Goal: Task Accomplishment & Management: Use online tool/utility

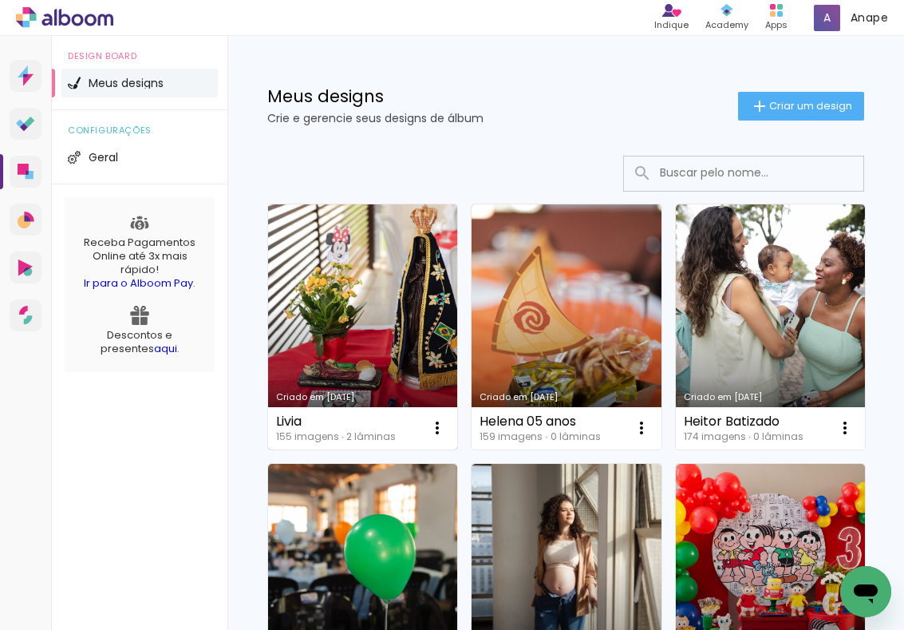
click at [390, 306] on link "Criado em [DATE]" at bounding box center [362, 326] width 189 height 245
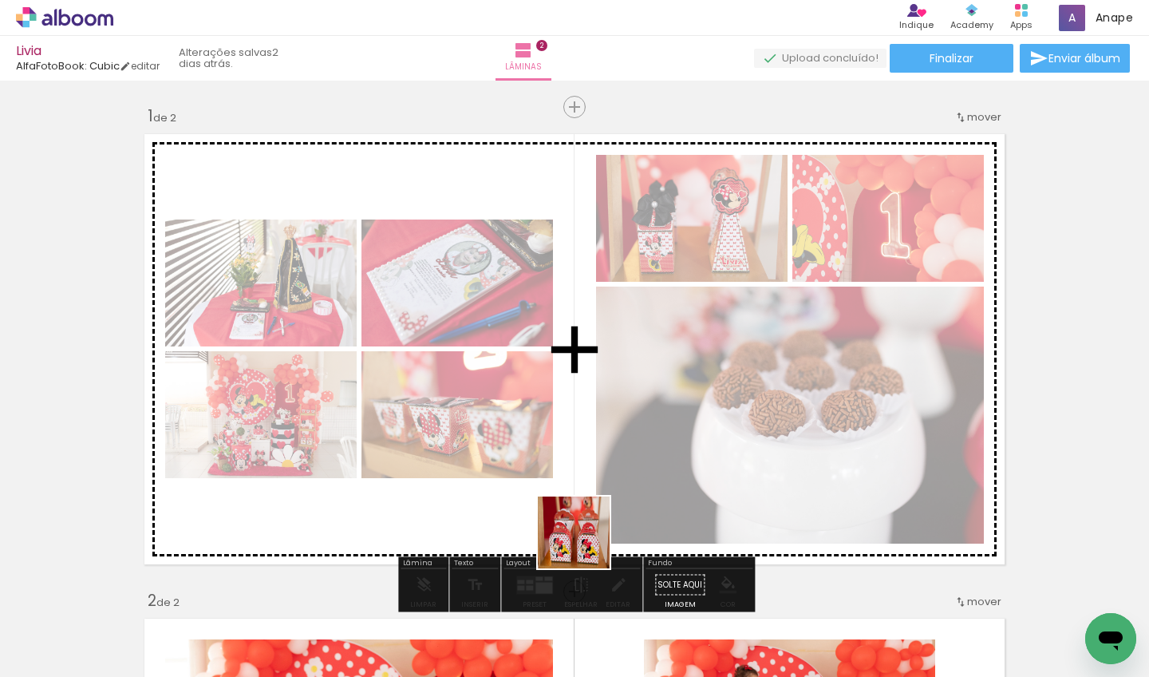
drag, startPoint x: 605, startPoint y: 638, endPoint x: 666, endPoint y: 559, distance: 99.5
click at [551, 447] on quentale-workspace at bounding box center [574, 338] width 1149 height 677
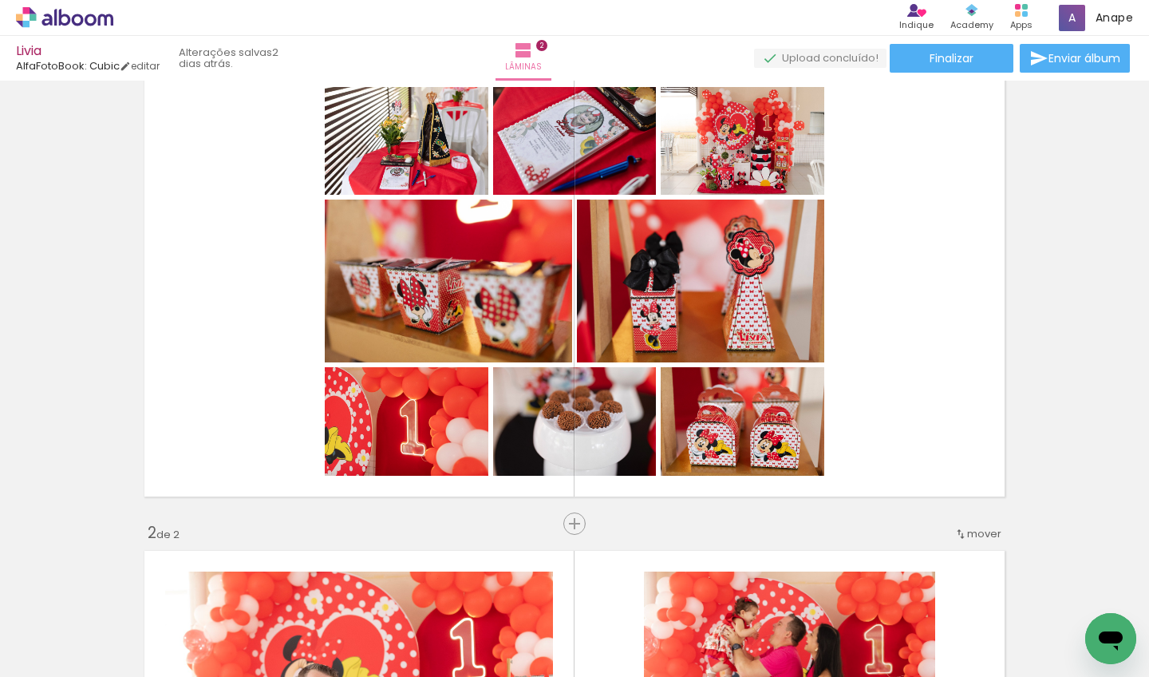
scroll to position [0, 273]
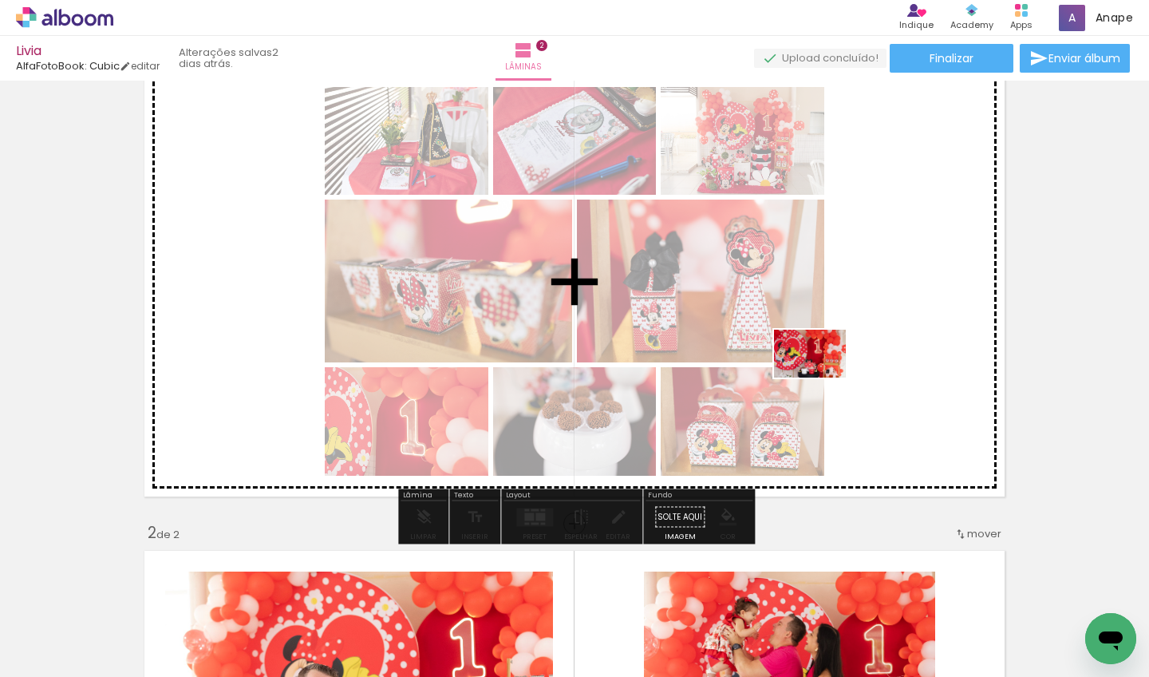
drag, startPoint x: 693, startPoint y: 633, endPoint x: 816, endPoint y: 379, distance: 282.3
click at [820, 378] on quentale-workspace at bounding box center [574, 338] width 1149 height 677
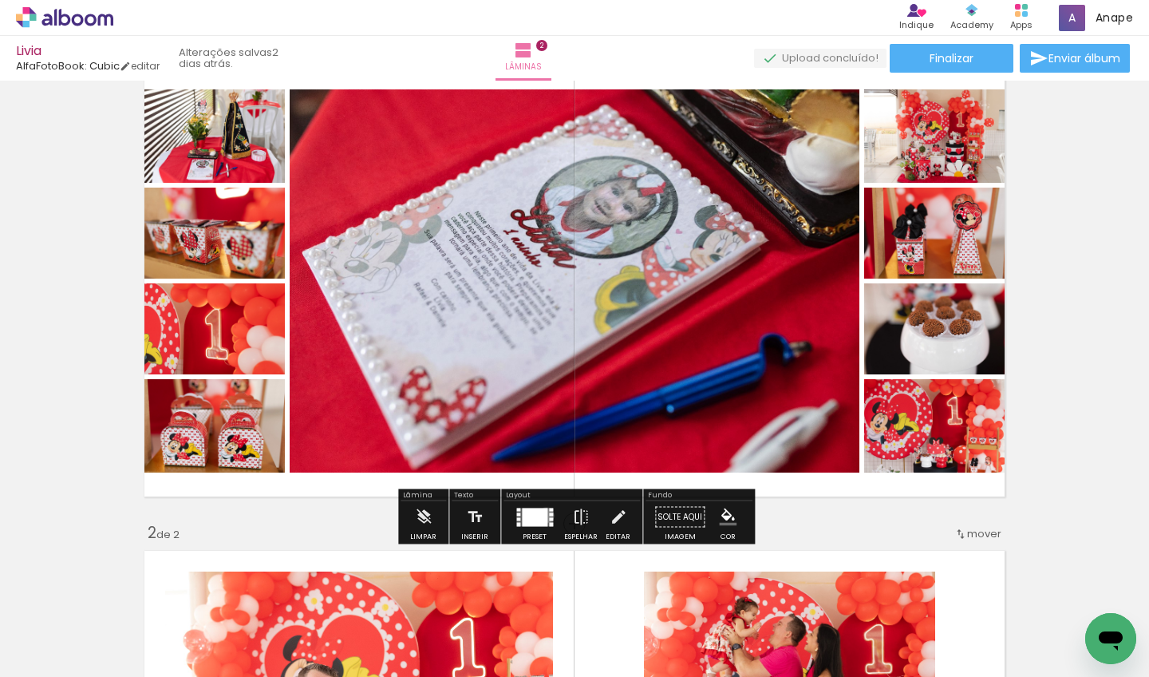
click at [542, 515] on div at bounding box center [535, 517] width 26 height 18
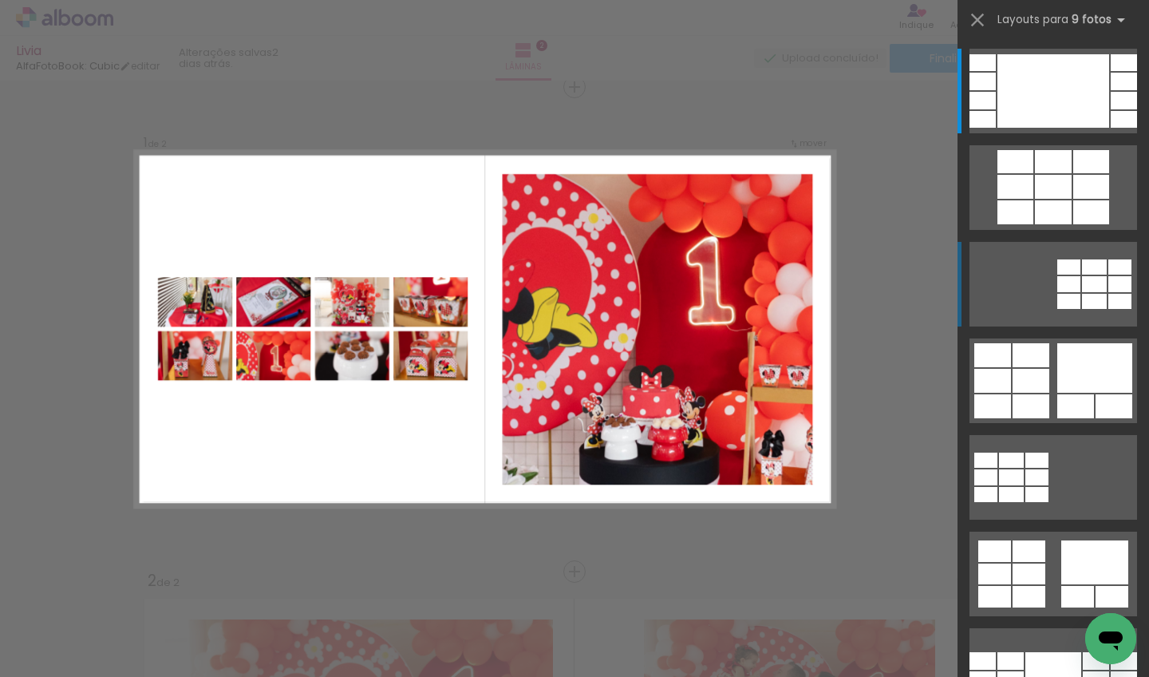
scroll to position [0, 0]
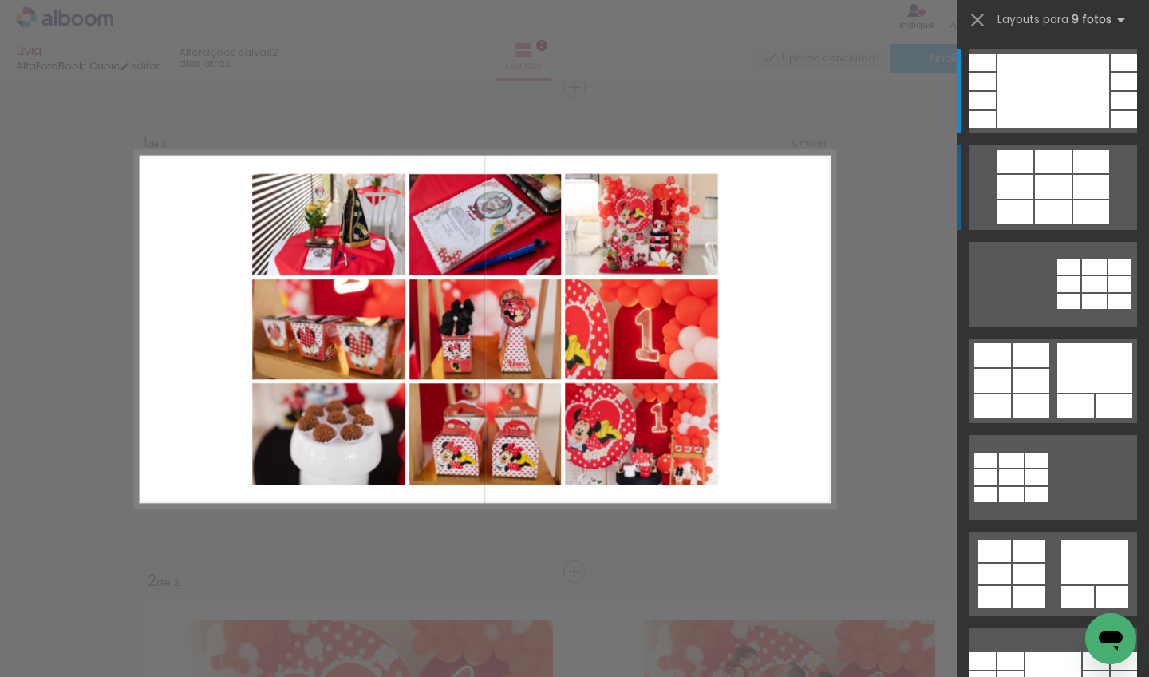
click at [903, 208] on div at bounding box center [1053, 212] width 37 height 24
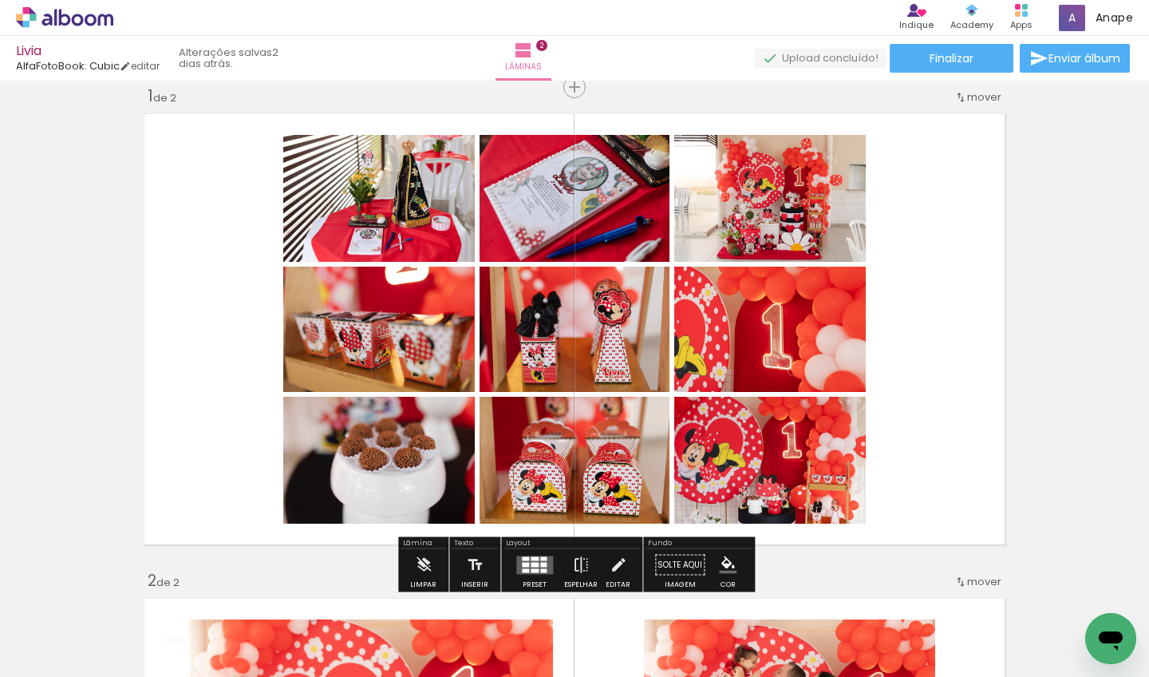
click at [535, 568] on div at bounding box center [535, 570] width 8 height 4
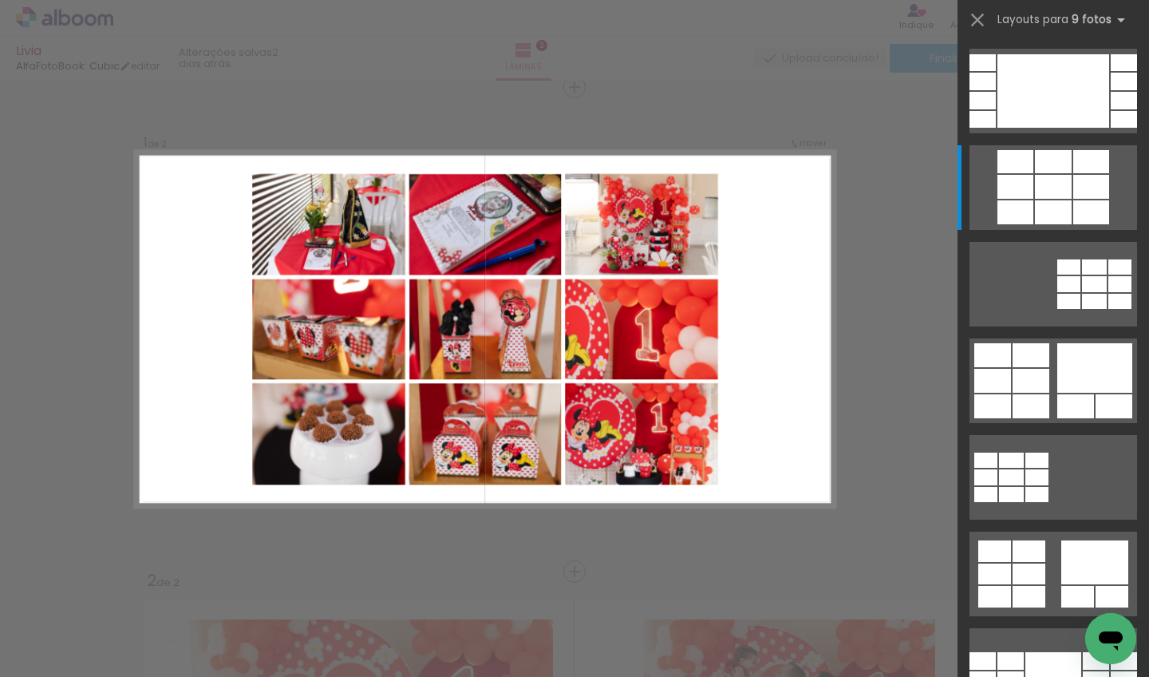
scroll to position [97, 0]
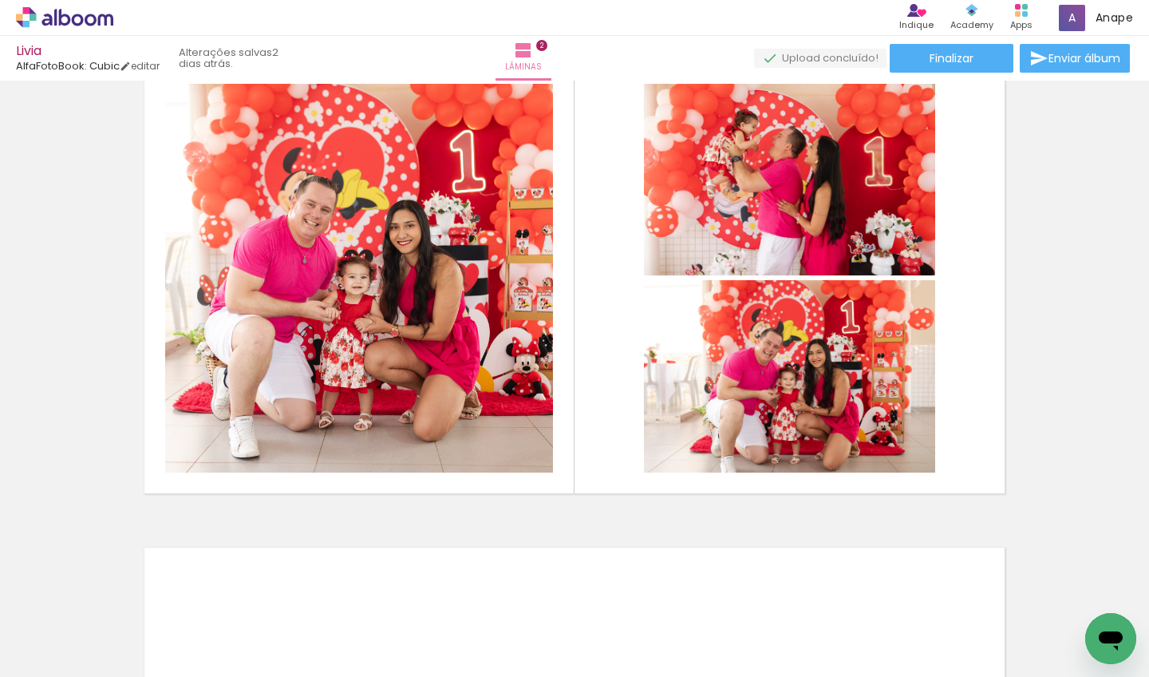
scroll to position [551, 0]
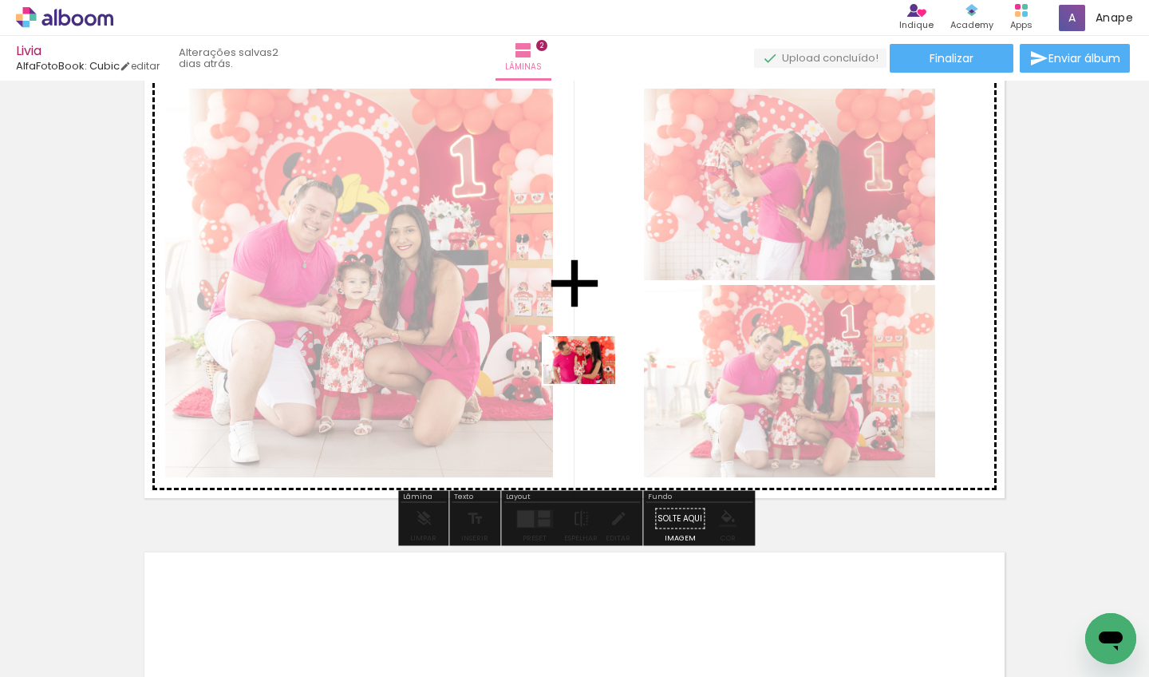
drag, startPoint x: 529, startPoint y: 641, endPoint x: 590, endPoint y: 383, distance: 264.8
click at [590, 383] on quentale-workspace at bounding box center [574, 338] width 1149 height 677
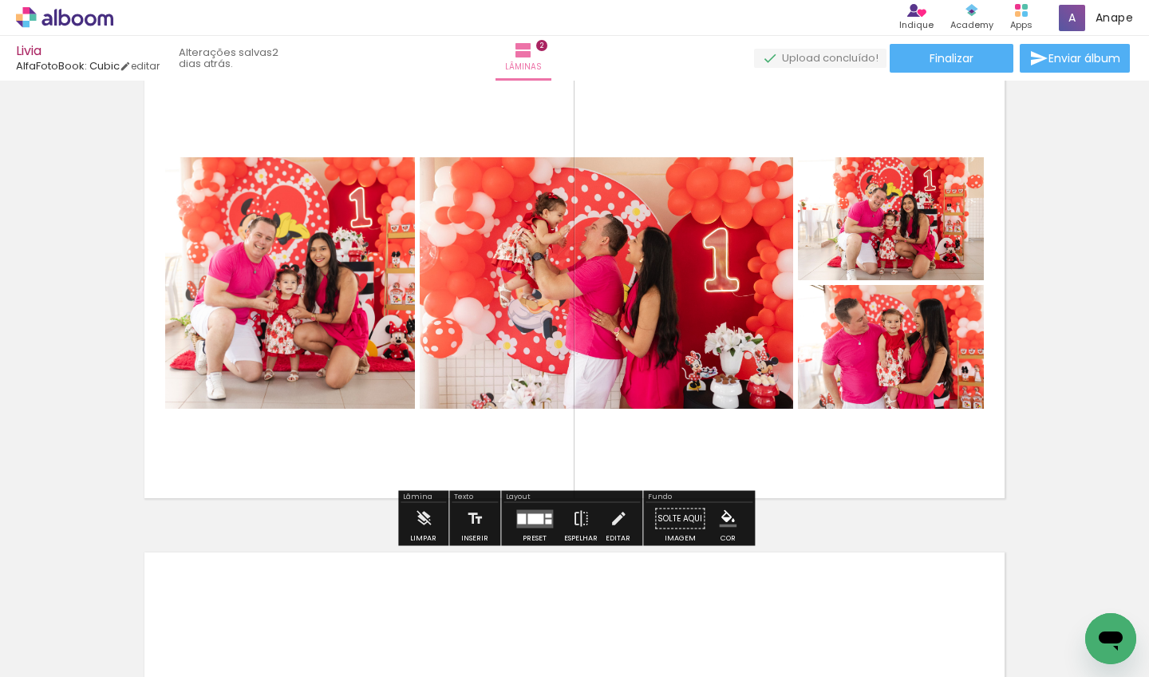
click at [528, 513] on div at bounding box center [536, 518] width 16 height 10
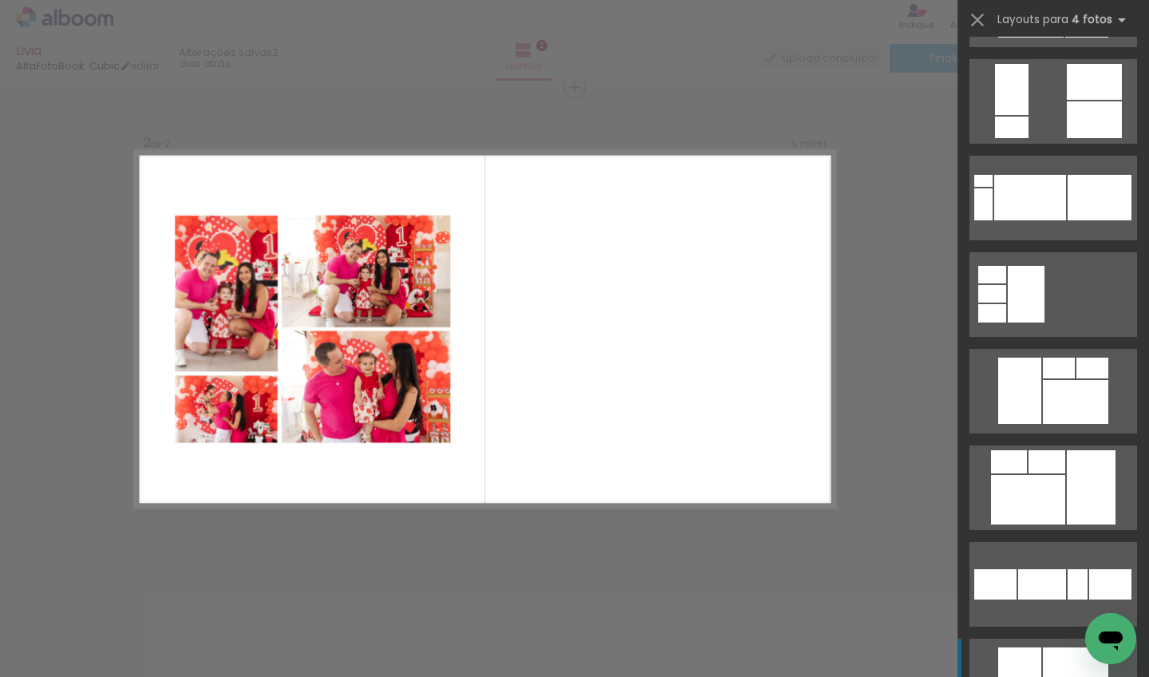
scroll to position [1923, 0]
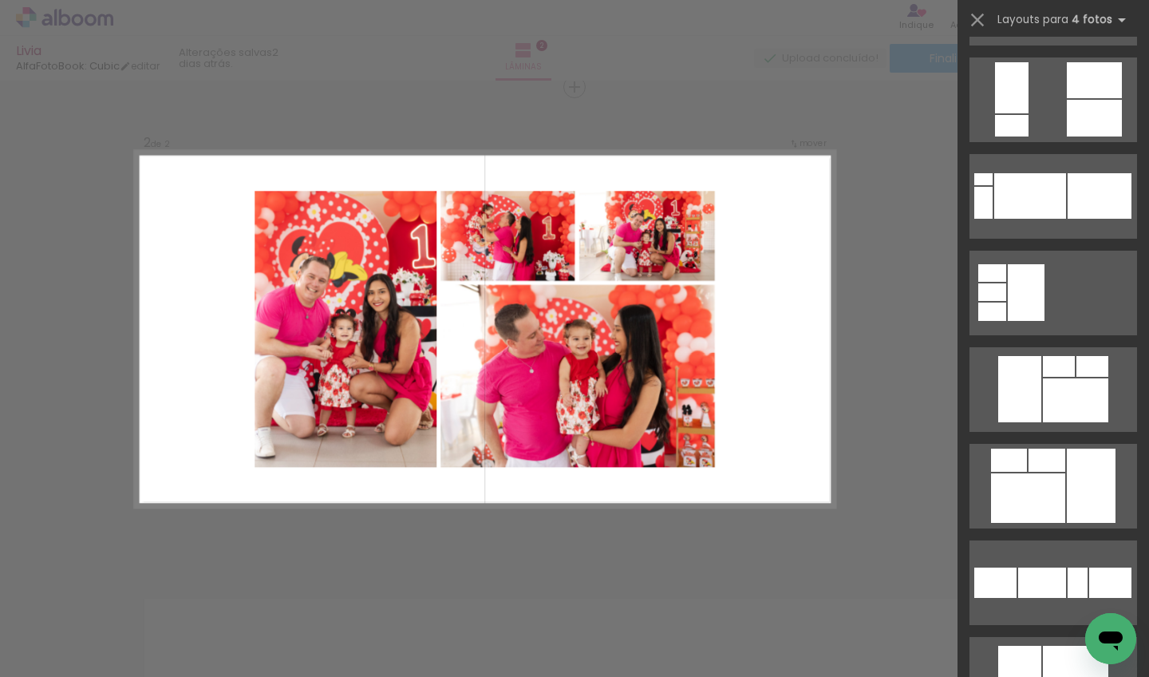
click at [845, 472] on div "Confirmar Cancelar" at bounding box center [574, 322] width 1149 height 1492
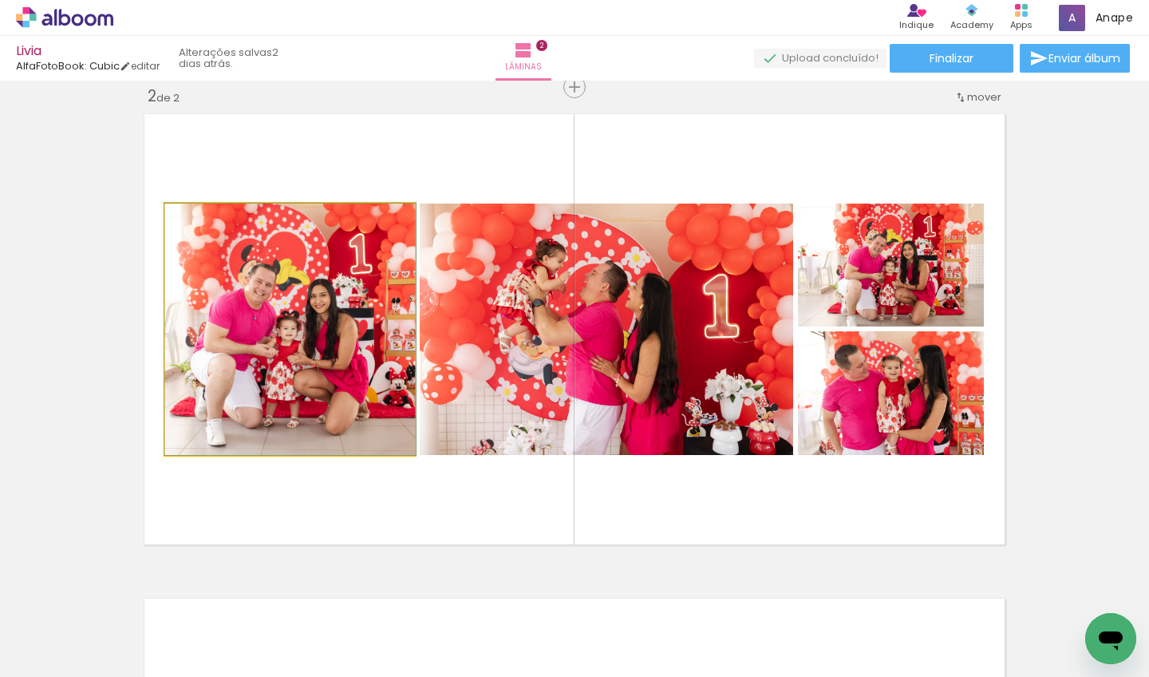
click at [308, 339] on quentale-photo at bounding box center [290, 329] width 250 height 251
drag, startPoint x: 292, startPoint y: 382, endPoint x: 296, endPoint y: 289, distance: 93.5
click at [296, 289] on div at bounding box center [290, 329] width 251 height 251
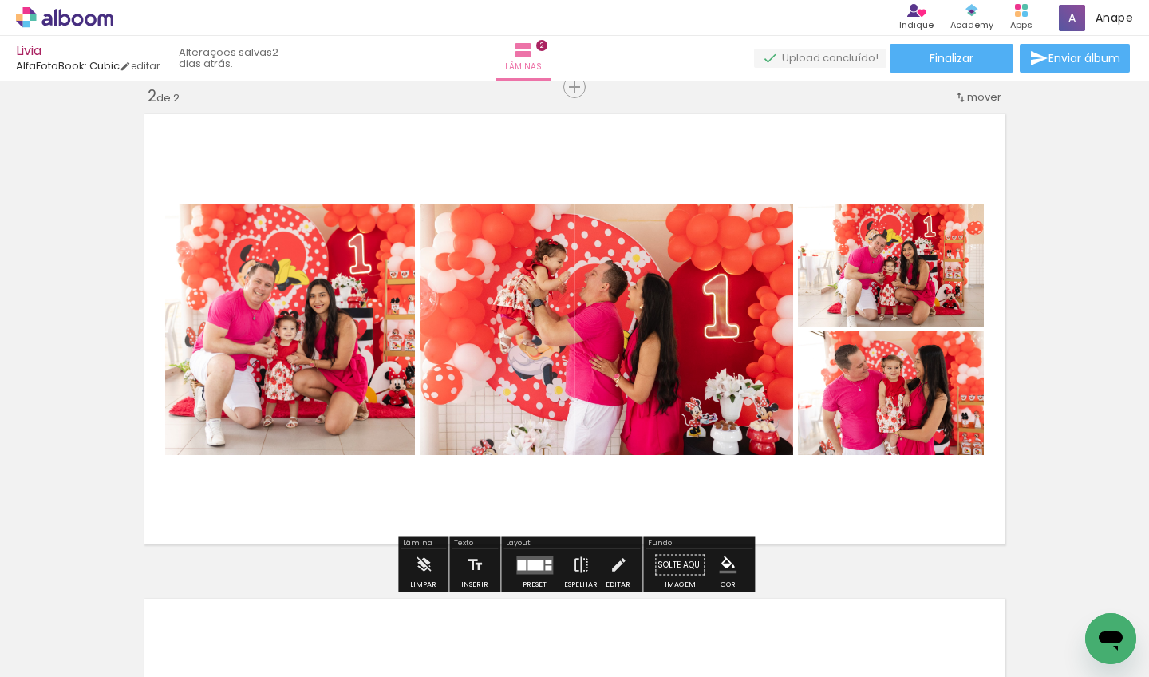
drag, startPoint x: 292, startPoint y: 289, endPoint x: 272, endPoint y: 363, distance: 76.9
click at [272, 363] on div at bounding box center [289, 329] width 251 height 251
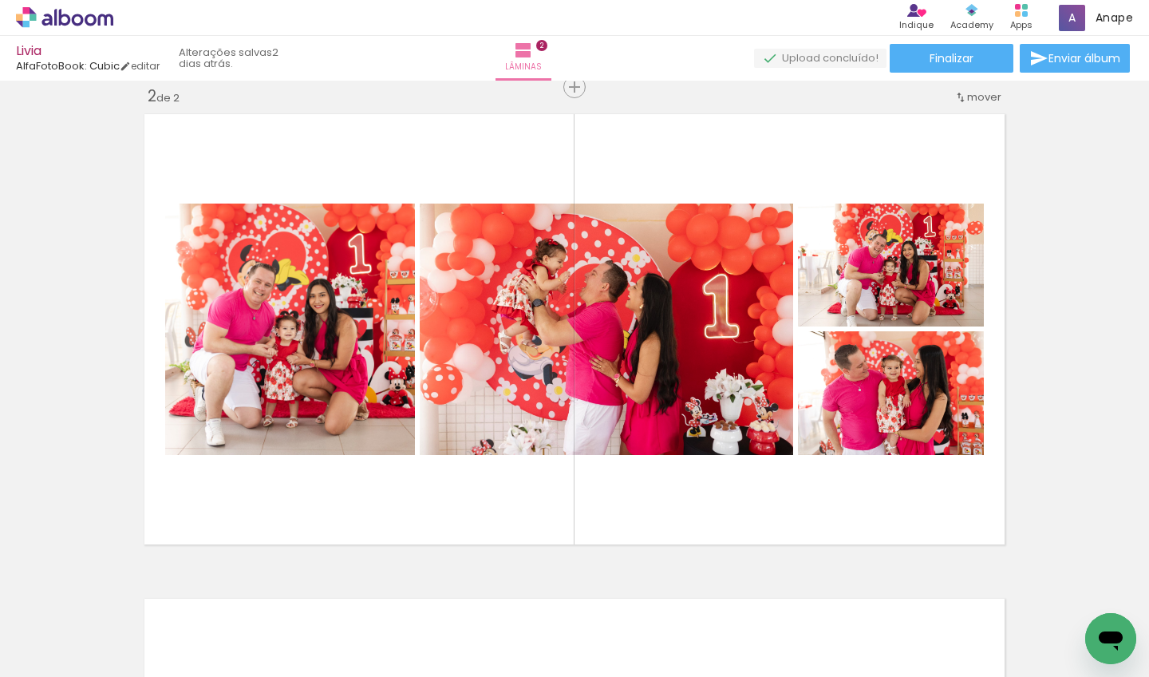
scroll to position [0, 1247]
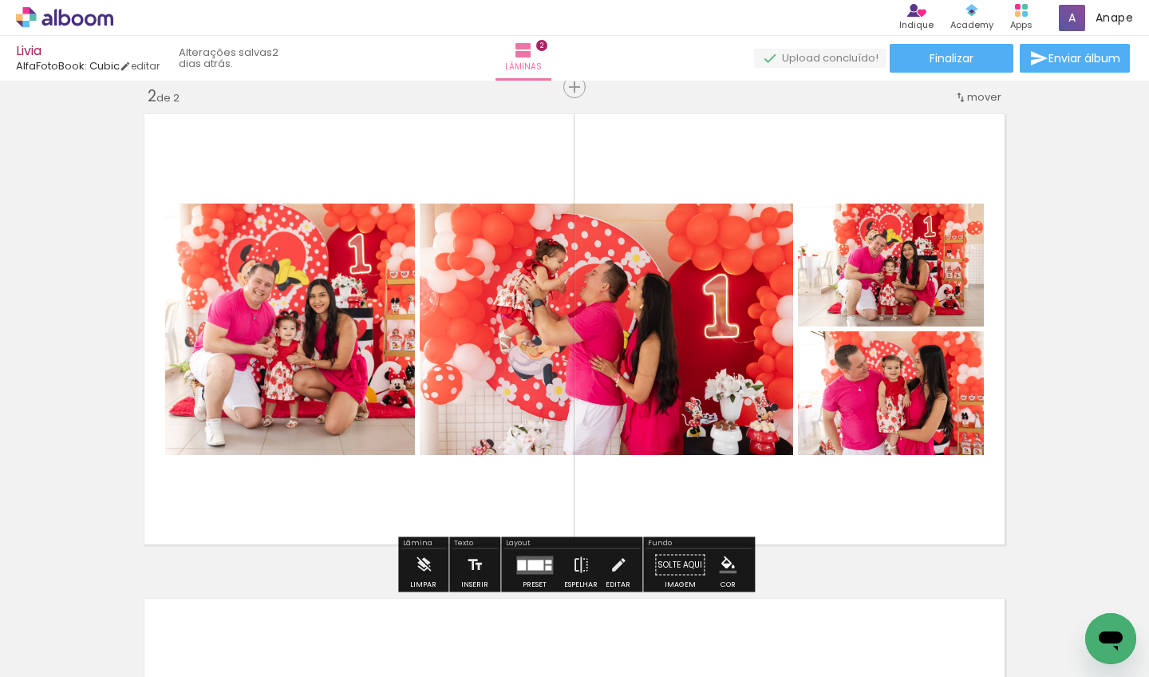
click at [522, 558] on quentale-layouter at bounding box center [534, 564] width 37 height 18
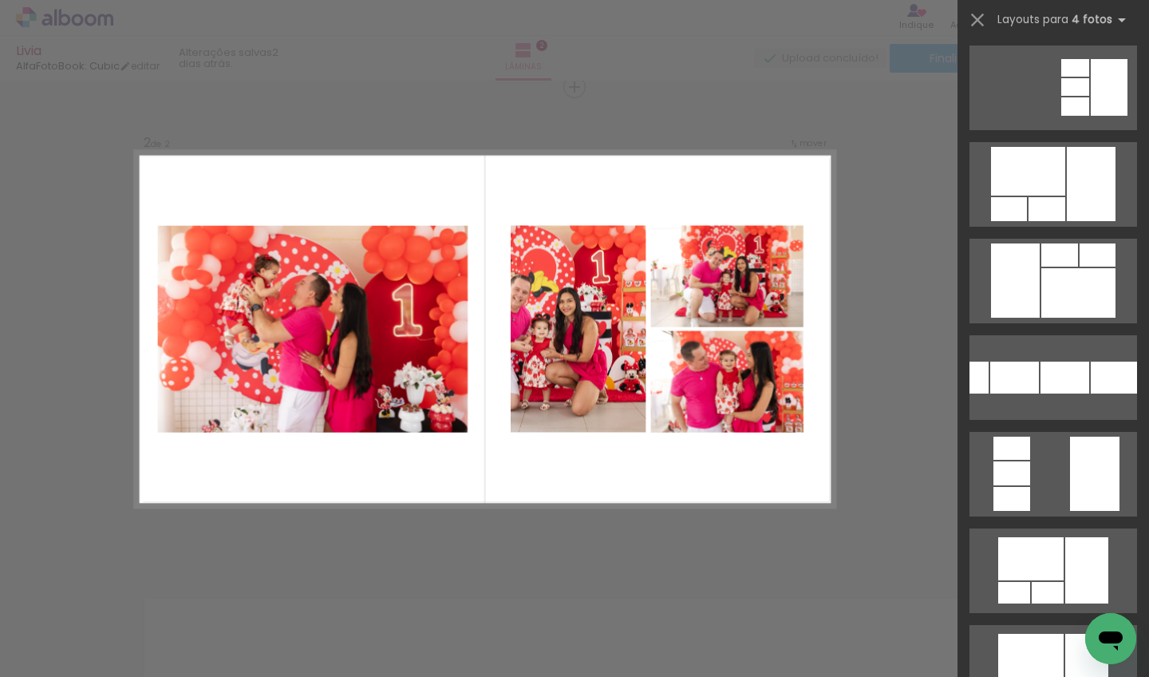
scroll to position [440, 0]
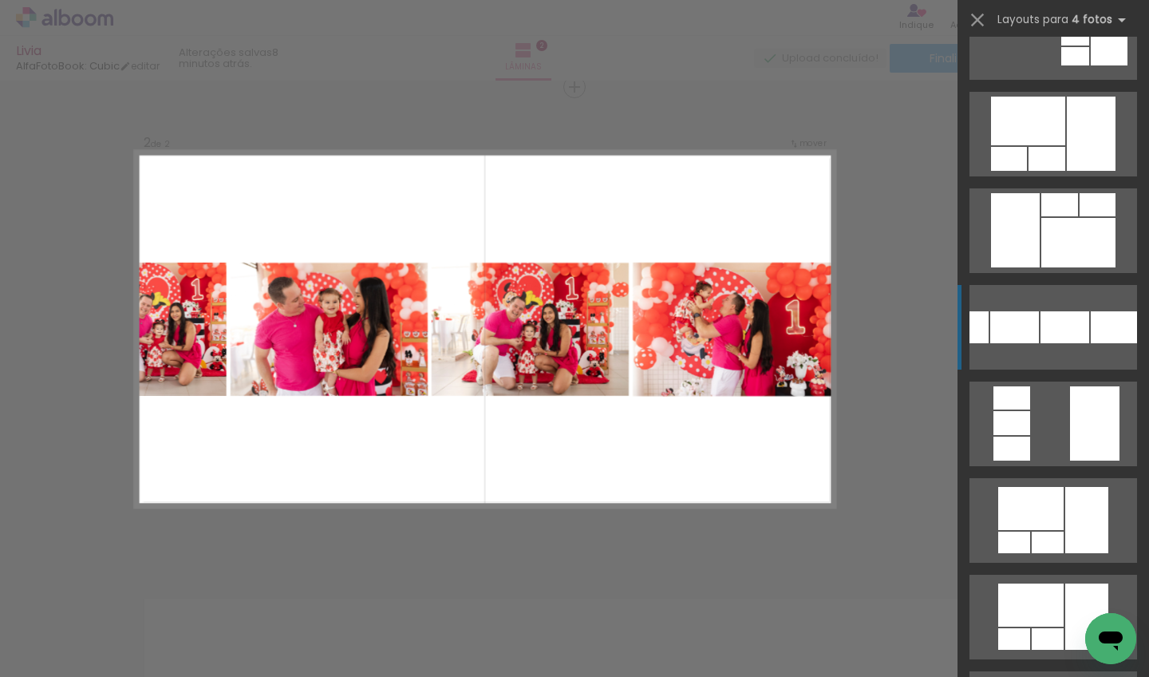
click at [903, 332] on div at bounding box center [1065, 327] width 49 height 32
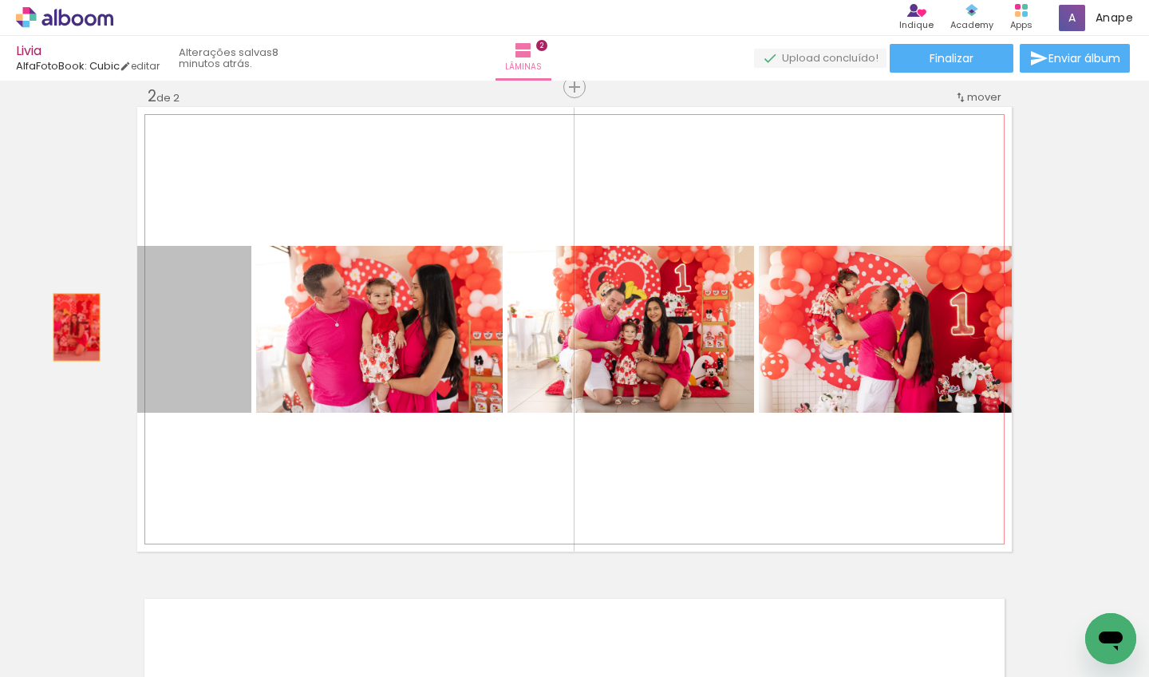
drag, startPoint x: 192, startPoint y: 366, endPoint x: 76, endPoint y: 326, distance: 122.4
click at [76, 326] on div "Inserir lâmina 1 de 2 Inserir lâmina 2 de 2" at bounding box center [574, 309] width 1149 height 1454
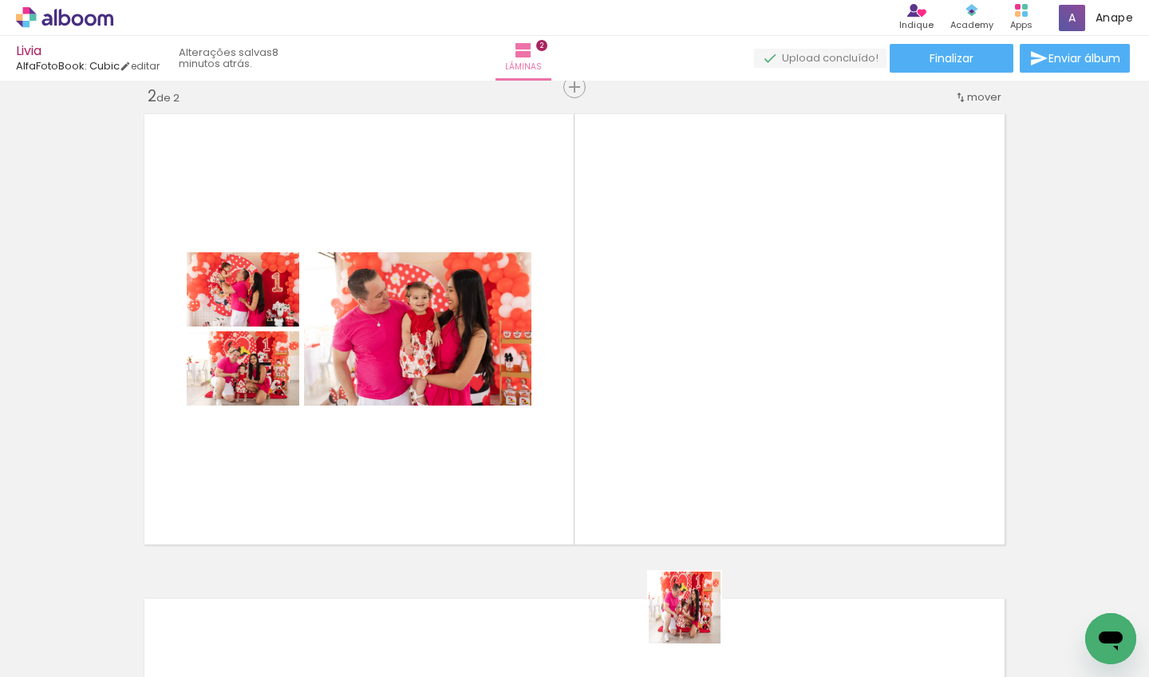
drag, startPoint x: 697, startPoint y: 638, endPoint x: 702, endPoint y: 460, distance: 178.1
click at [702, 460] on quentale-workspace at bounding box center [574, 338] width 1149 height 677
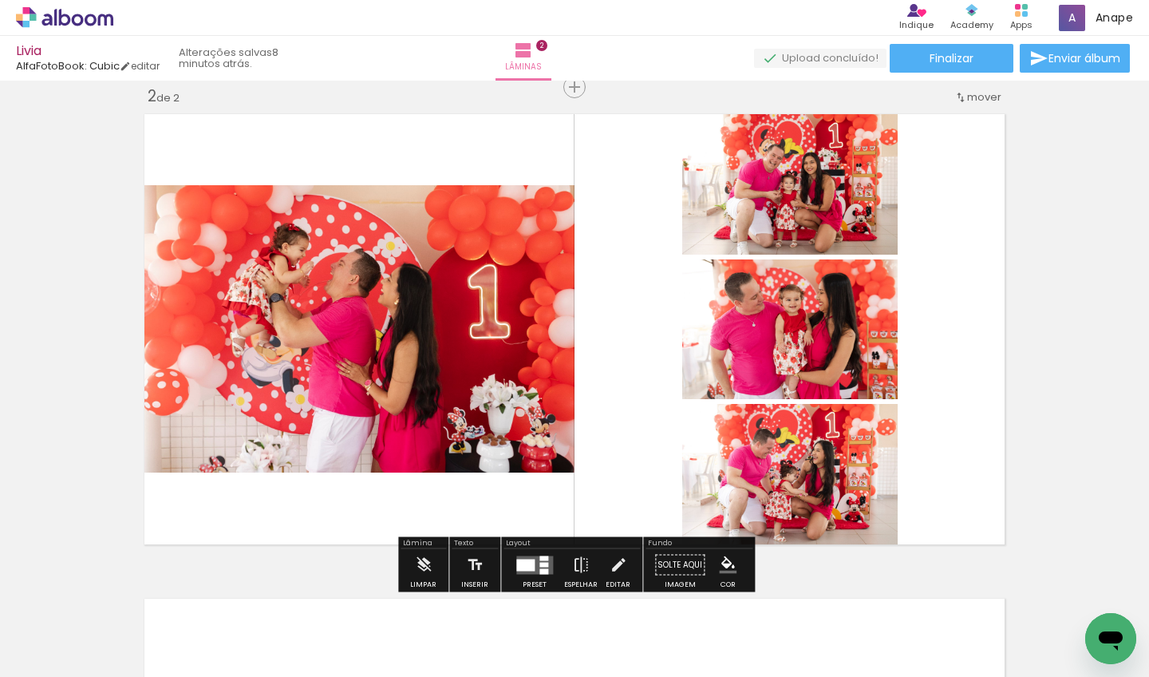
click at [542, 570] on div at bounding box center [544, 571] width 9 height 6
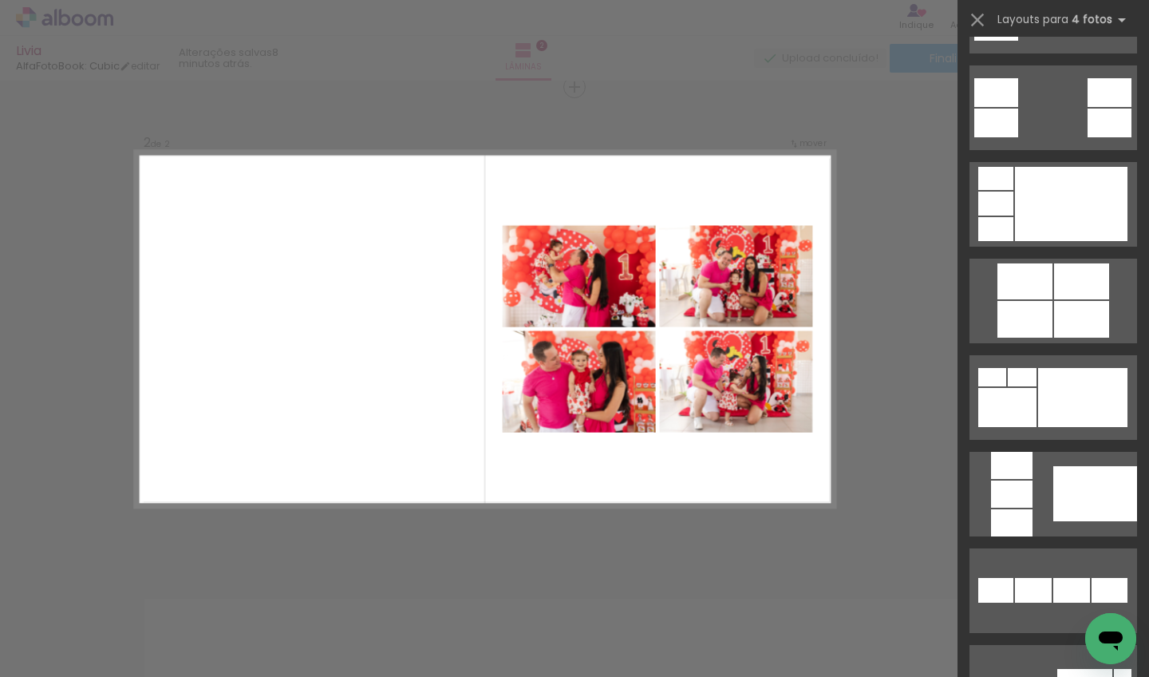
scroll to position [663, 0]
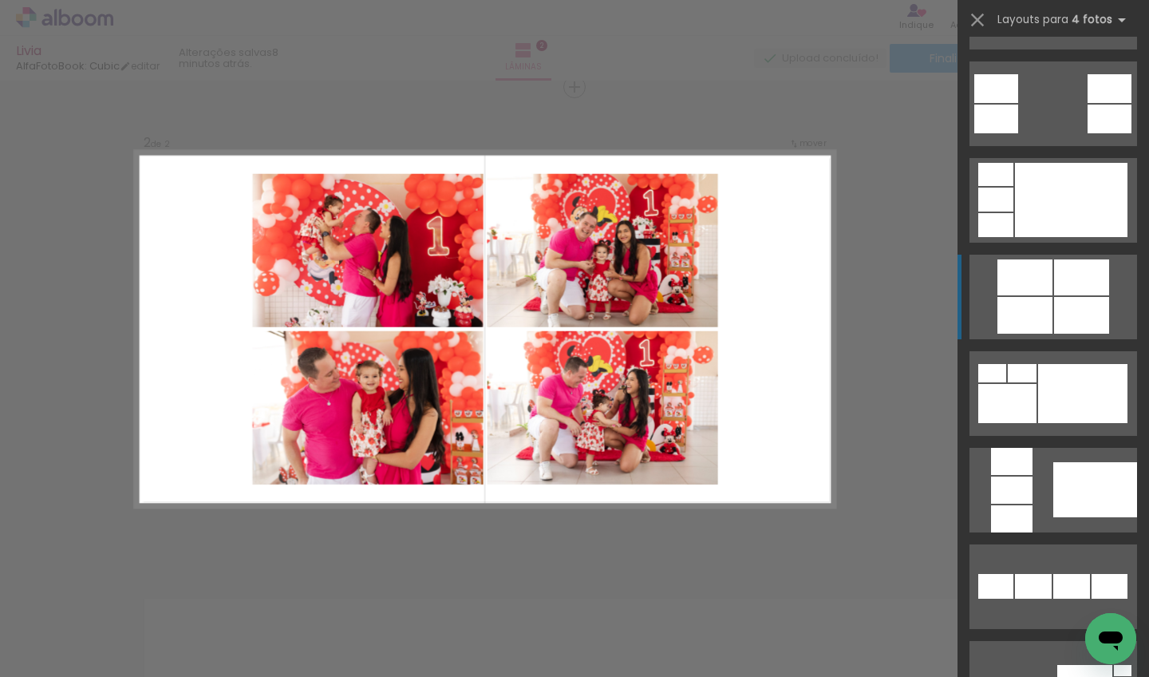
click at [903, 307] on div at bounding box center [1081, 315] width 55 height 37
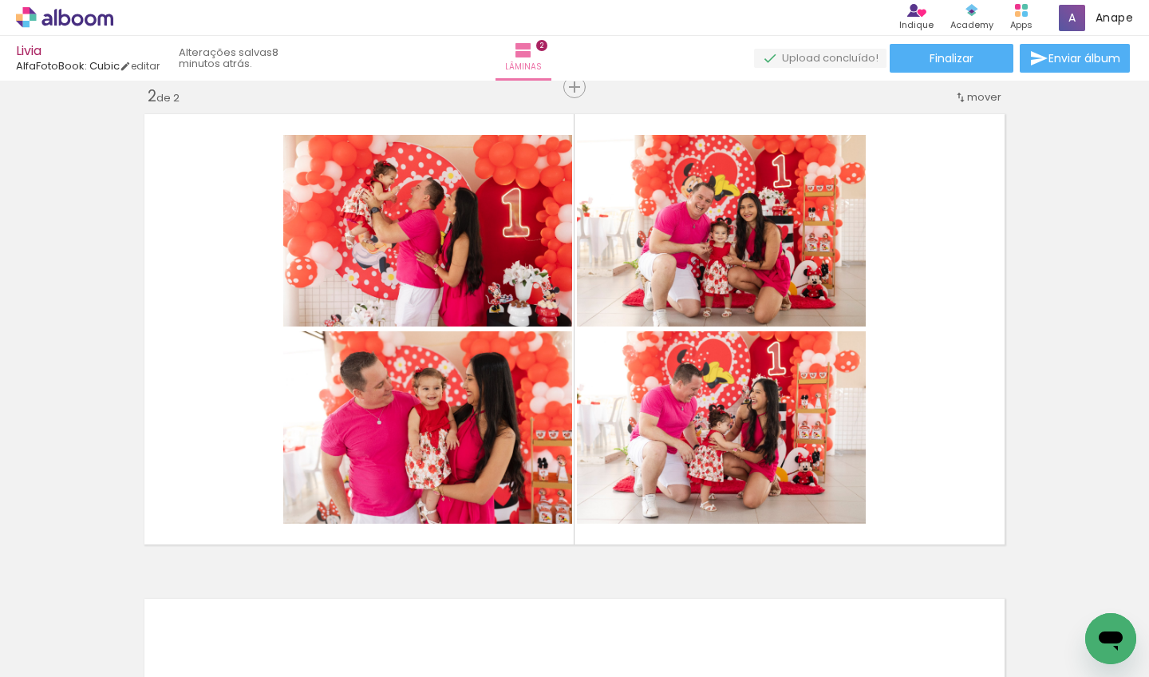
scroll to position [0, 944]
click at [903, 629] on div at bounding box center [914, 622] width 79 height 79
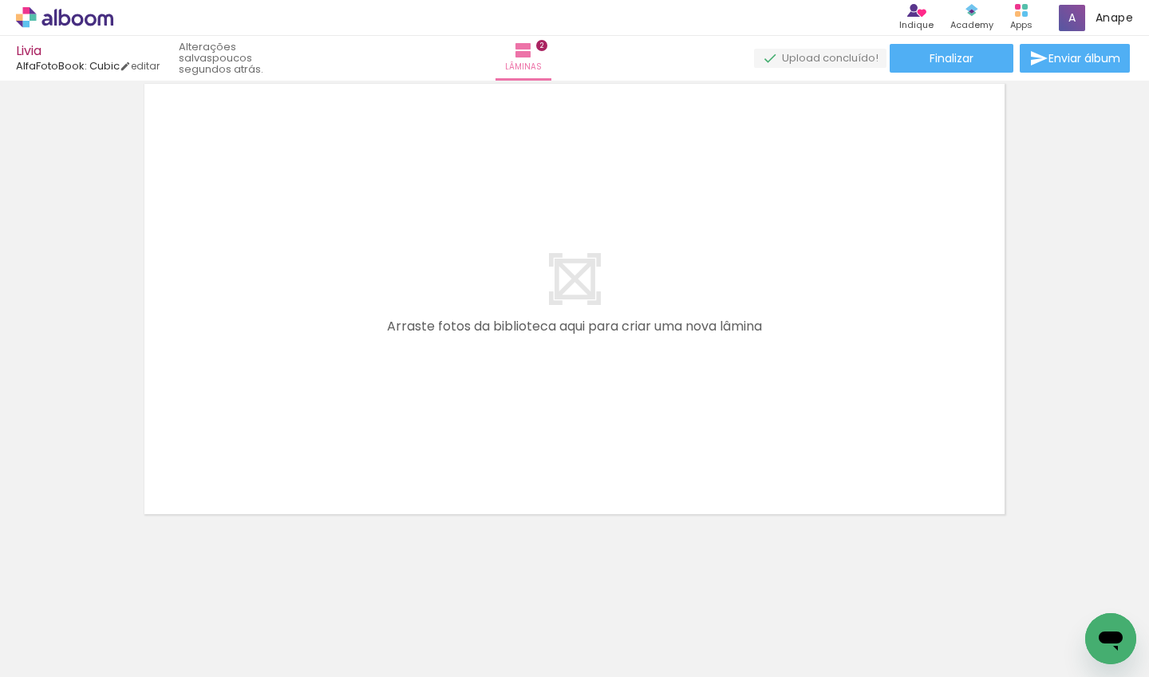
scroll to position [0, 1229]
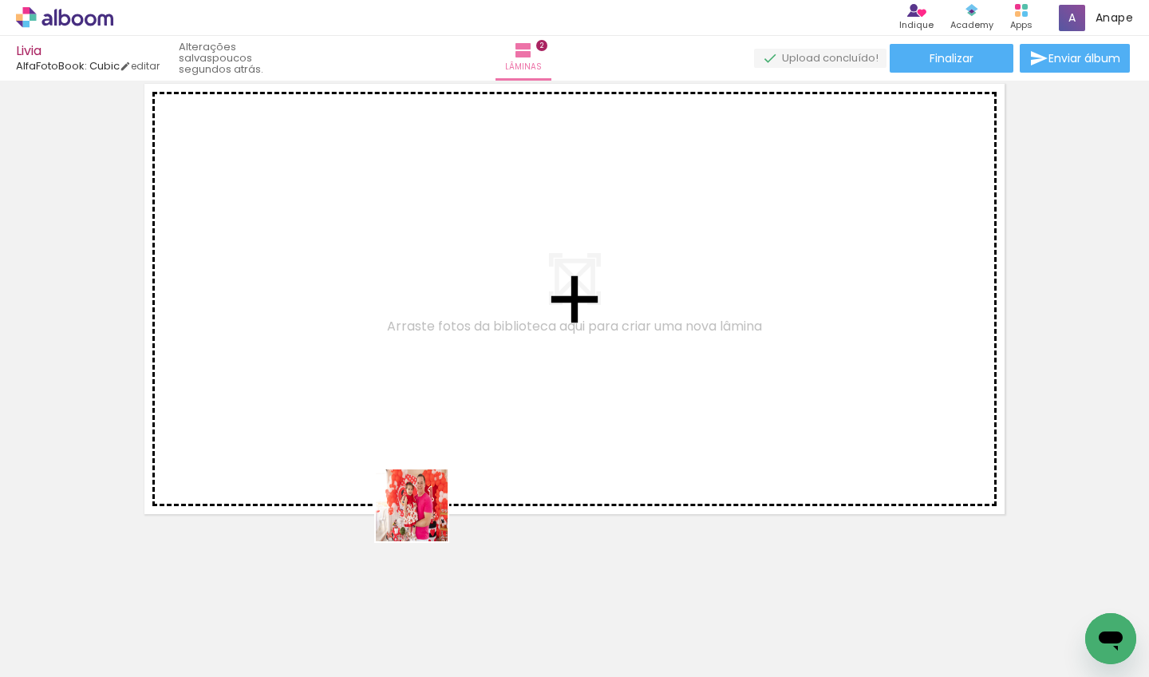
click at [468, 420] on quentale-workspace at bounding box center [574, 338] width 1149 height 677
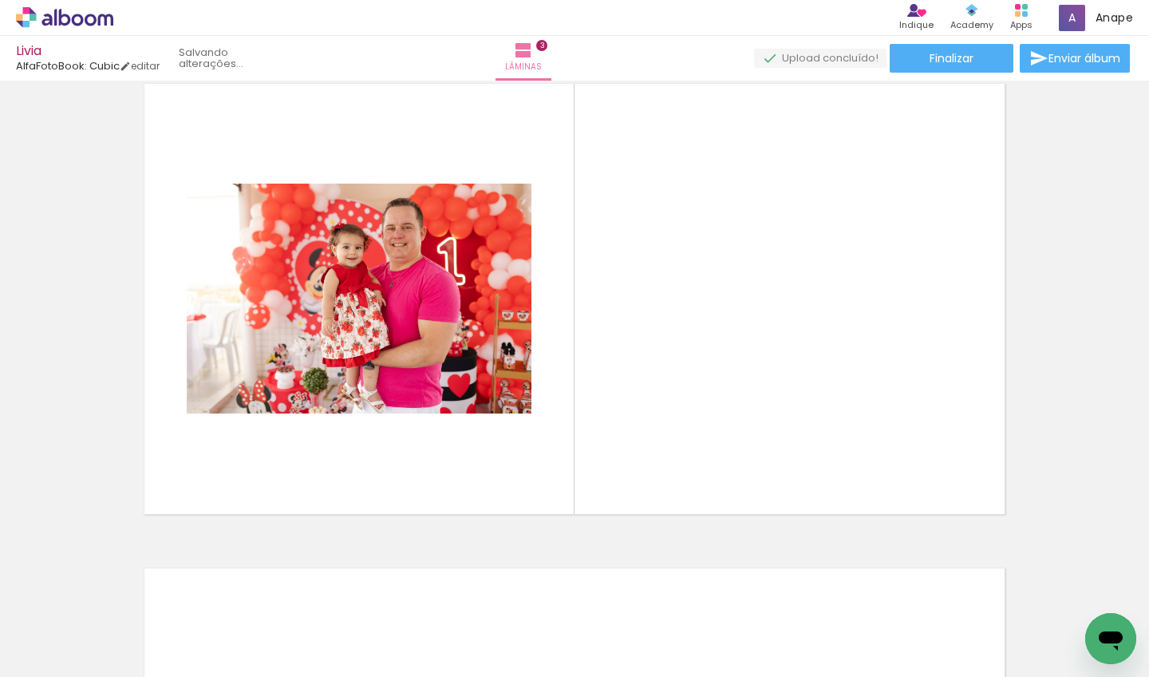
scroll to position [989, 0]
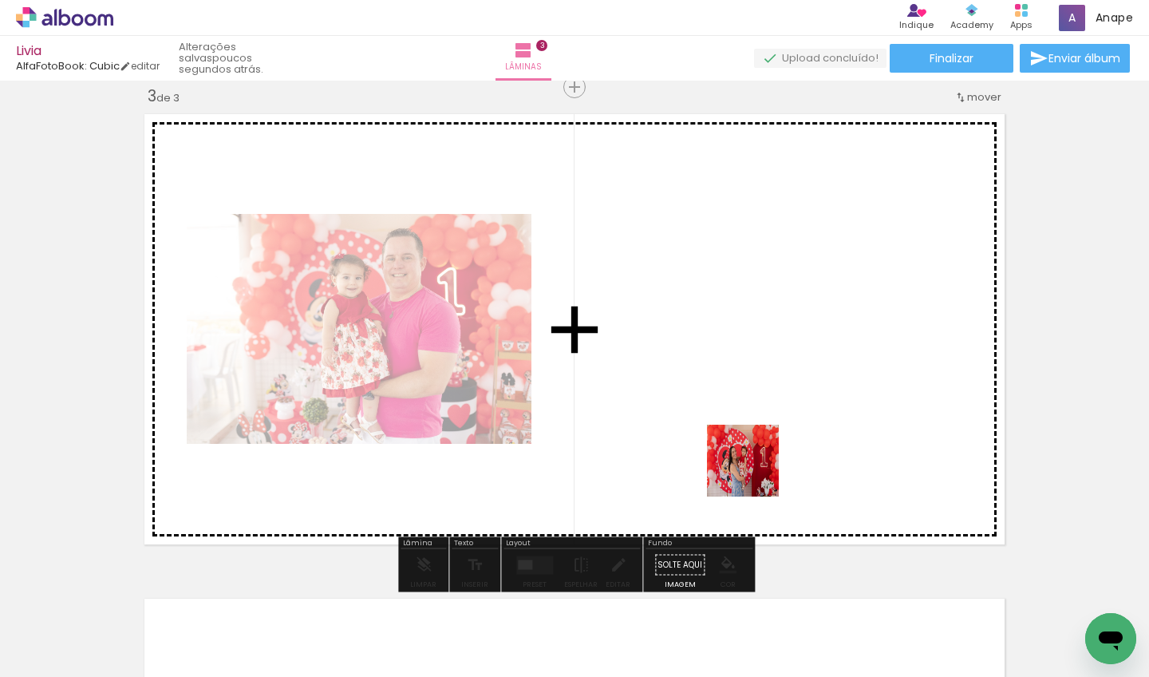
drag, startPoint x: 803, startPoint y: 639, endPoint x: 741, endPoint y: 444, distance: 205.2
click at [741, 444] on quentale-workspace at bounding box center [574, 338] width 1149 height 677
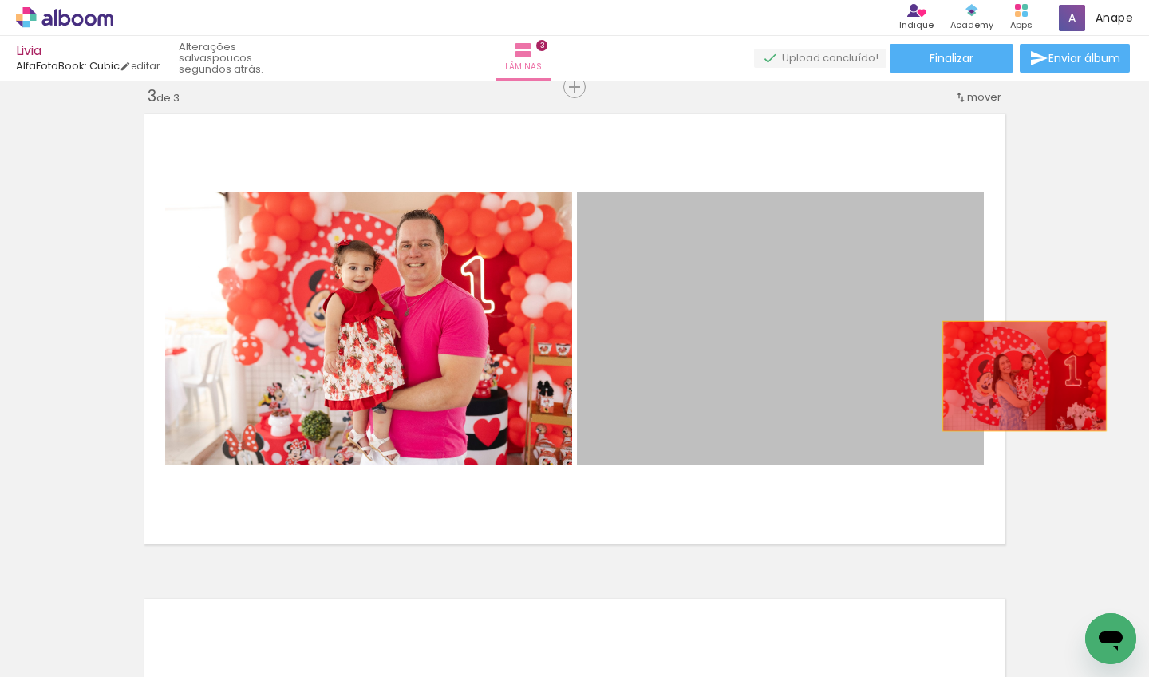
drag, startPoint x: 761, startPoint y: 394, endPoint x: 1025, endPoint y: 376, distance: 264.8
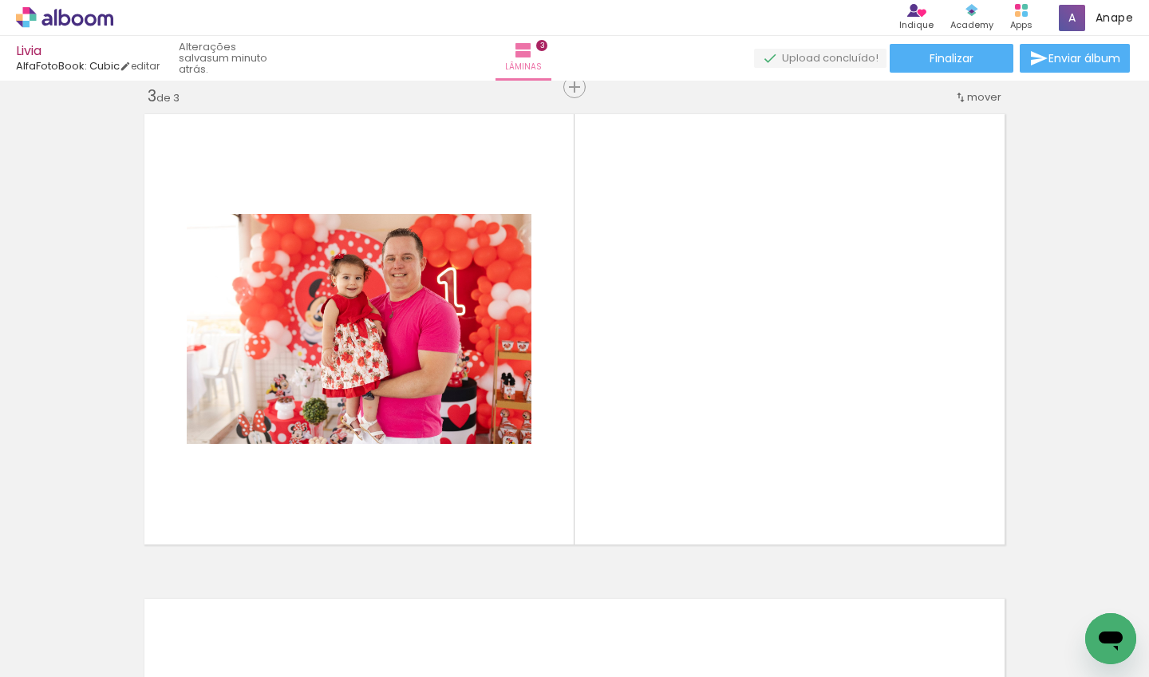
scroll to position [0, 509]
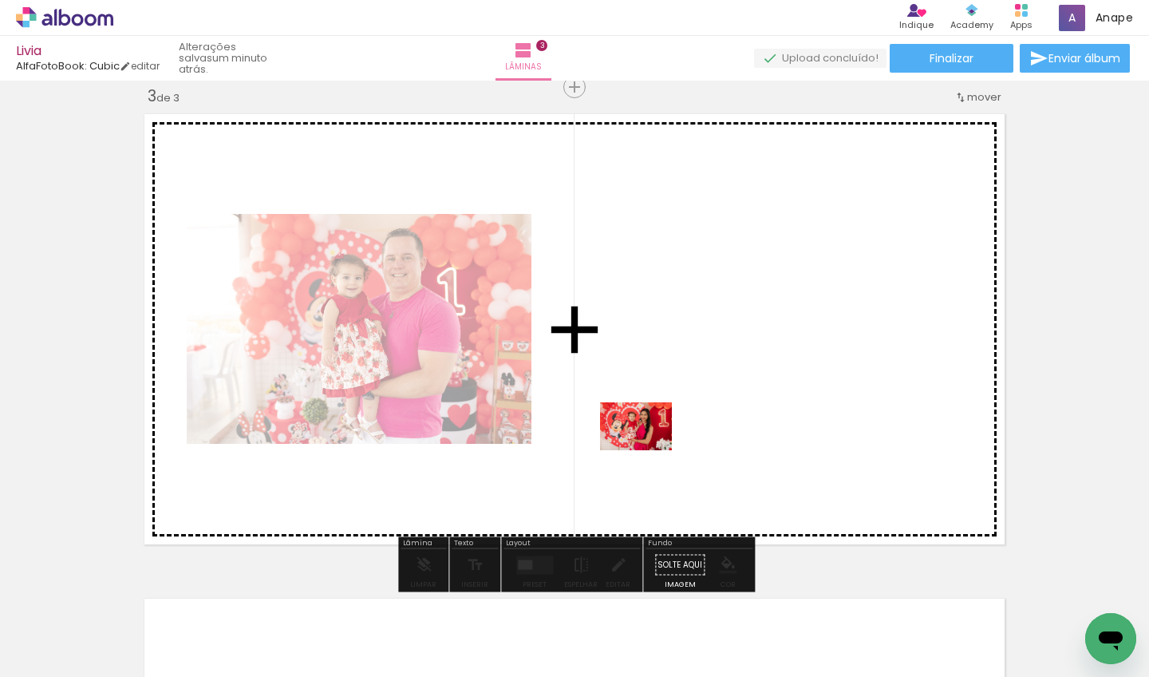
click at [648, 449] on quentale-workspace at bounding box center [574, 338] width 1149 height 677
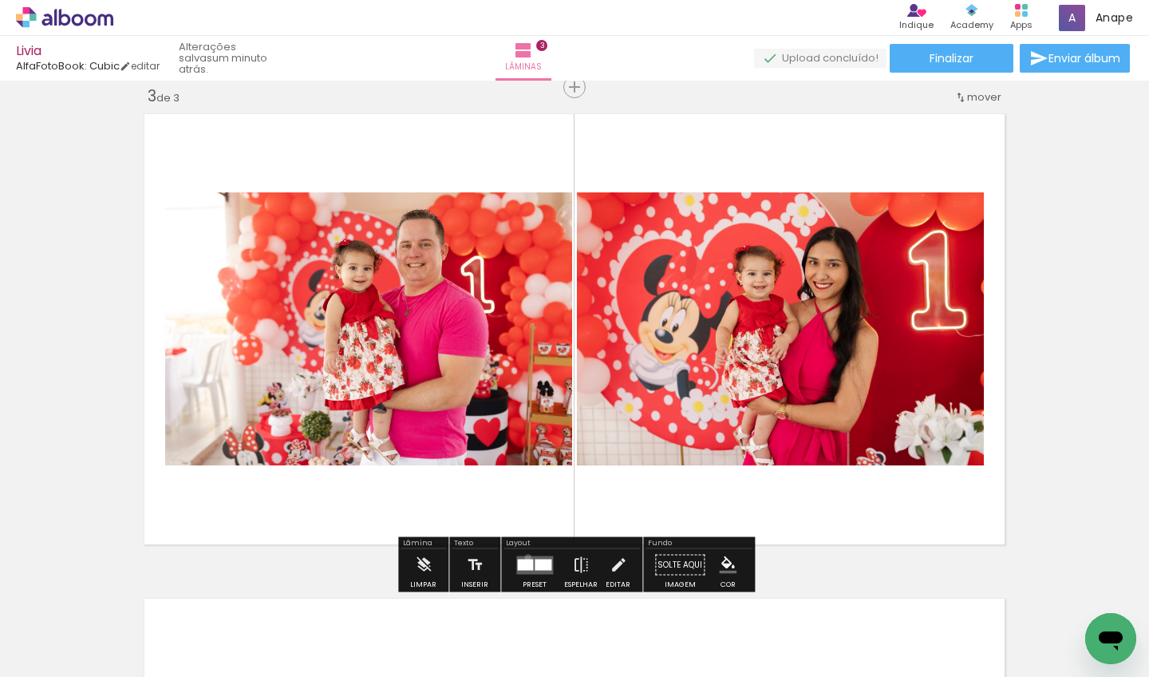
click at [524, 557] on quentale-layouter at bounding box center [534, 564] width 37 height 18
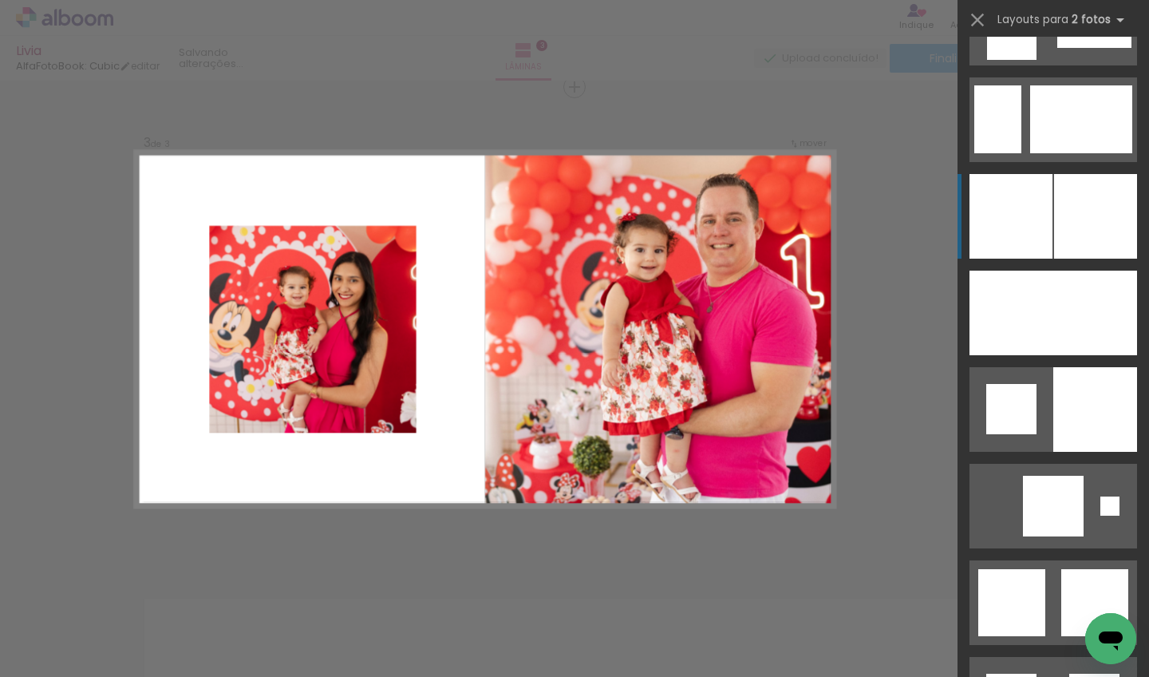
scroll to position [3838, 0]
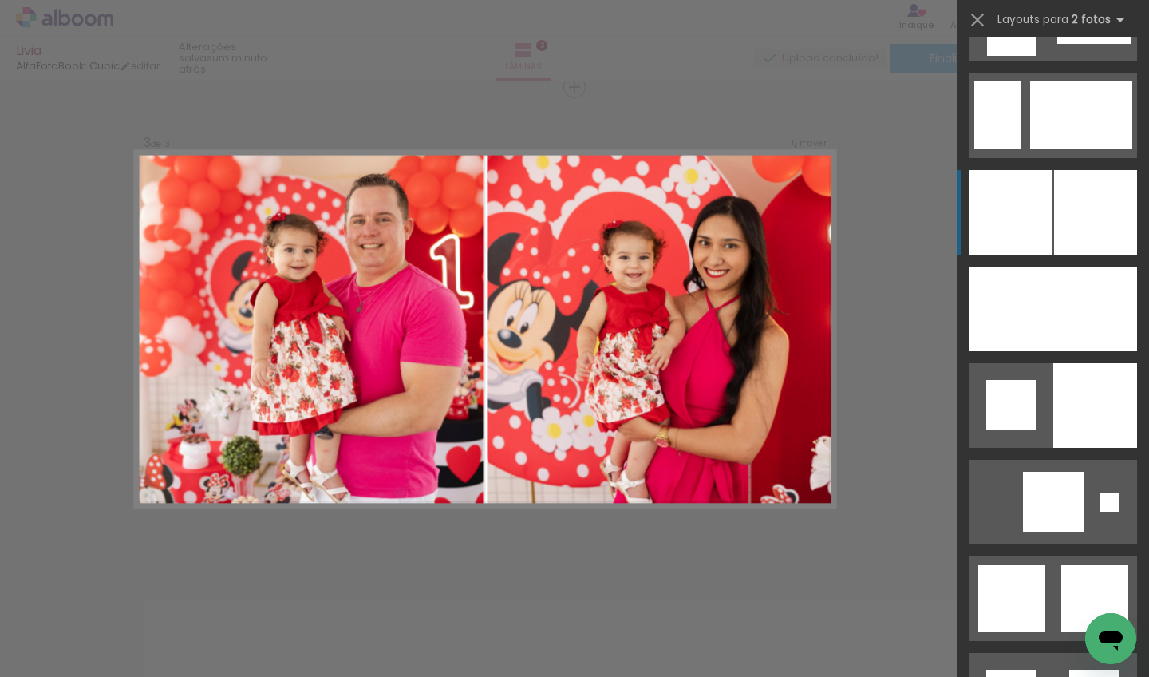
click at [903, 242] on div at bounding box center [1095, 212] width 83 height 85
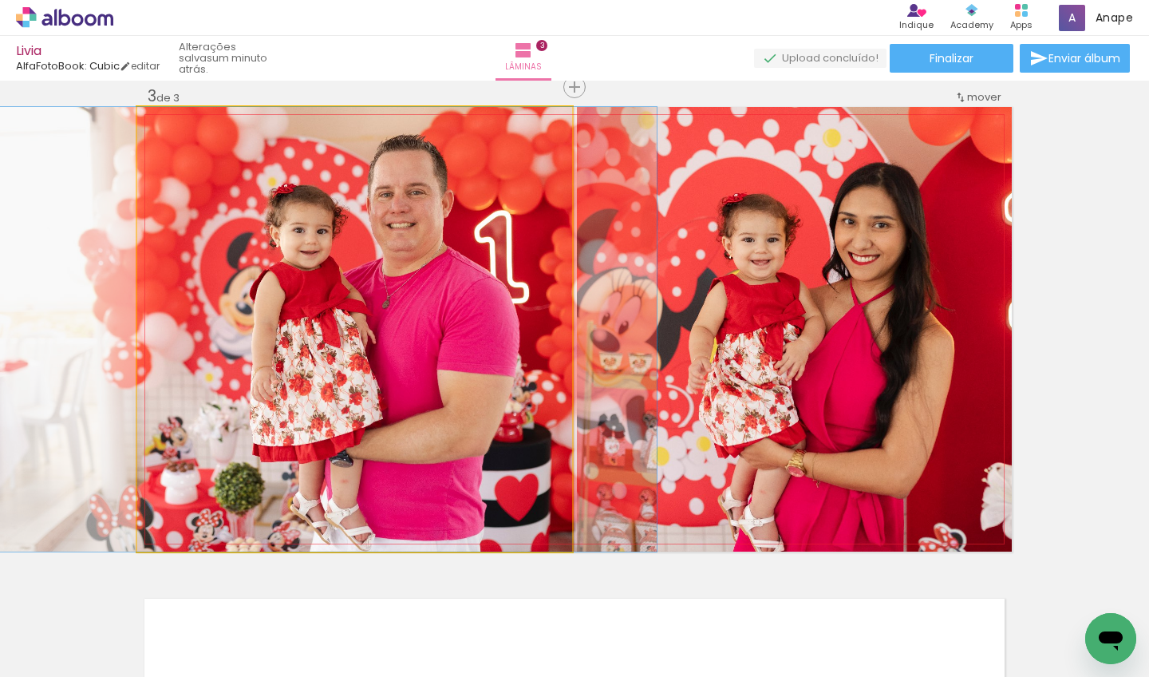
drag, startPoint x: 445, startPoint y: 324, endPoint x: 413, endPoint y: 318, distance: 32.4
click at [413, 318] on div at bounding box center [323, 329] width 666 height 445
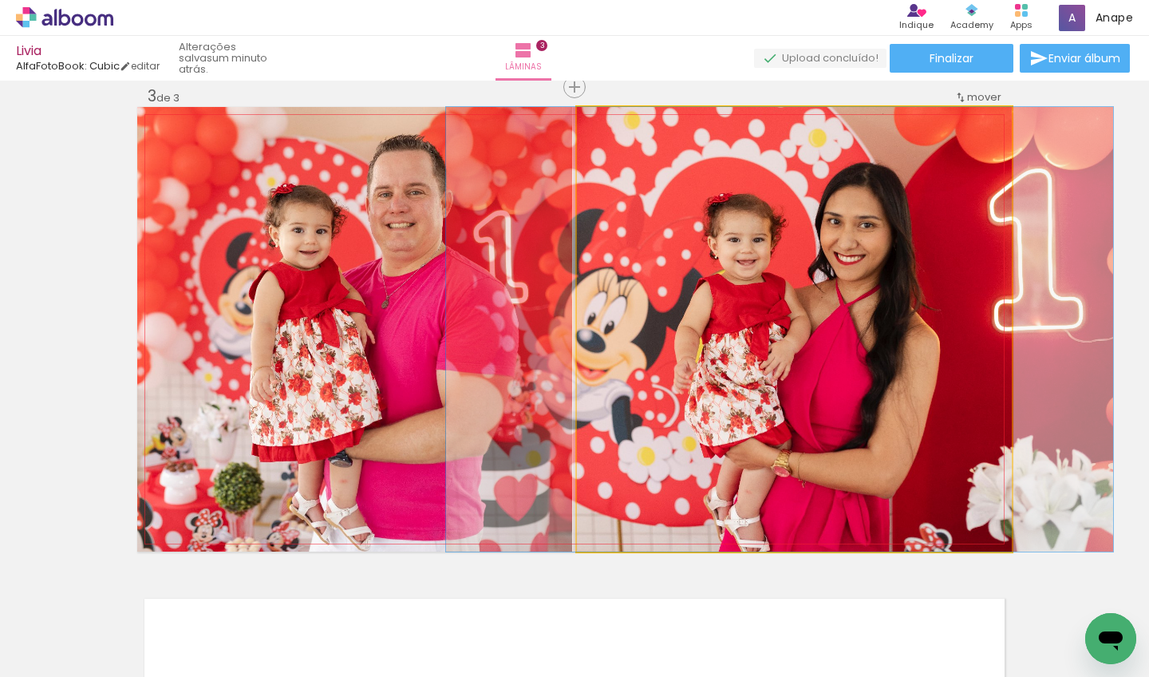
drag, startPoint x: 777, startPoint y: 358, endPoint x: 761, endPoint y: 359, distance: 16.0
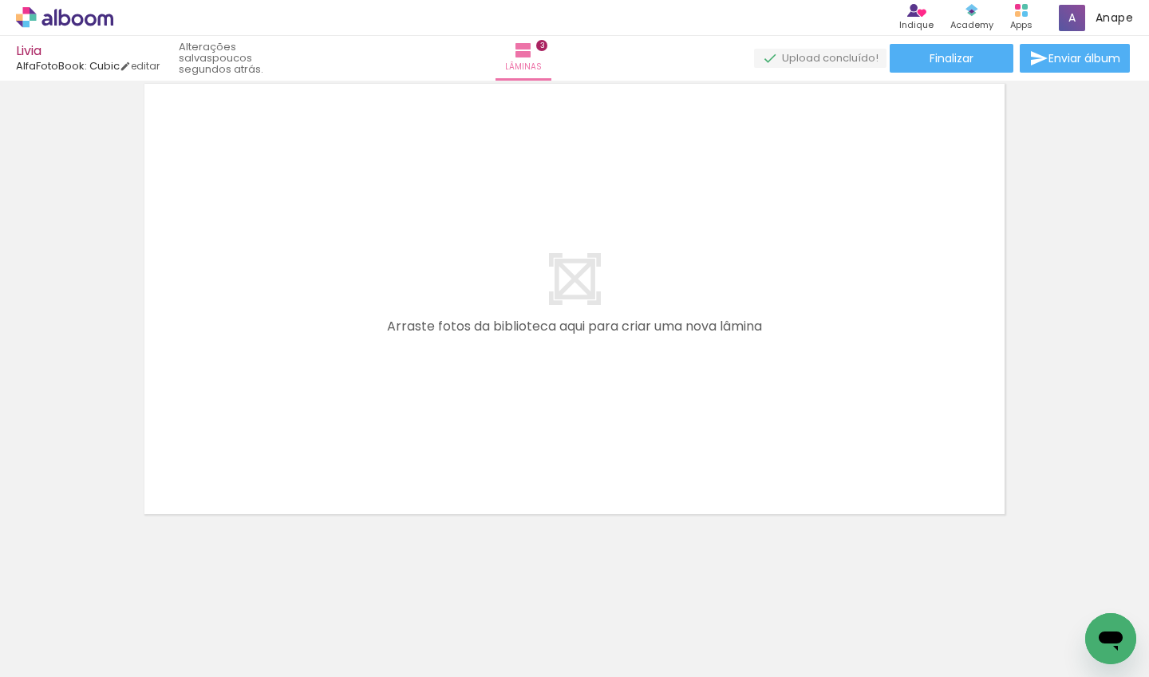
scroll to position [0, 11257]
click at [399, 385] on quentale-workspace at bounding box center [574, 338] width 1149 height 677
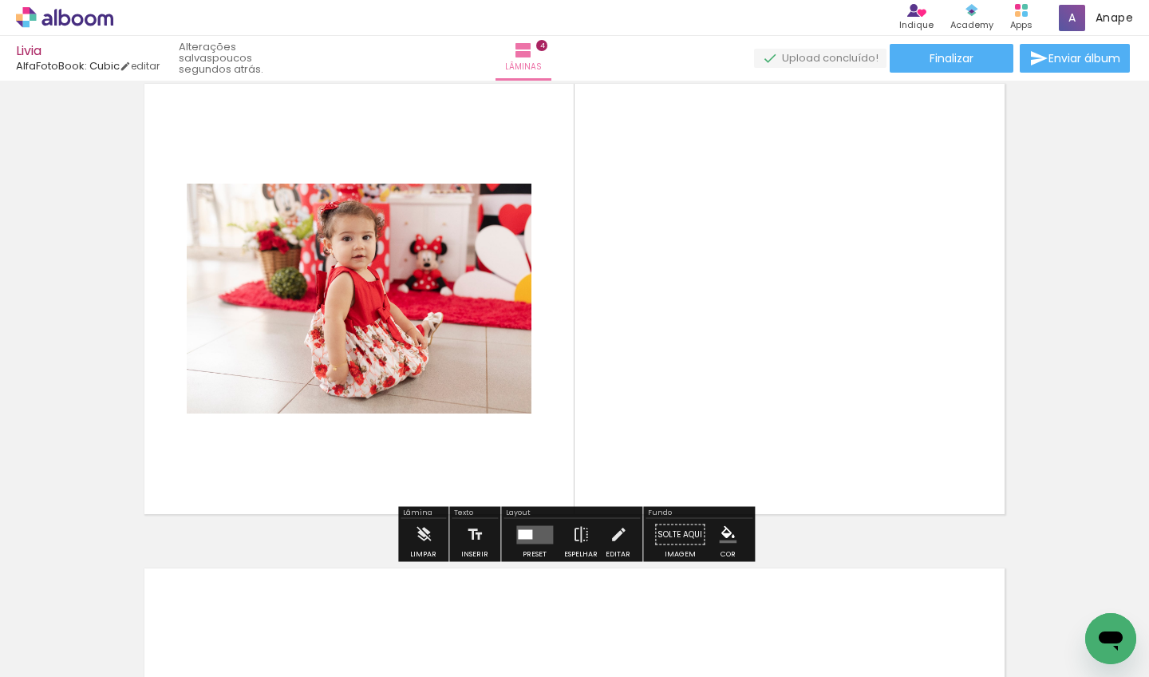
scroll to position [1473, 0]
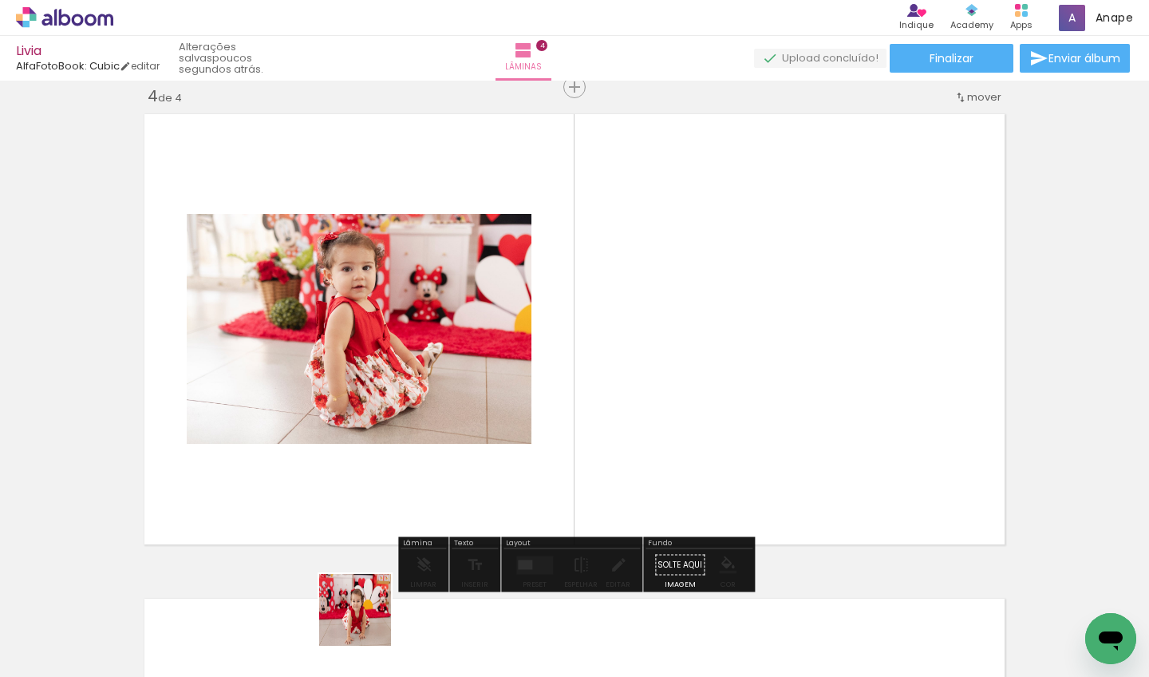
drag, startPoint x: 366, startPoint y: 627, endPoint x: 769, endPoint y: 591, distance: 404.6
click at [647, 413] on quentale-workspace at bounding box center [574, 338] width 1149 height 677
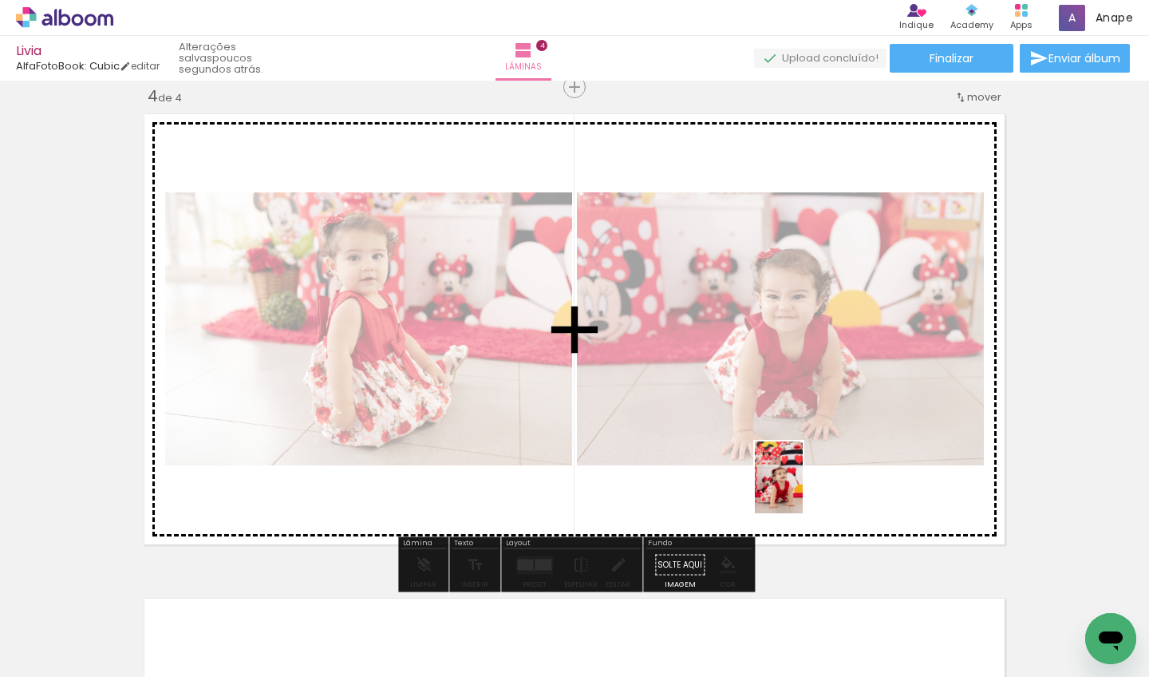
click at [757, 461] on quentale-workspace at bounding box center [574, 338] width 1149 height 677
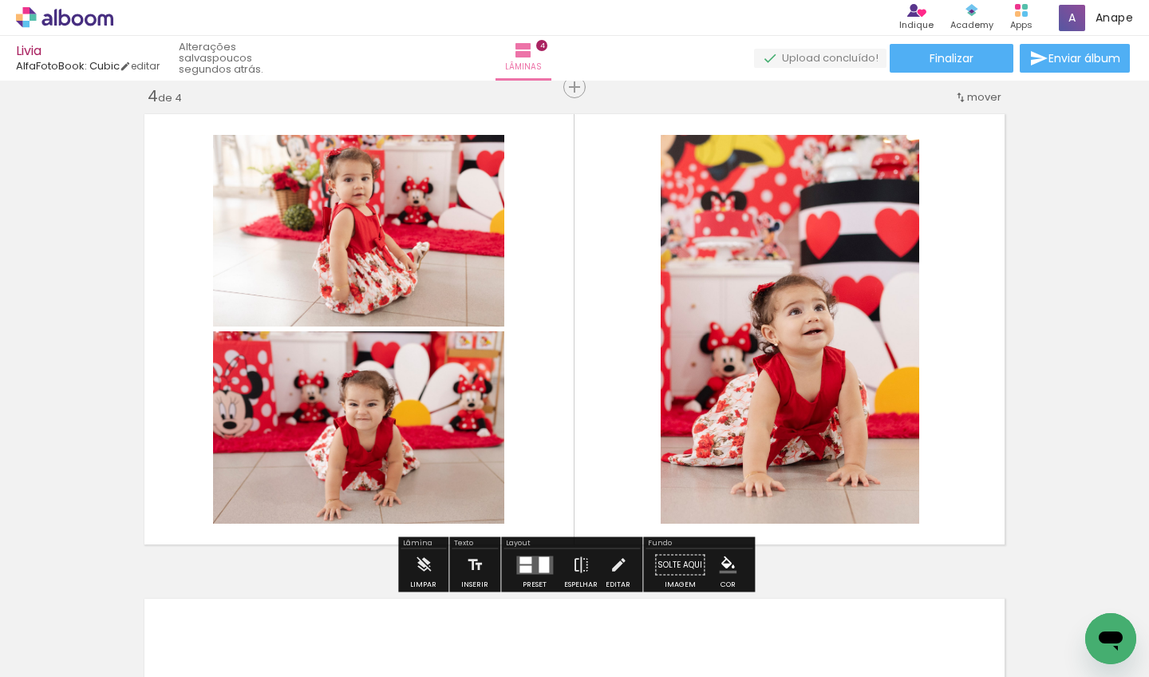
click at [533, 553] on div at bounding box center [534, 565] width 43 height 32
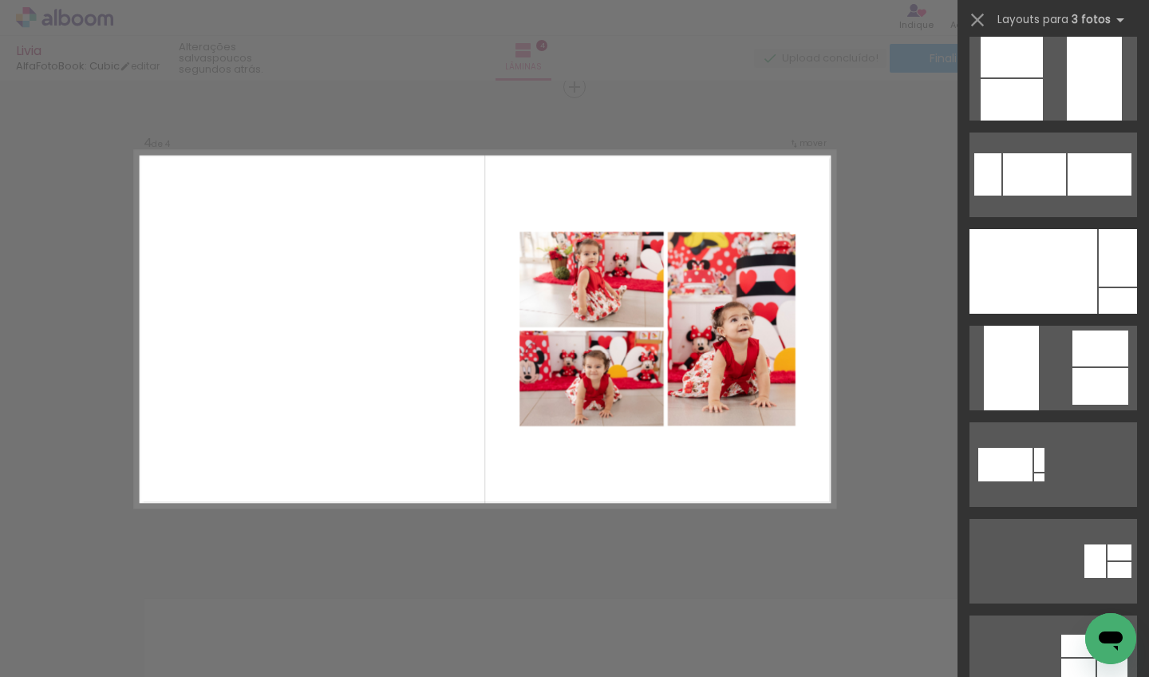
scroll to position [595, 0]
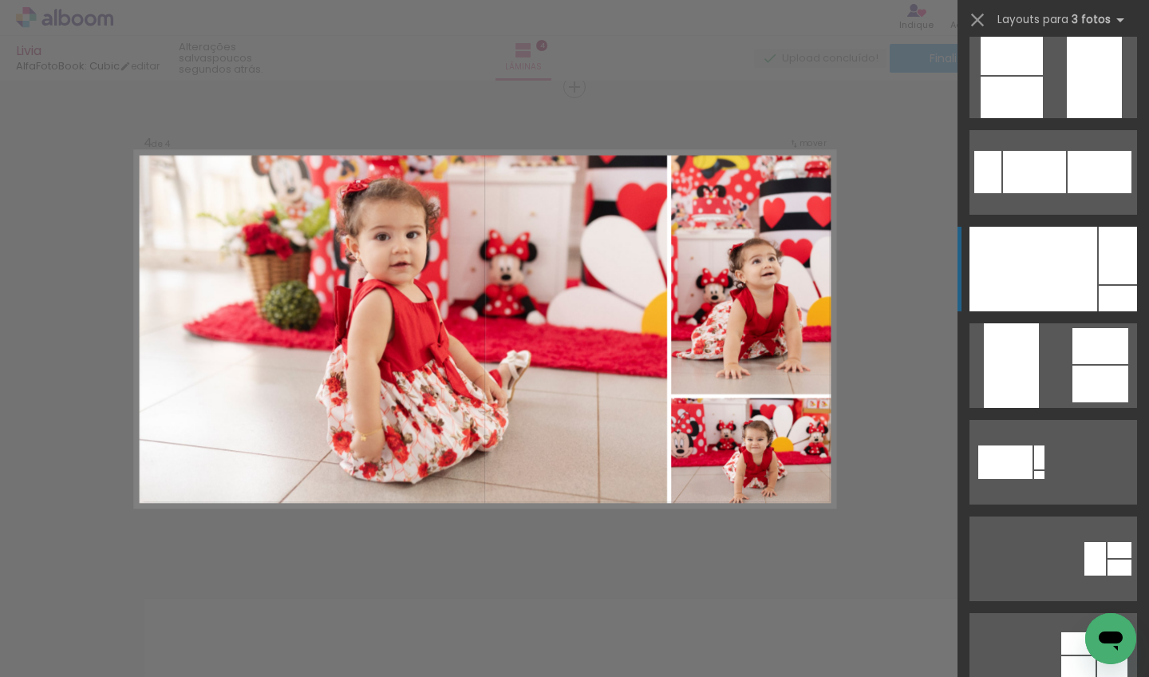
click at [903, 249] on div at bounding box center [1118, 255] width 38 height 57
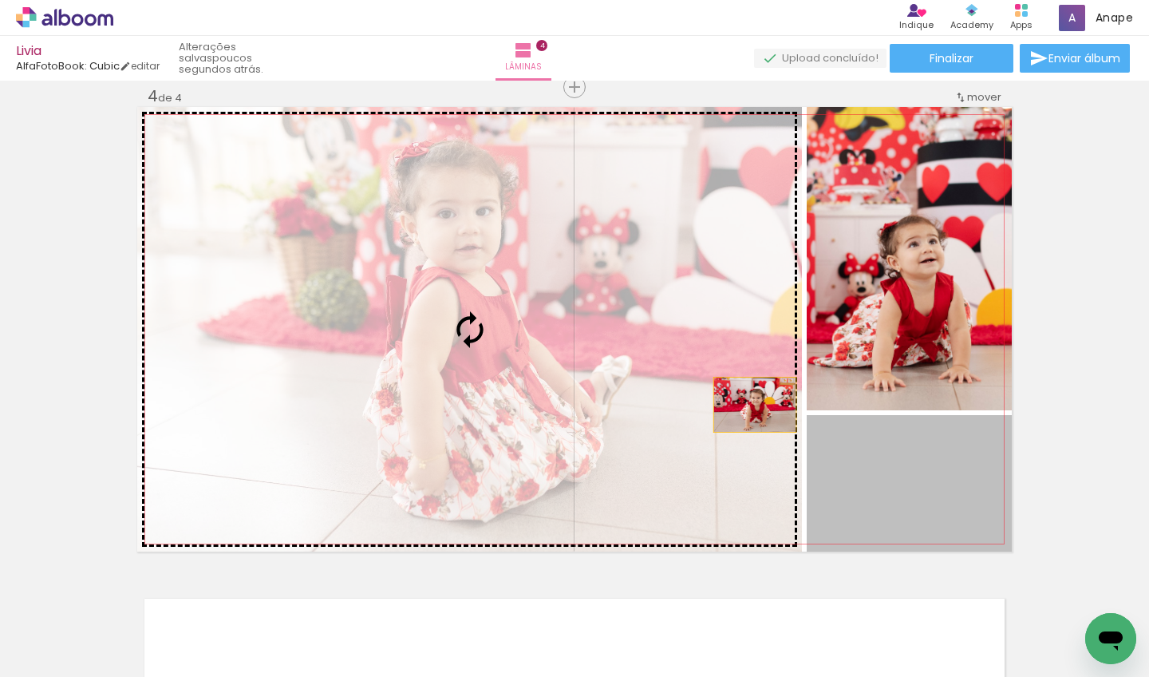
drag, startPoint x: 979, startPoint y: 473, endPoint x: 755, endPoint y: 405, distance: 234.3
click at [0, 0] on slot at bounding box center [0, 0] width 0 height 0
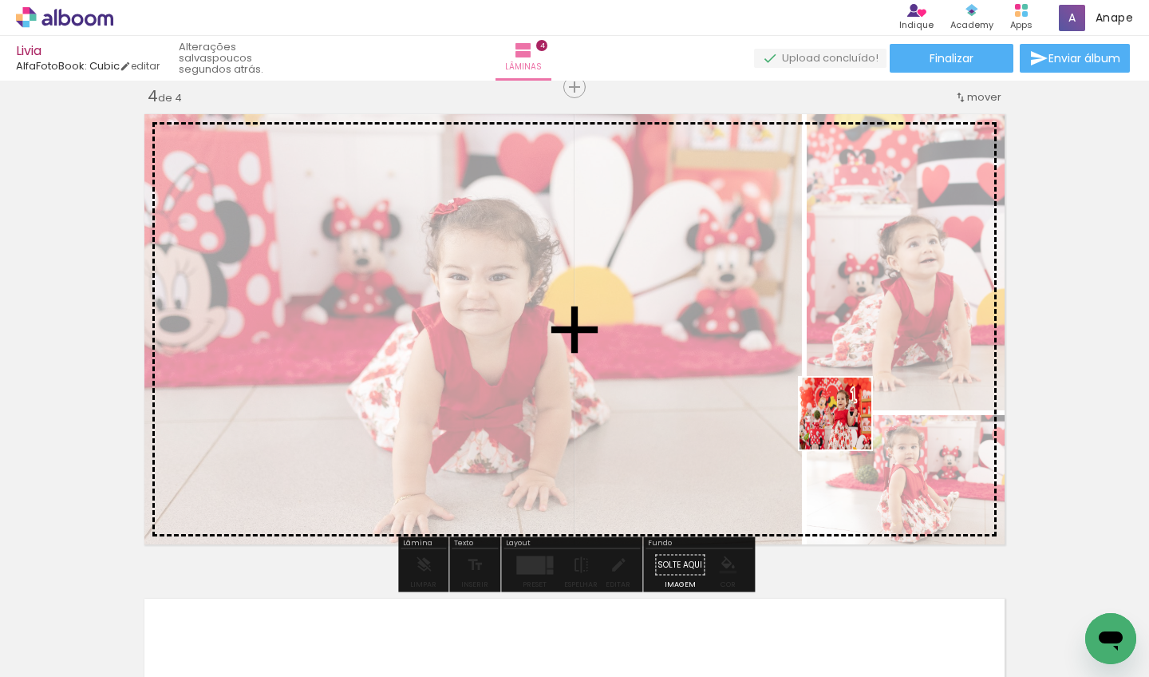
drag, startPoint x: 800, startPoint y: 630, endPoint x: 846, endPoint y: 425, distance: 209.5
click at [846, 425] on quentale-workspace at bounding box center [574, 338] width 1149 height 677
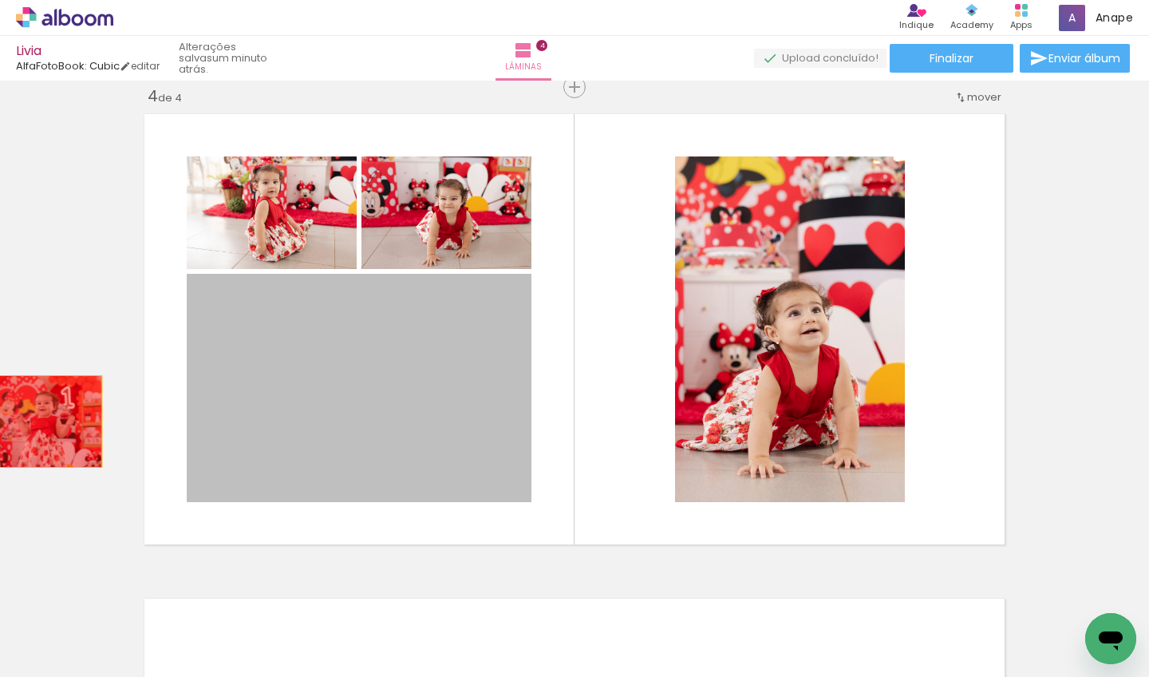
drag, startPoint x: 301, startPoint y: 449, endPoint x: 33, endPoint y: 421, distance: 269.6
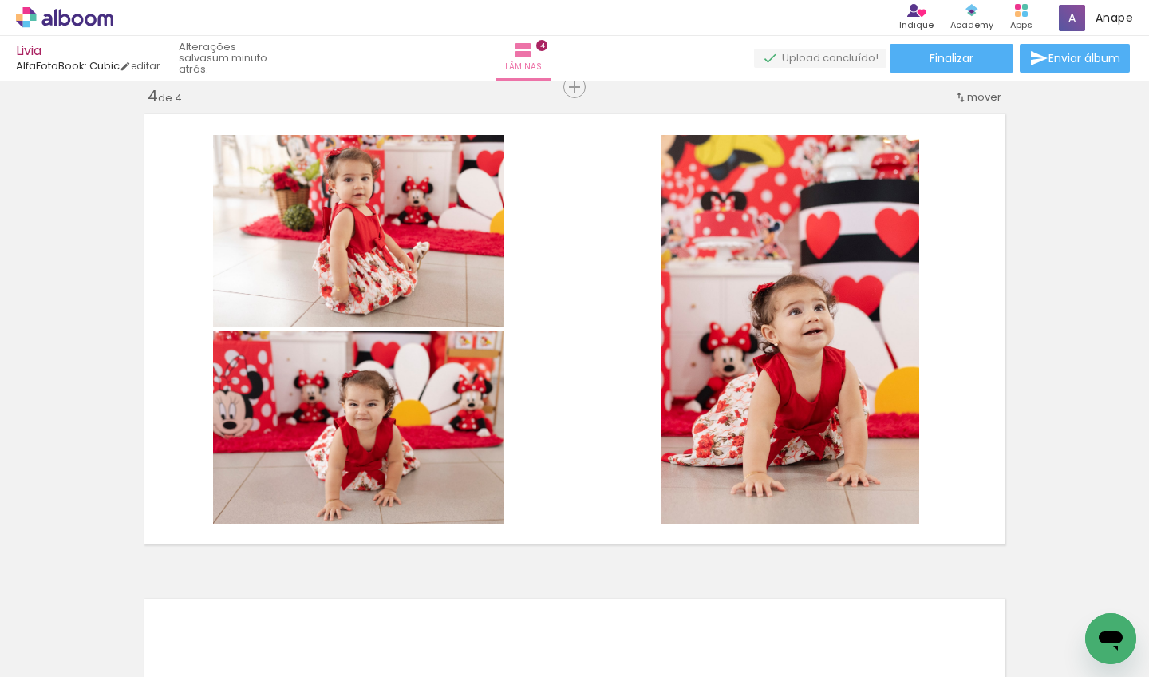
scroll to position [0, 11563]
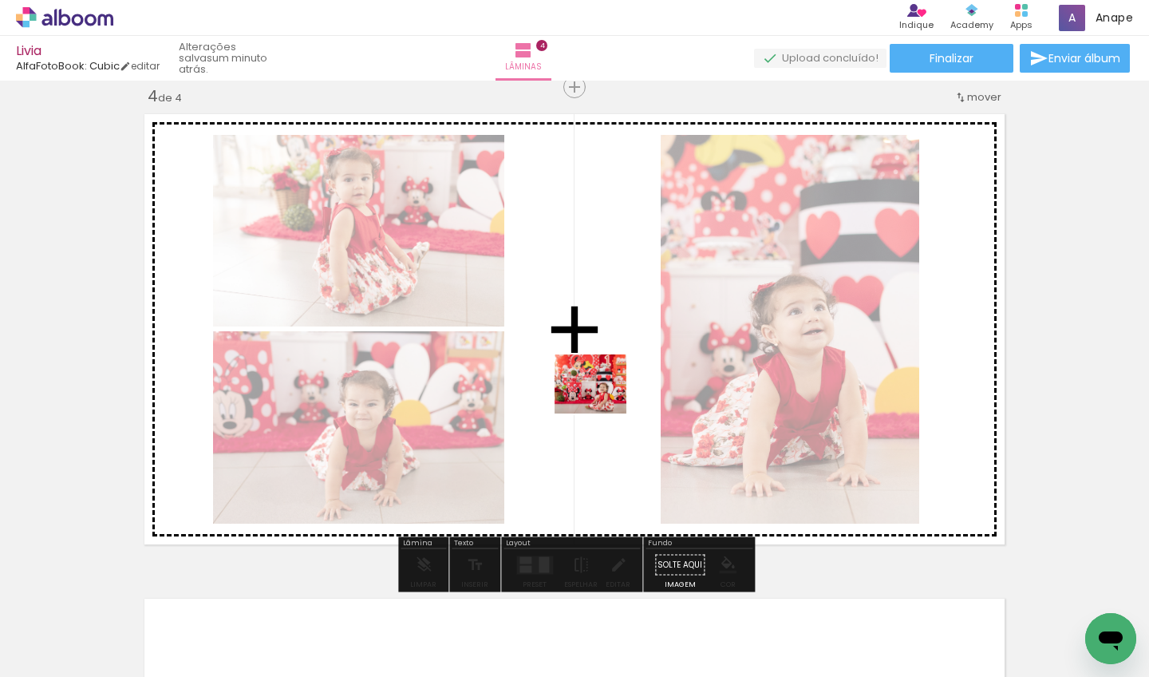
click at [603, 403] on quentale-workspace at bounding box center [574, 338] width 1149 height 677
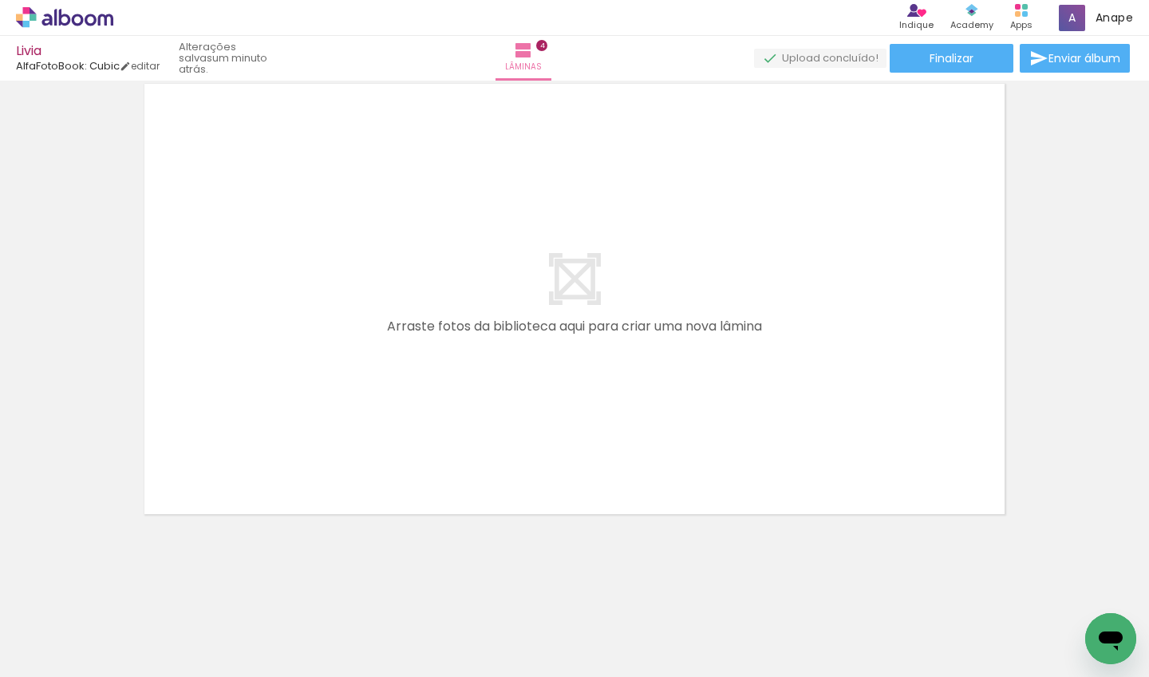
scroll to position [0, 11723]
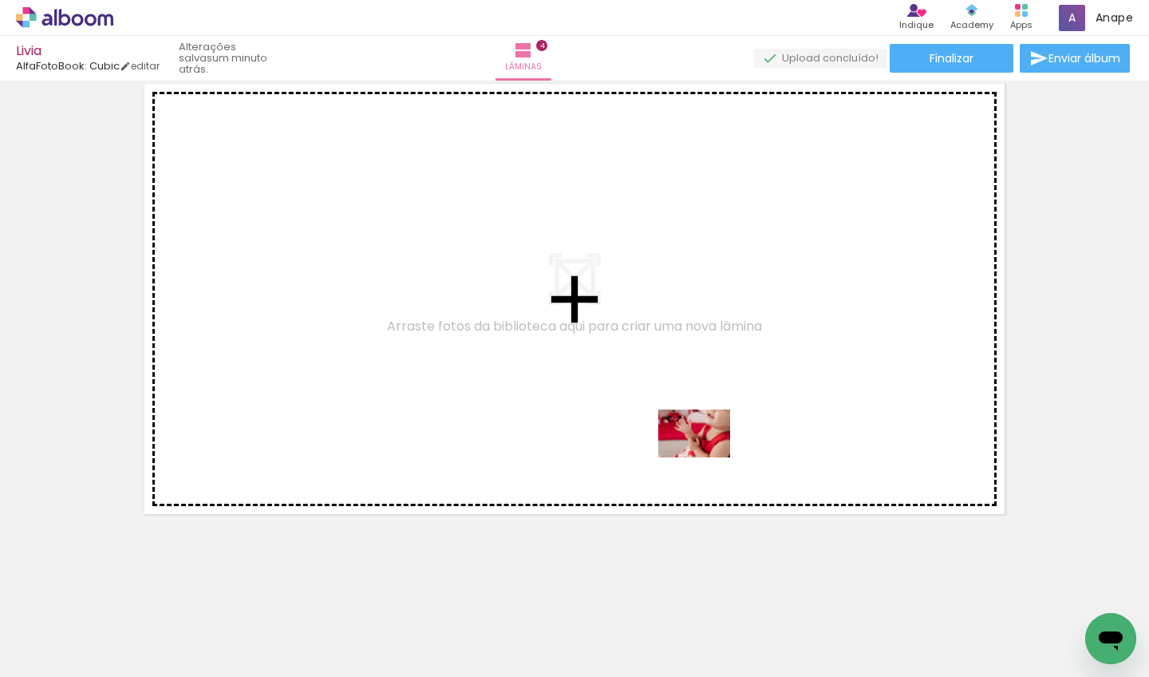
click at [706, 456] on quentale-workspace at bounding box center [574, 338] width 1149 height 677
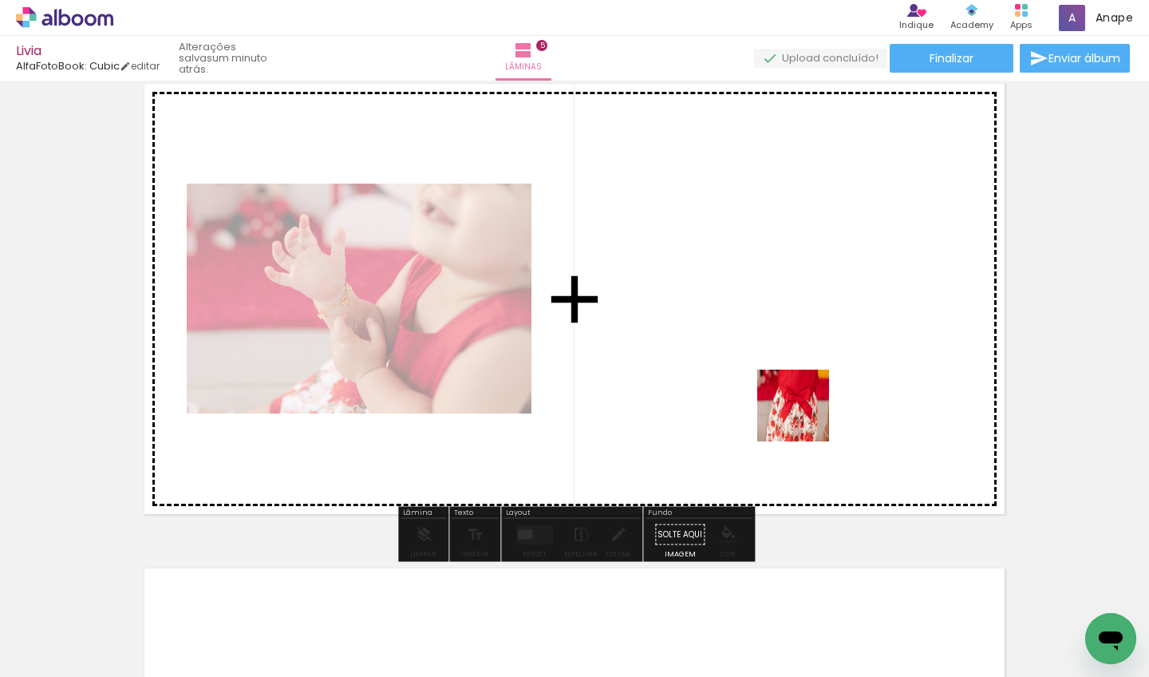
click at [804, 414] on quentale-workspace at bounding box center [574, 338] width 1149 height 677
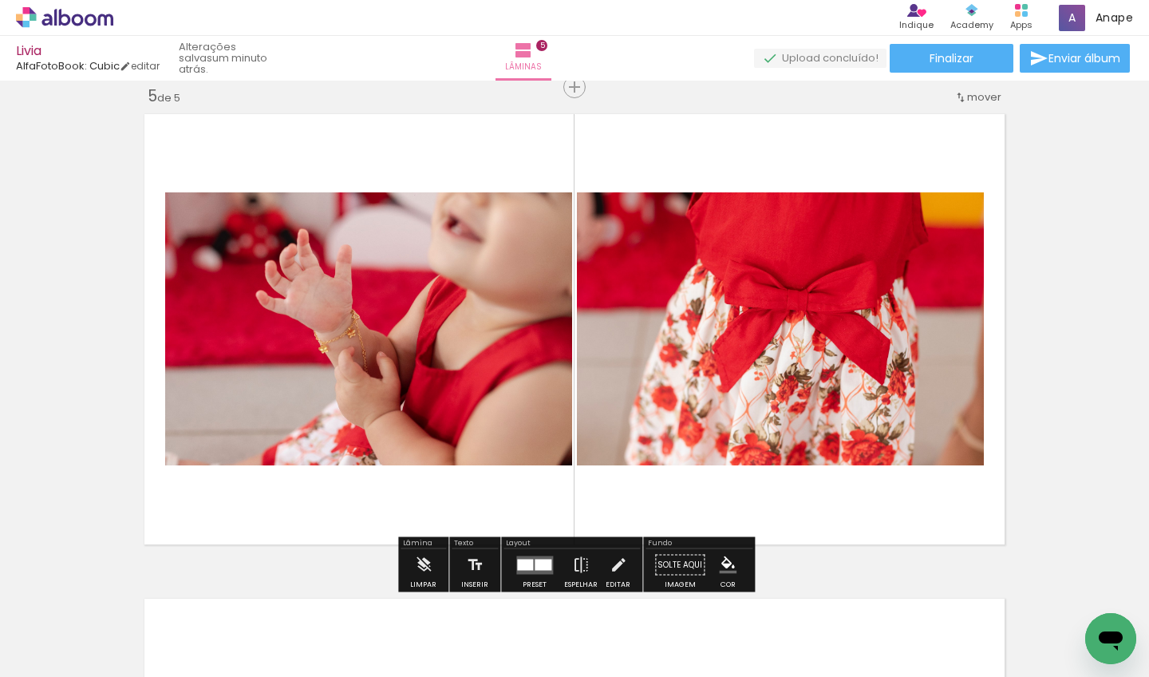
scroll to position [0, 11622]
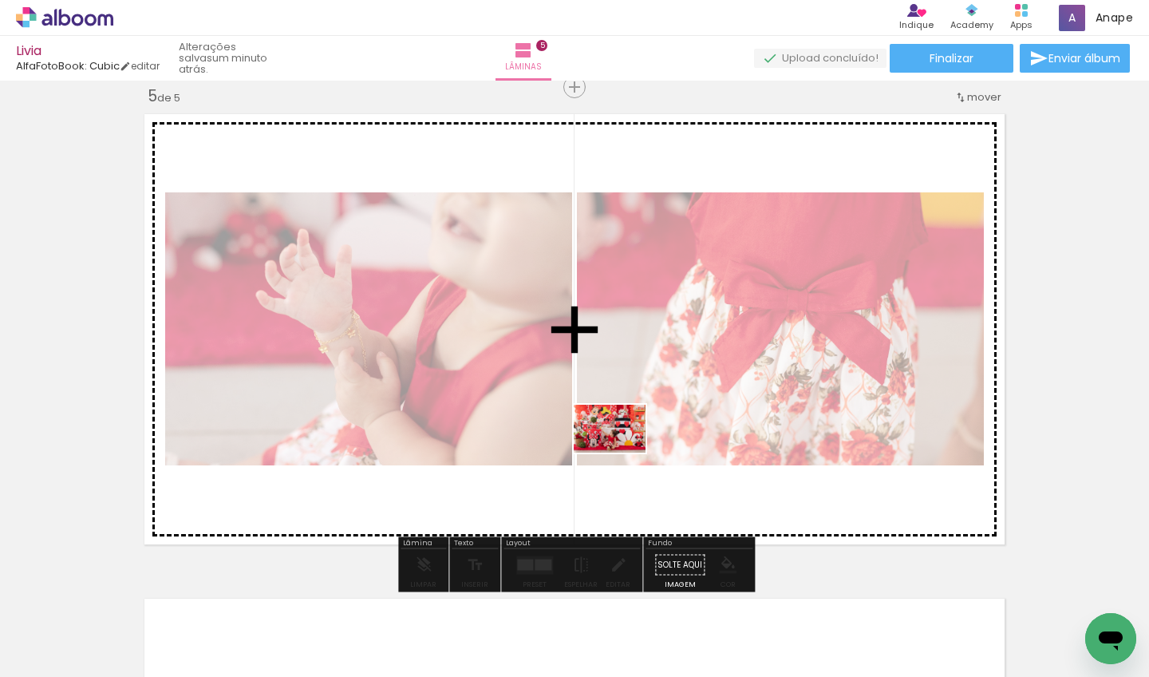
drag, startPoint x: 546, startPoint y: 627, endPoint x: 622, endPoint y: 453, distance: 190.5
click at [622, 453] on quentale-workspace at bounding box center [574, 338] width 1149 height 677
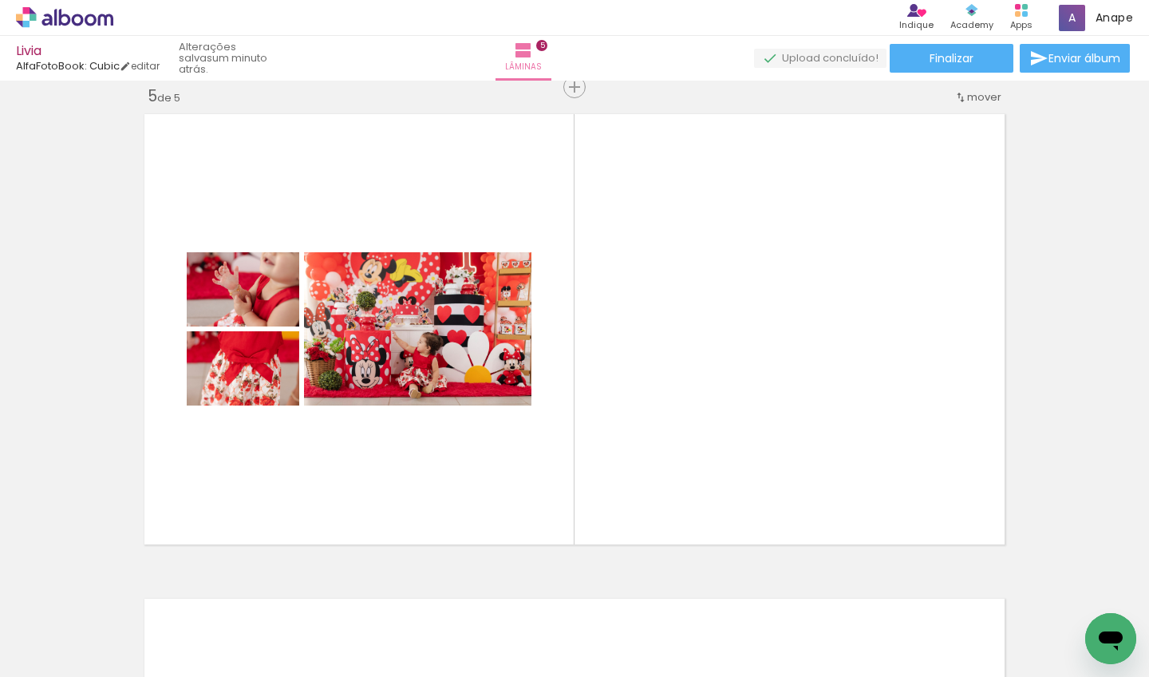
scroll to position [0, 11381]
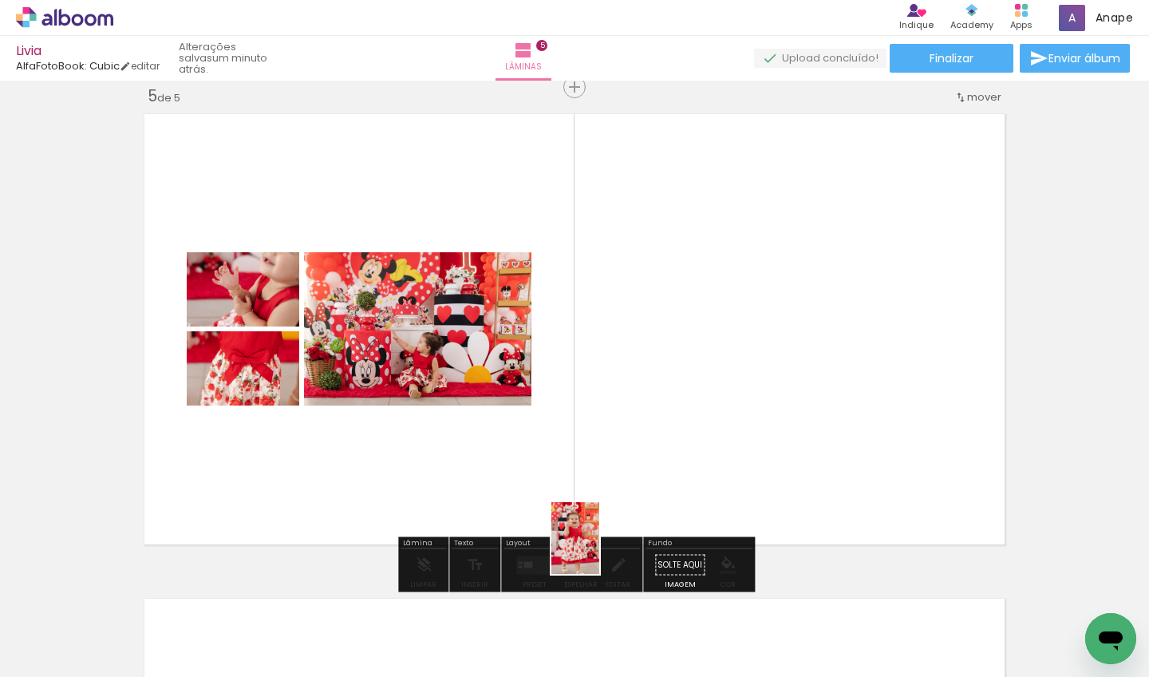
drag, startPoint x: 592, startPoint y: 633, endPoint x: 631, endPoint y: 452, distance: 185.2
click at [631, 452] on quentale-workspace at bounding box center [574, 338] width 1149 height 677
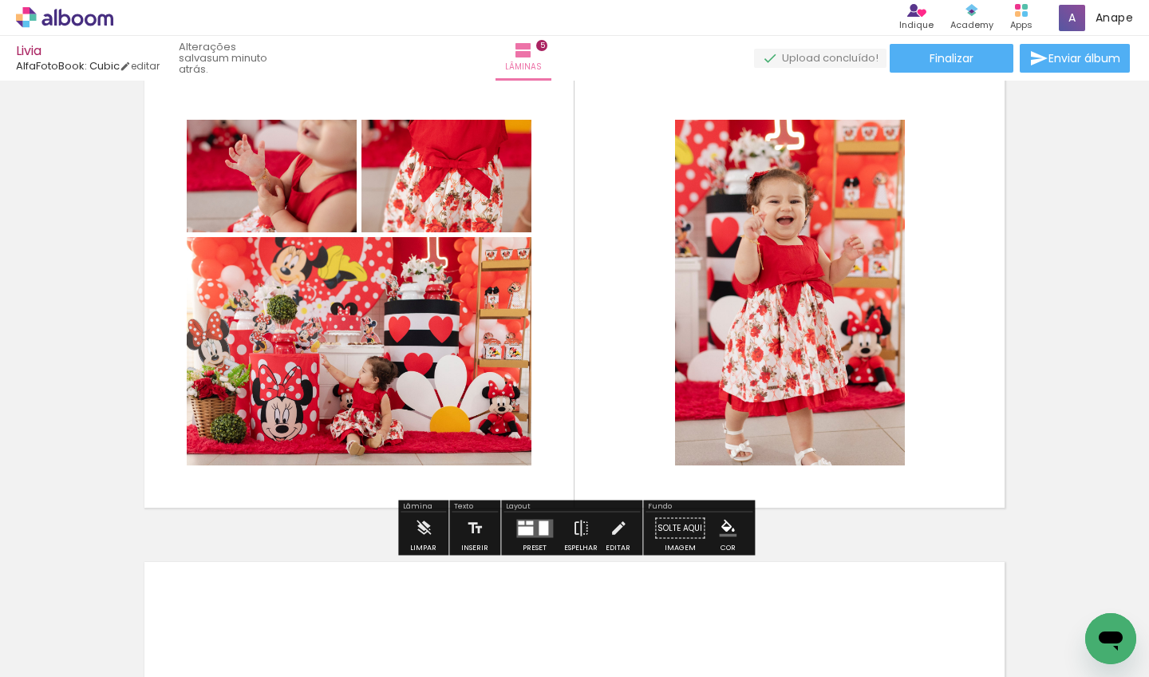
scroll to position [1996, 0]
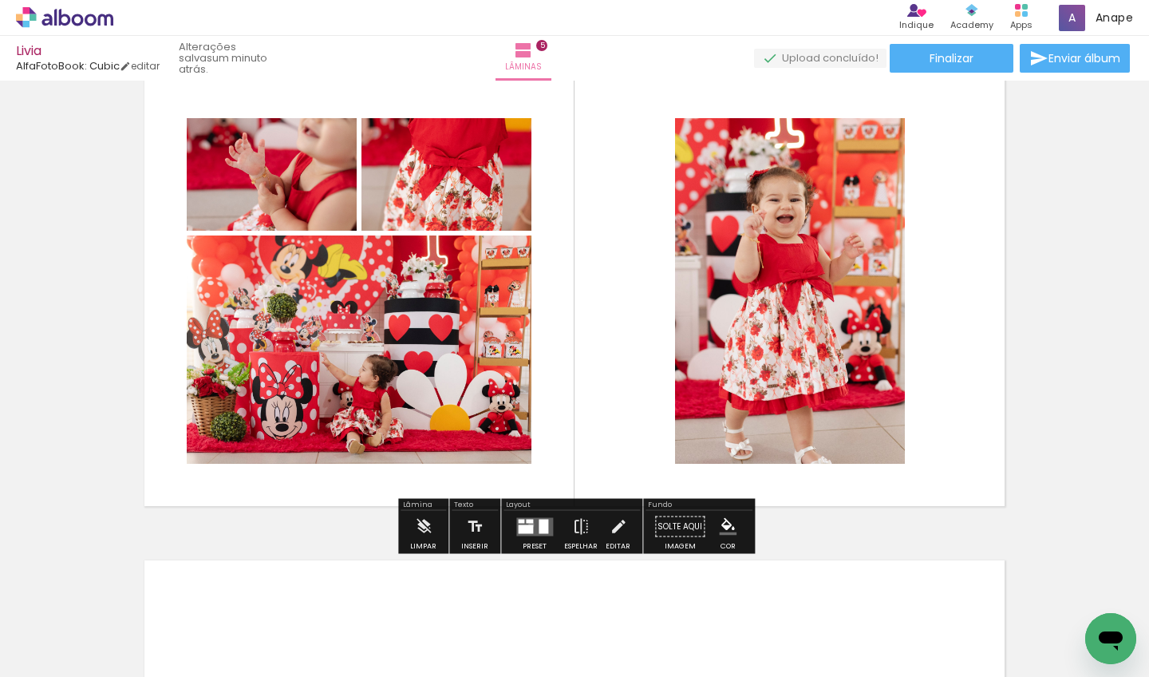
click at [528, 524] on div at bounding box center [525, 528] width 15 height 9
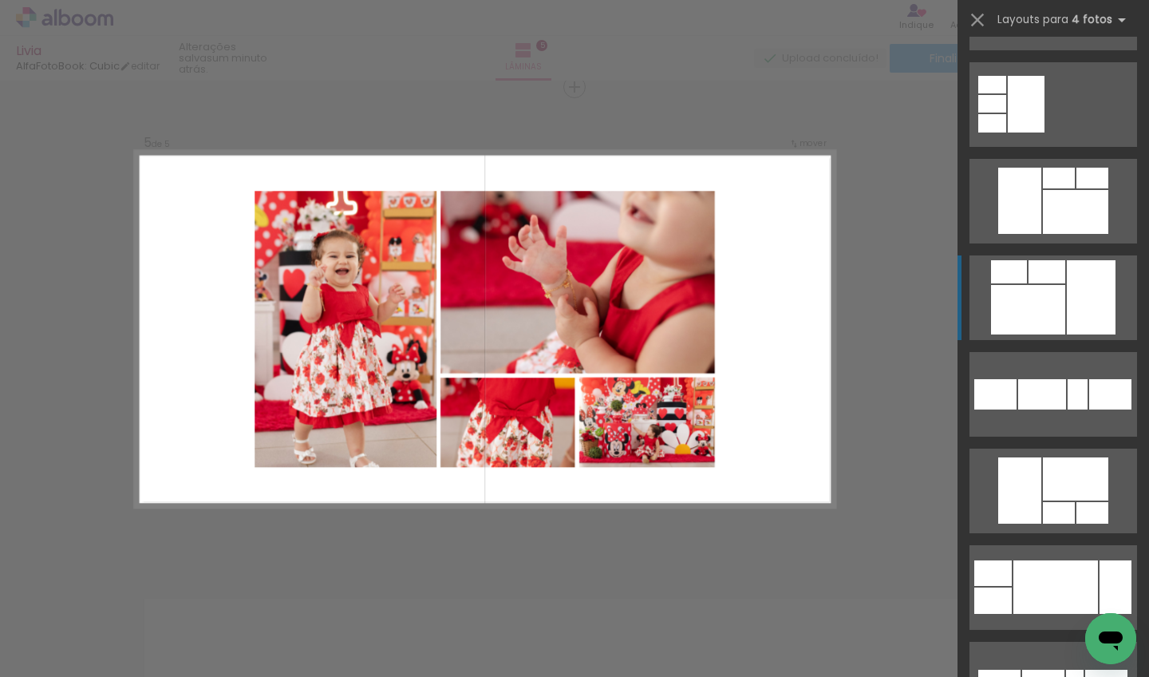
scroll to position [2016, 0]
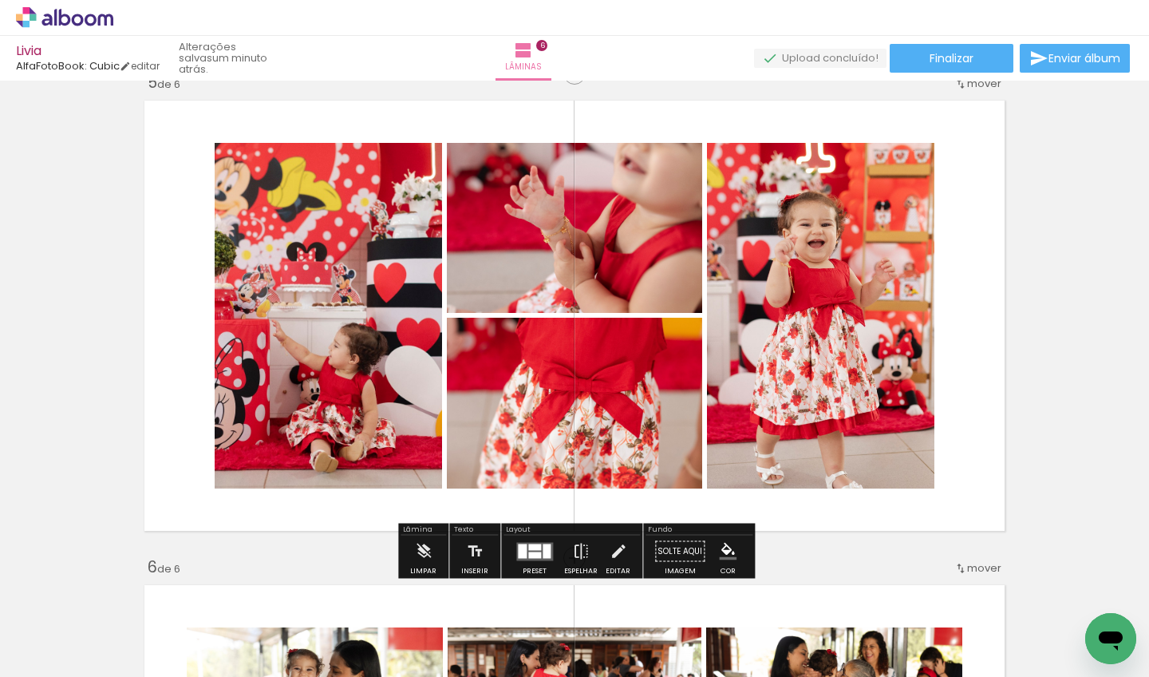
scroll to position [1972, 0]
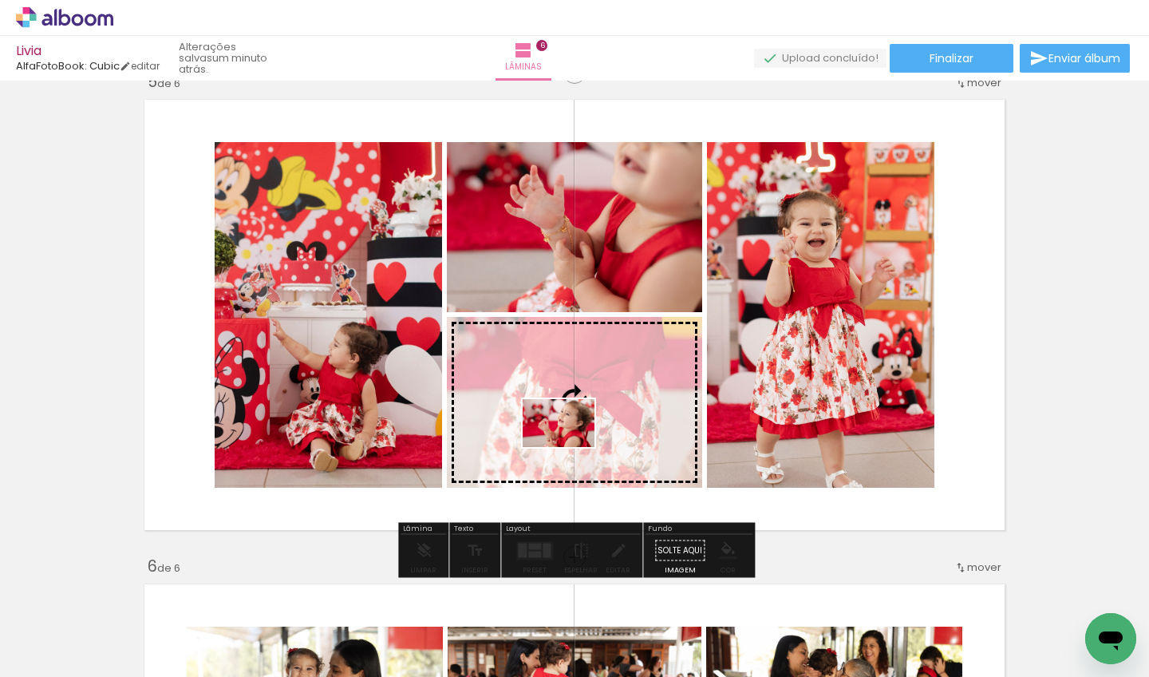
drag, startPoint x: 486, startPoint y: 618, endPoint x: 569, endPoint y: 447, distance: 189.9
click at [569, 447] on quentale-workspace at bounding box center [574, 338] width 1149 height 677
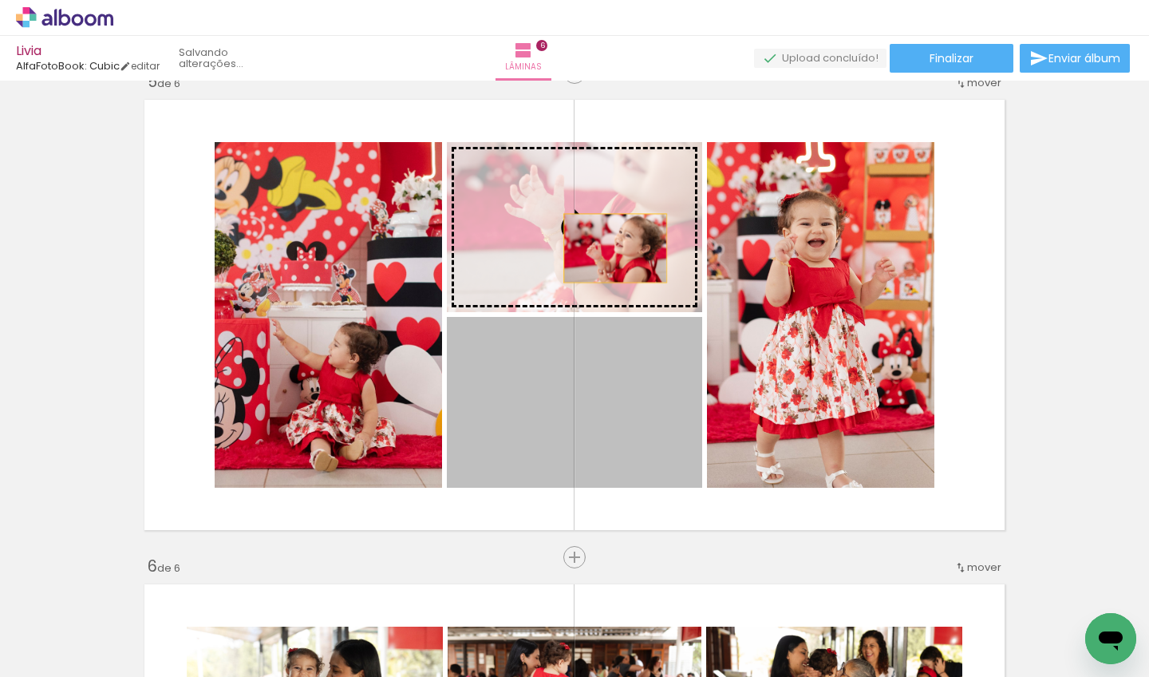
drag, startPoint x: 605, startPoint y: 414, endPoint x: 615, endPoint y: 248, distance: 166.3
click at [0, 0] on slot at bounding box center [0, 0] width 0 height 0
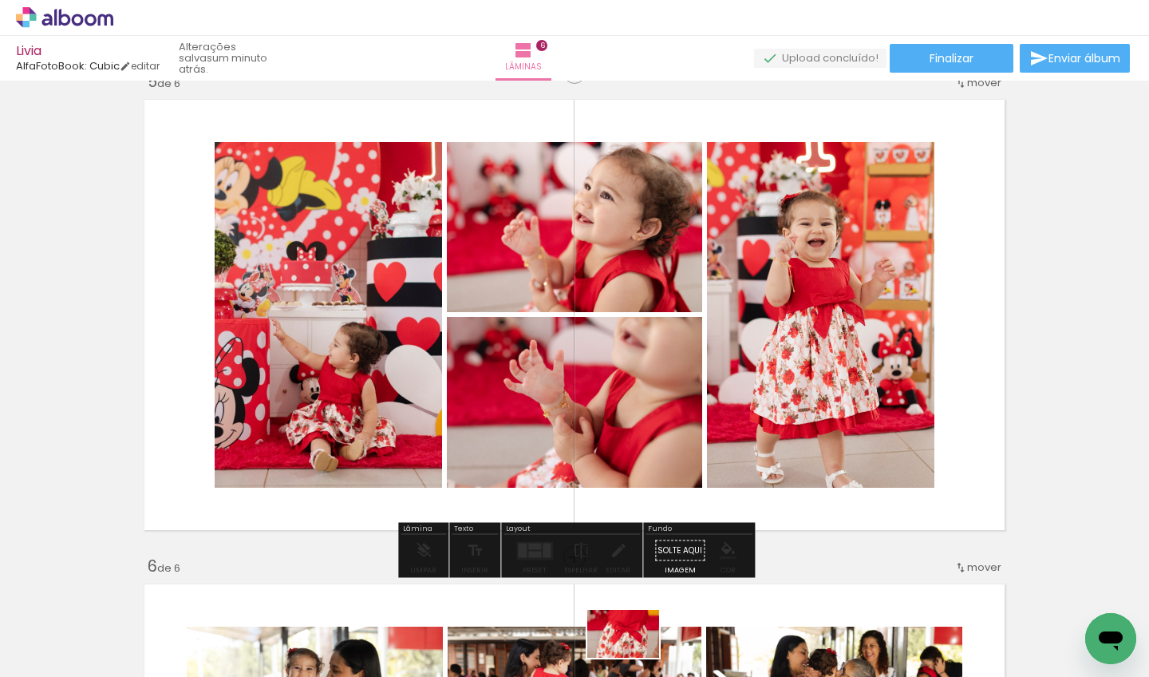
drag, startPoint x: 649, startPoint y: 633, endPoint x: 635, endPoint y: 657, distance: 27.5
click at [635, 650] on div at bounding box center [654, 623] width 79 height 53
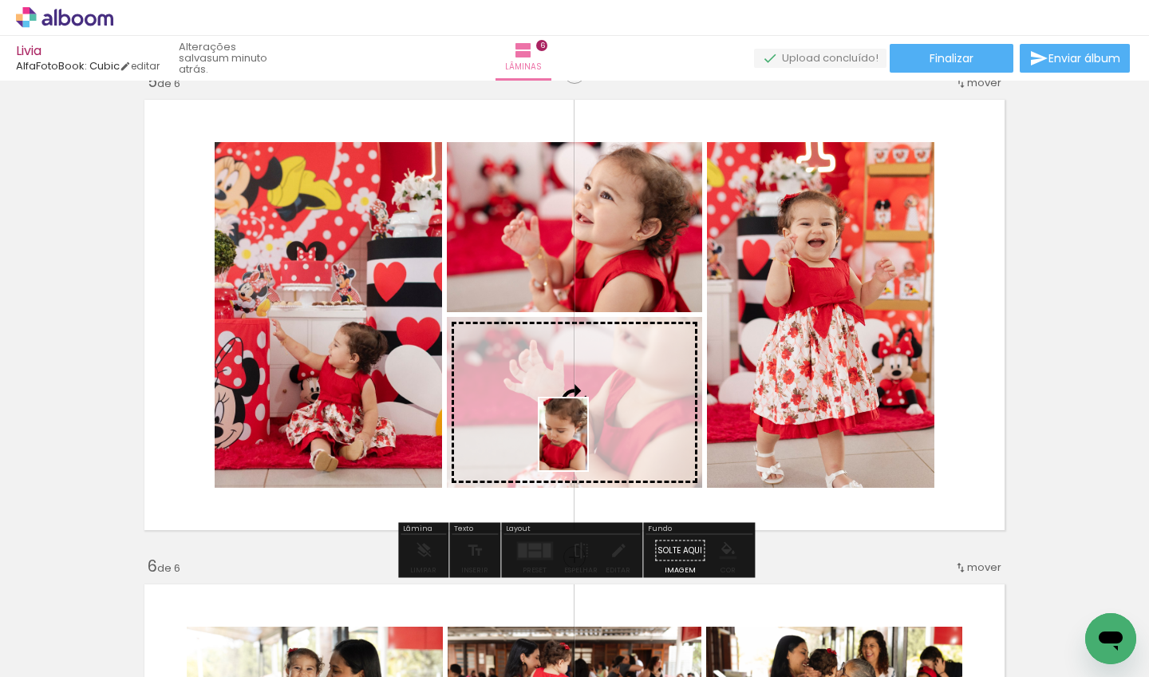
drag, startPoint x: 833, startPoint y: 626, endPoint x: 587, endPoint y: 446, distance: 304.4
click at [587, 446] on quentale-workspace at bounding box center [574, 338] width 1149 height 677
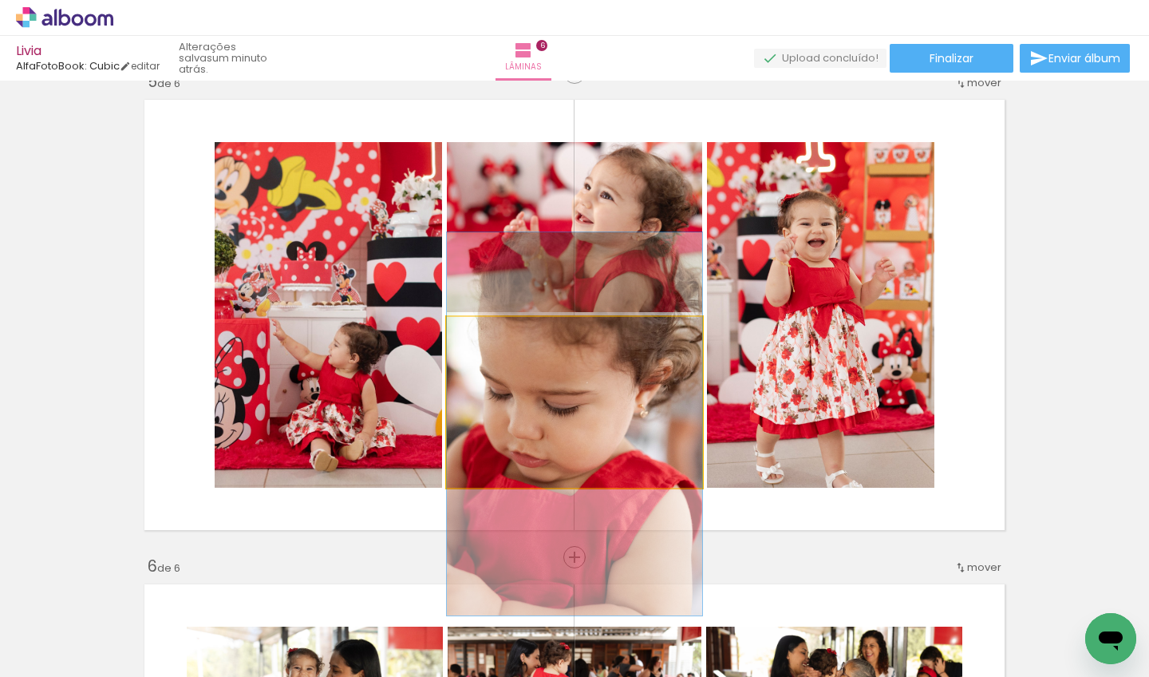
drag, startPoint x: 580, startPoint y: 399, endPoint x: 577, endPoint y: 421, distance: 21.8
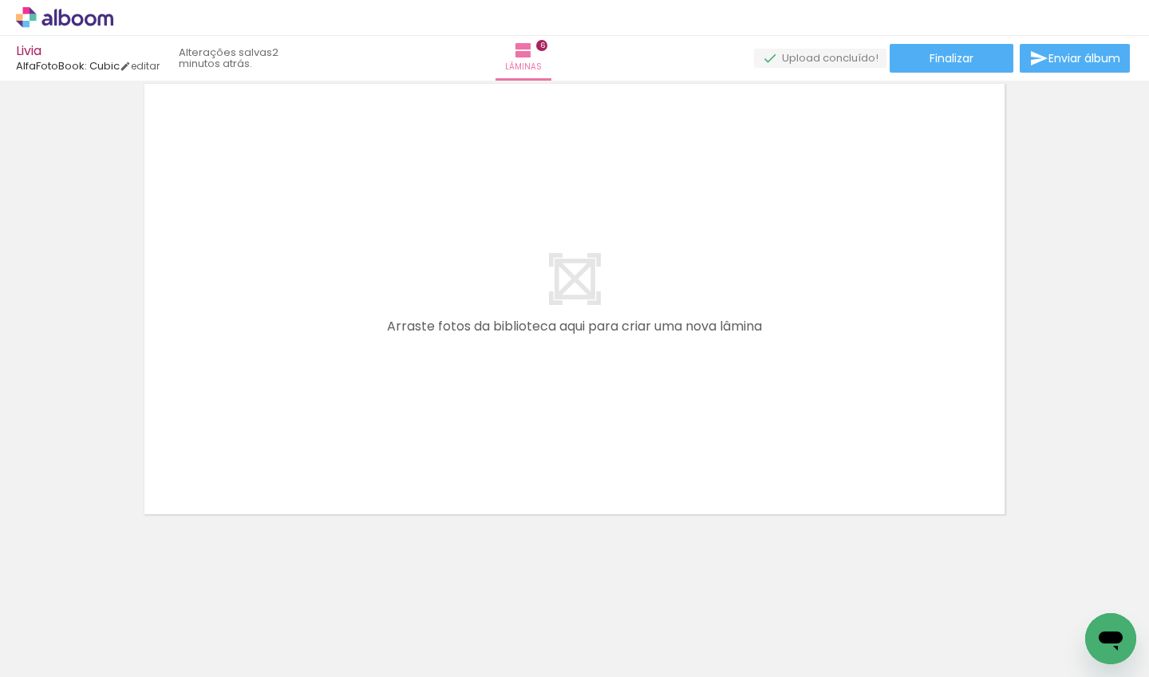
scroll to position [0, 12427]
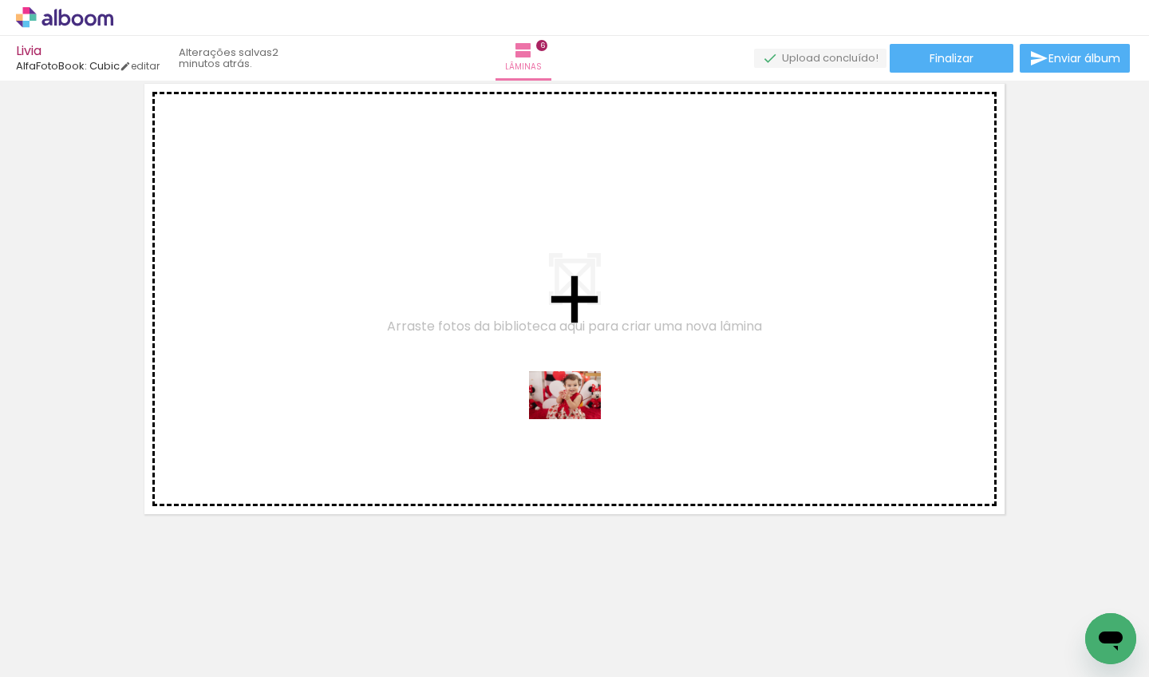
click at [575, 418] on quentale-workspace at bounding box center [574, 338] width 1149 height 677
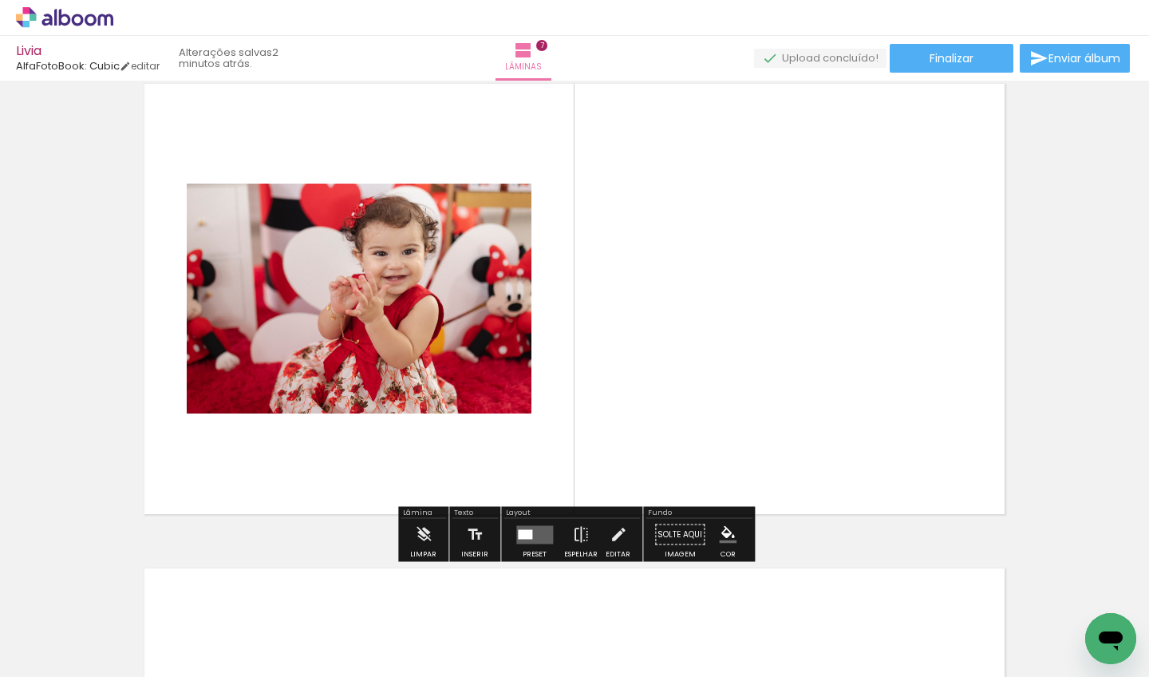
scroll to position [2927, 0]
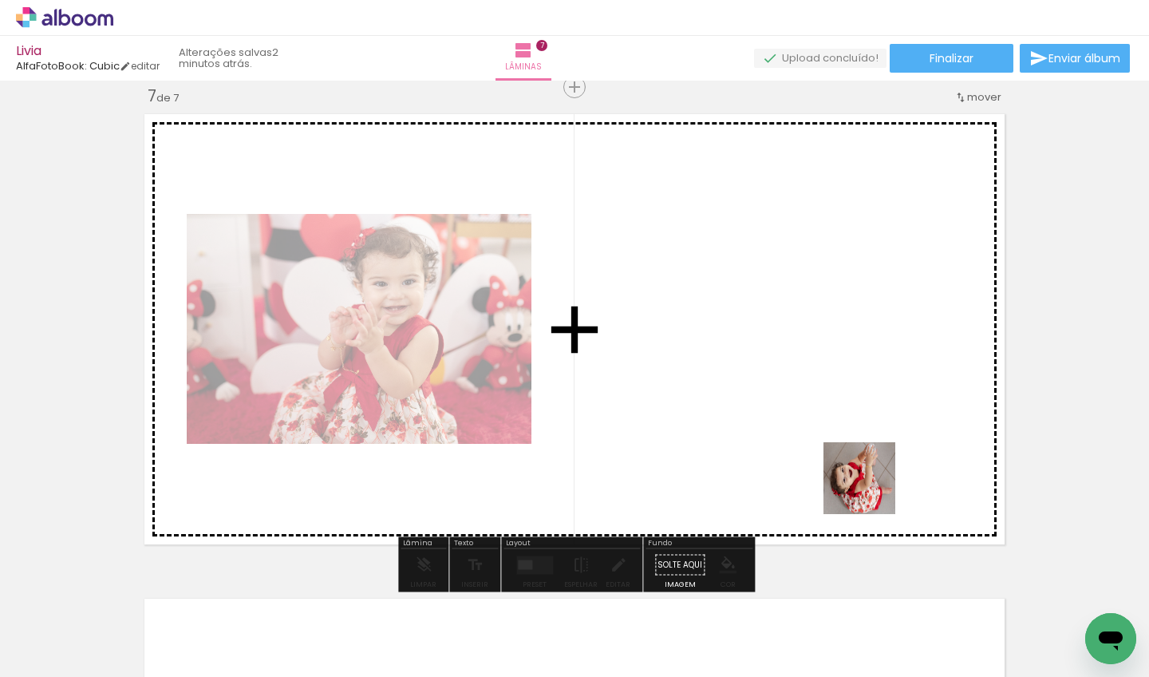
click at [766, 378] on quentale-workspace at bounding box center [574, 338] width 1149 height 677
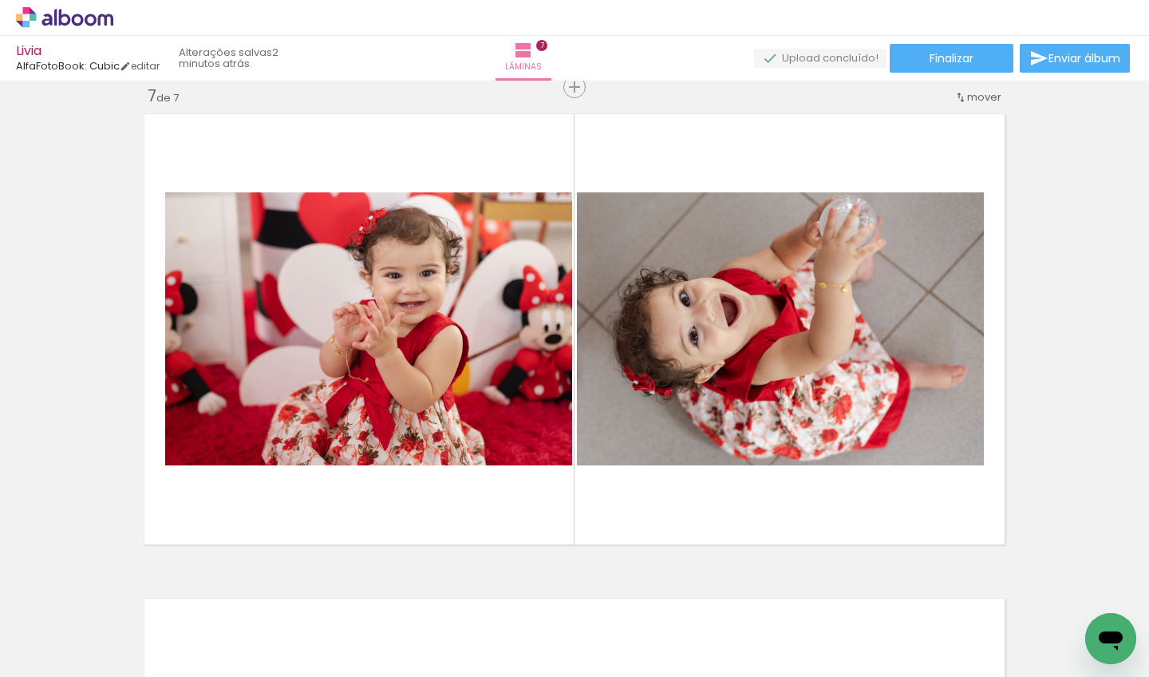
scroll to position [0, 8739]
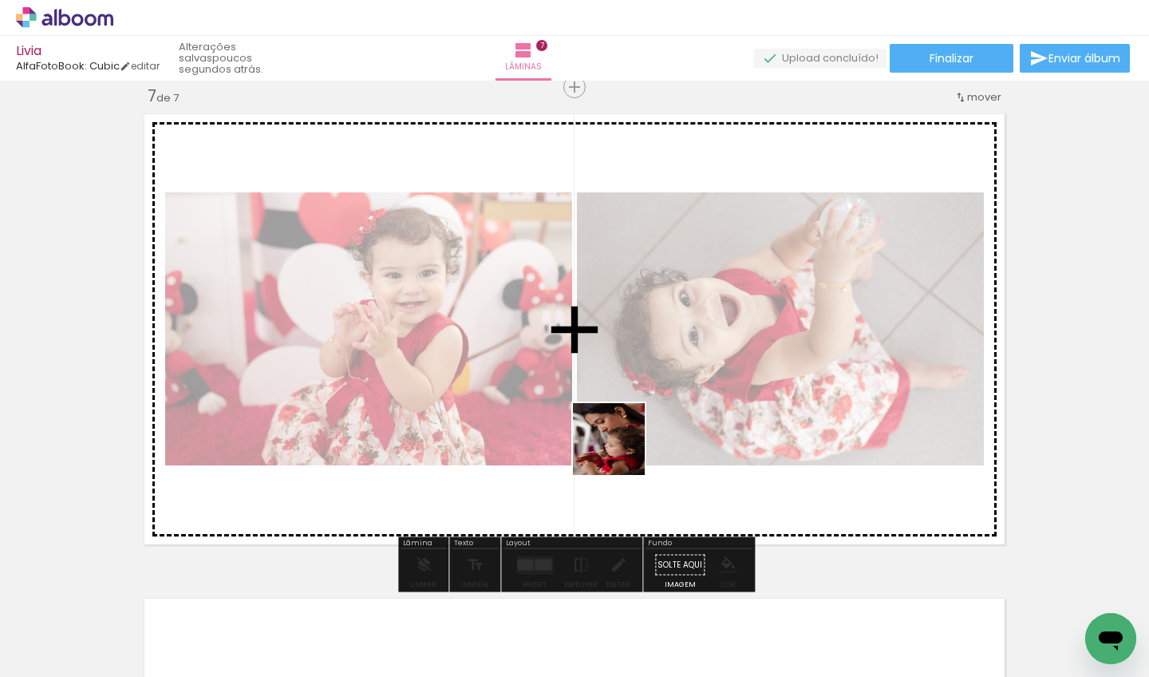
drag, startPoint x: 704, startPoint y: 635, endPoint x: 621, endPoint y: 451, distance: 202.2
click at [621, 451] on quentale-workspace at bounding box center [574, 338] width 1149 height 677
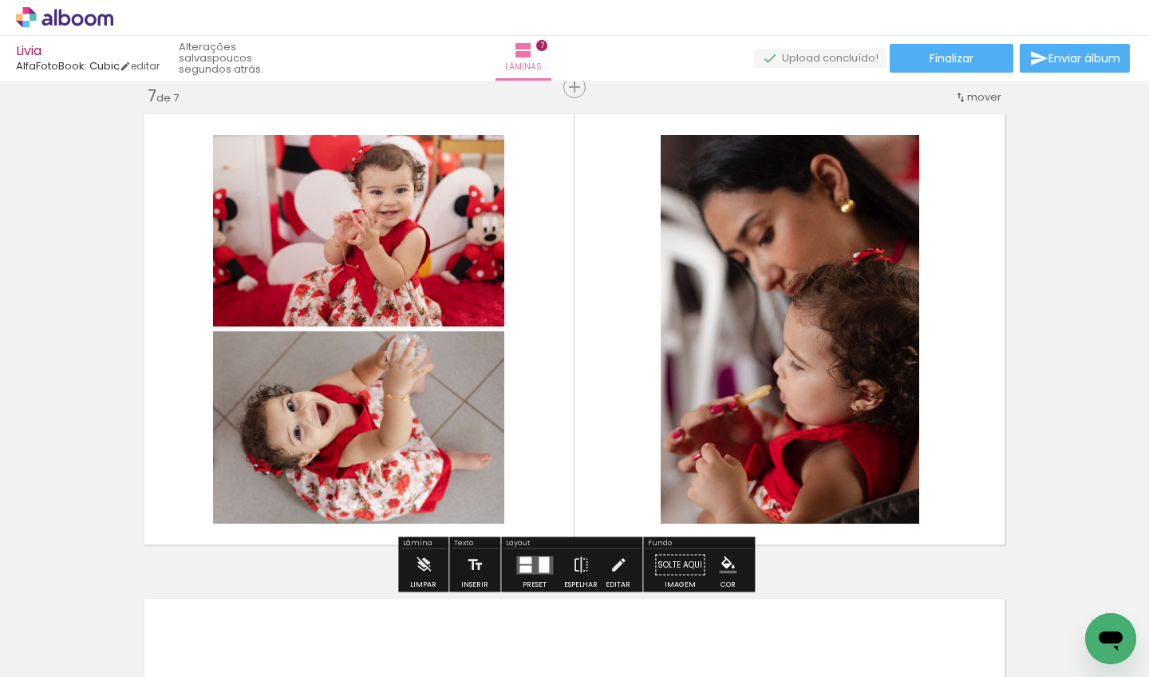
drag, startPoint x: 824, startPoint y: 639, endPoint x: 665, endPoint y: 476, distance: 227.5
click at [665, 476] on quentale-workspace at bounding box center [574, 338] width 1149 height 677
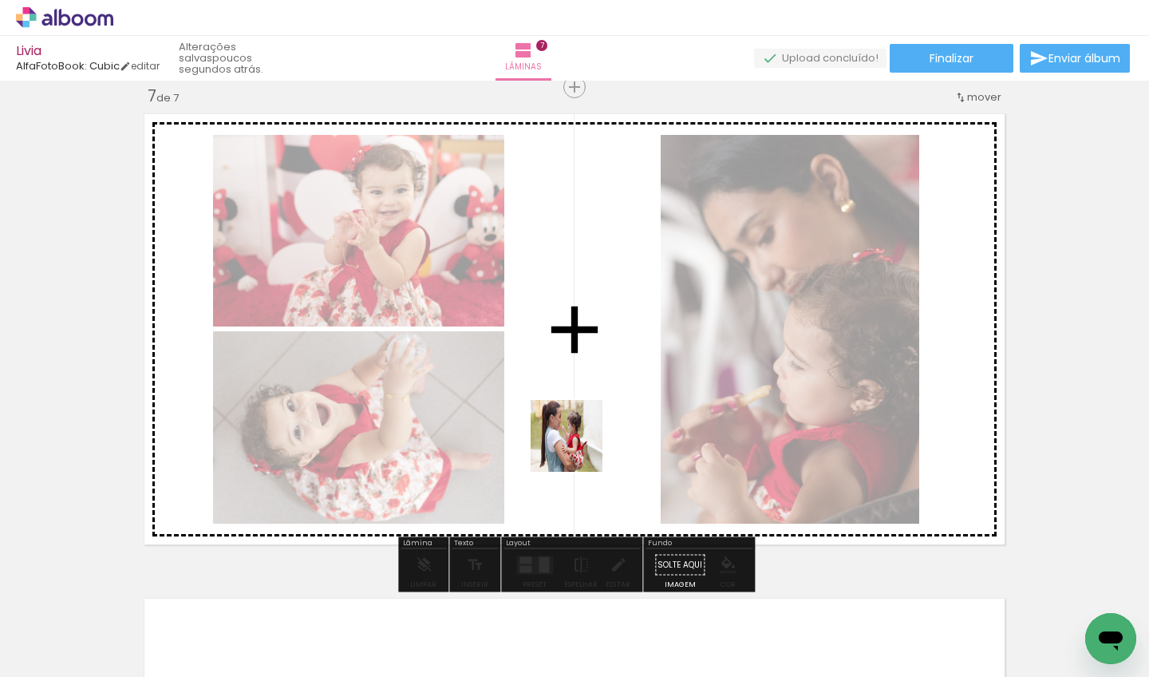
drag, startPoint x: 795, startPoint y: 637, endPoint x: 573, endPoint y: 443, distance: 294.7
click at [573, 443] on quentale-workspace at bounding box center [574, 338] width 1149 height 677
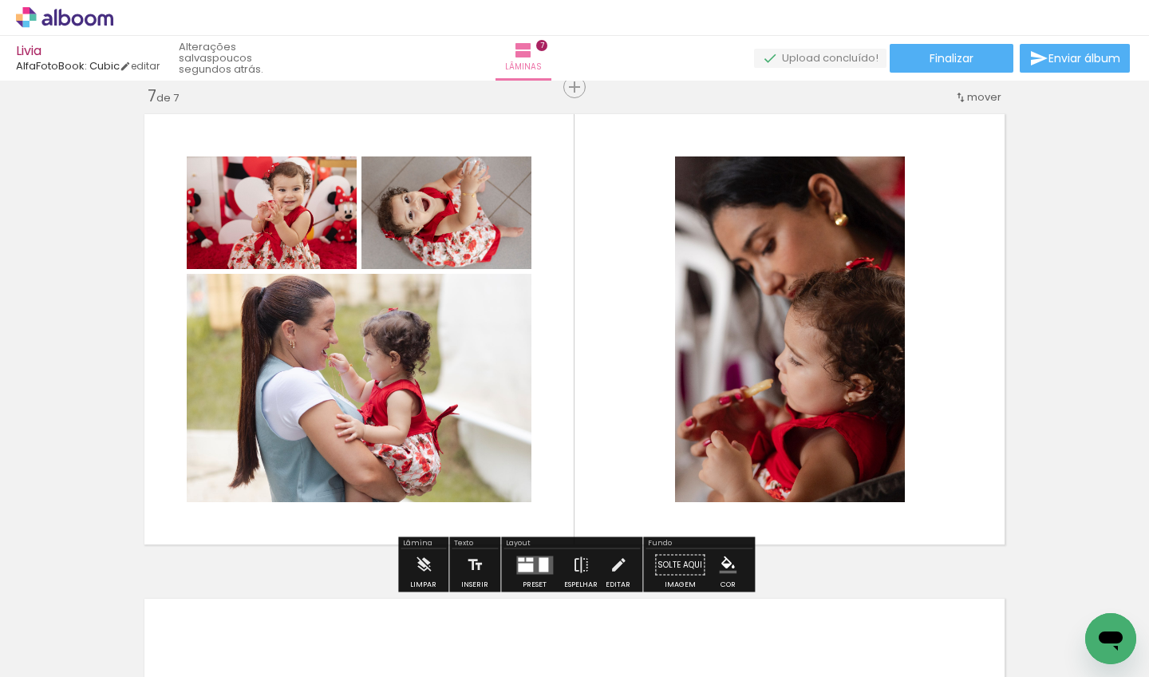
scroll to position [0, 8930]
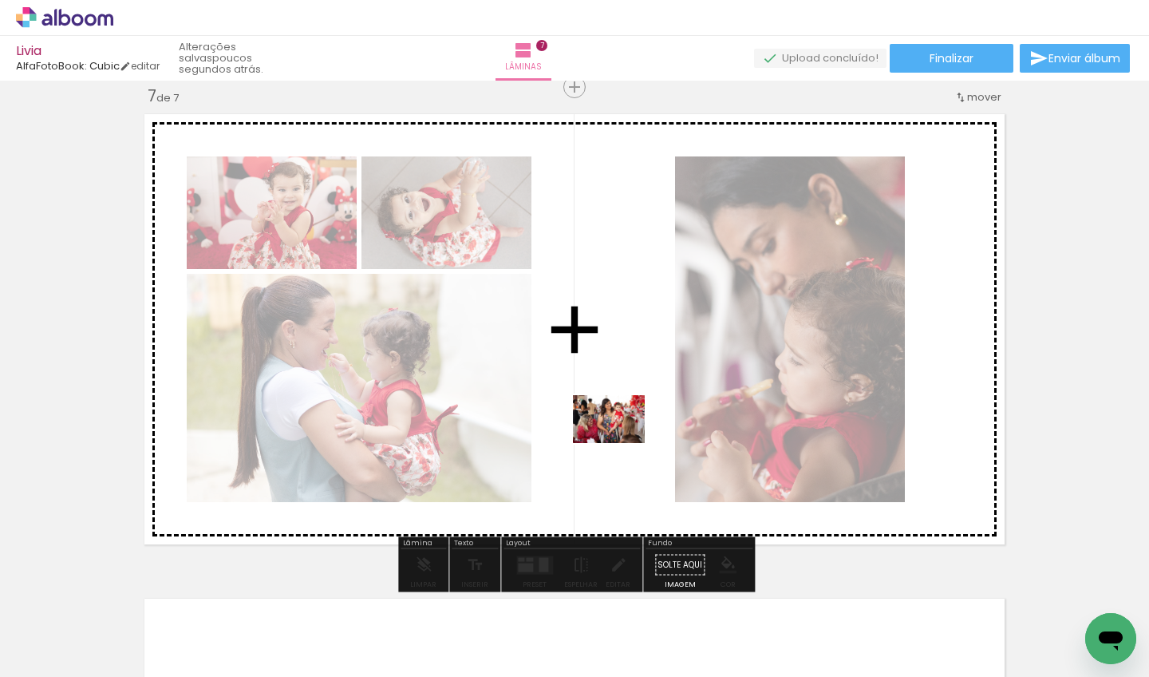
drag, startPoint x: 630, startPoint y: 633, endPoint x: 621, endPoint y: 443, distance: 190.2
click at [621, 443] on quentale-workspace at bounding box center [574, 338] width 1149 height 677
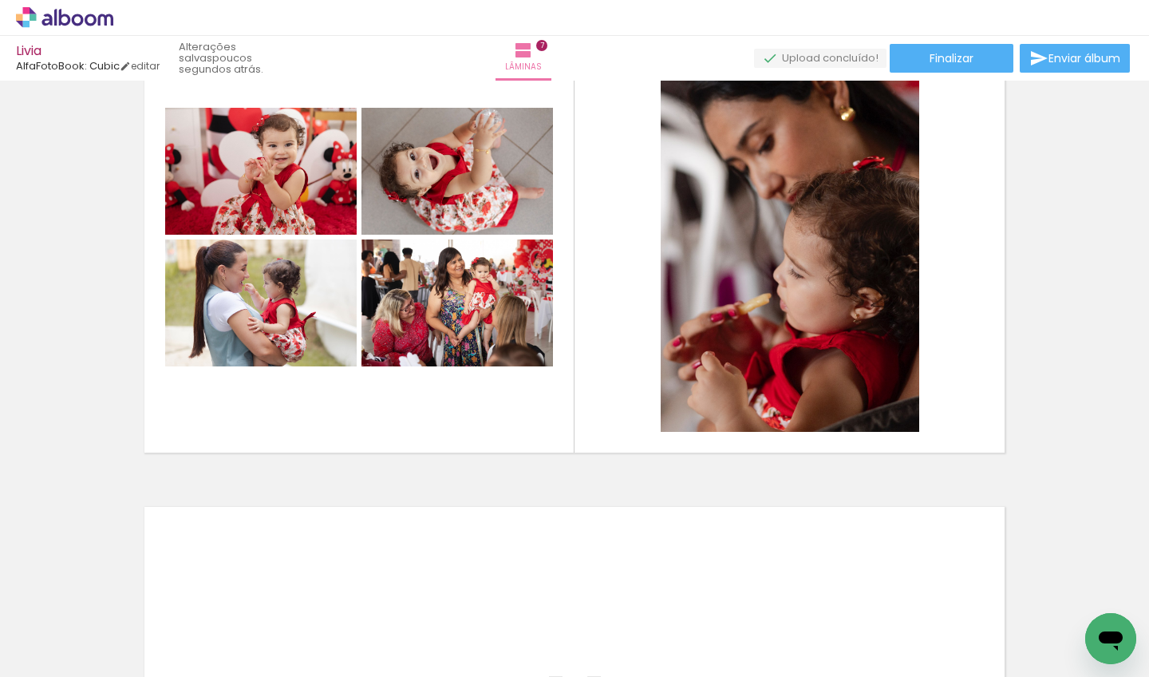
scroll to position [0, 12805]
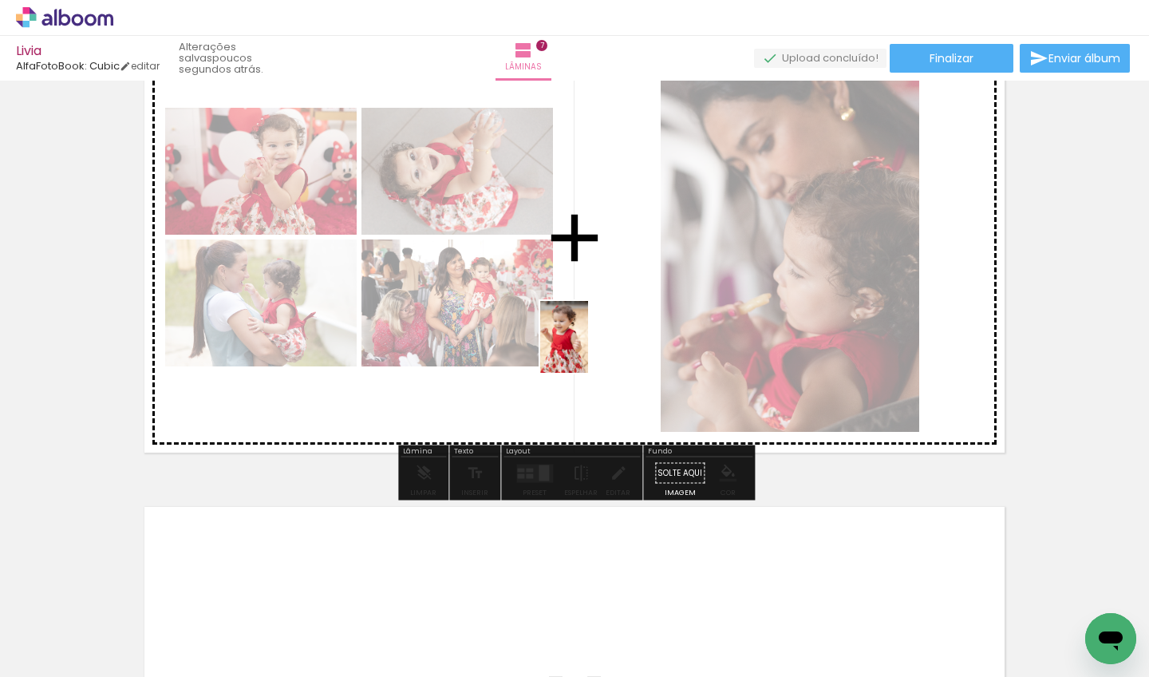
drag, startPoint x: 326, startPoint y: 628, endPoint x: 588, endPoint y: 349, distance: 382.8
click at [588, 349] on quentale-workspace at bounding box center [574, 338] width 1149 height 677
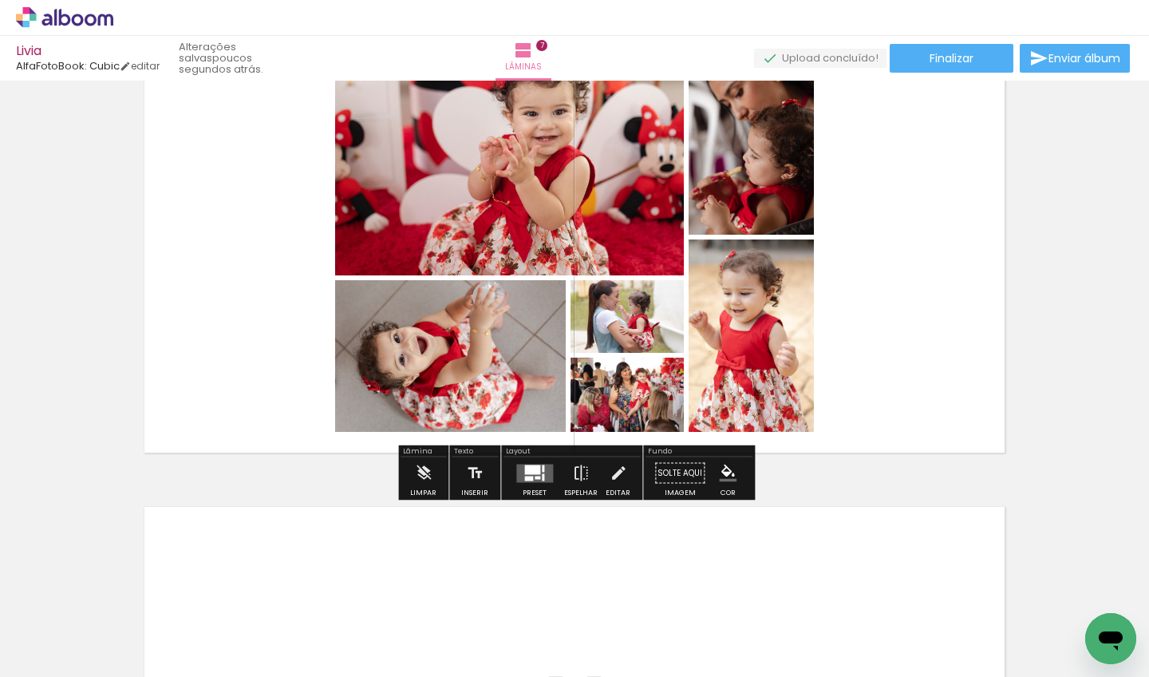
click at [528, 480] on div at bounding box center [528, 478] width 9 height 5
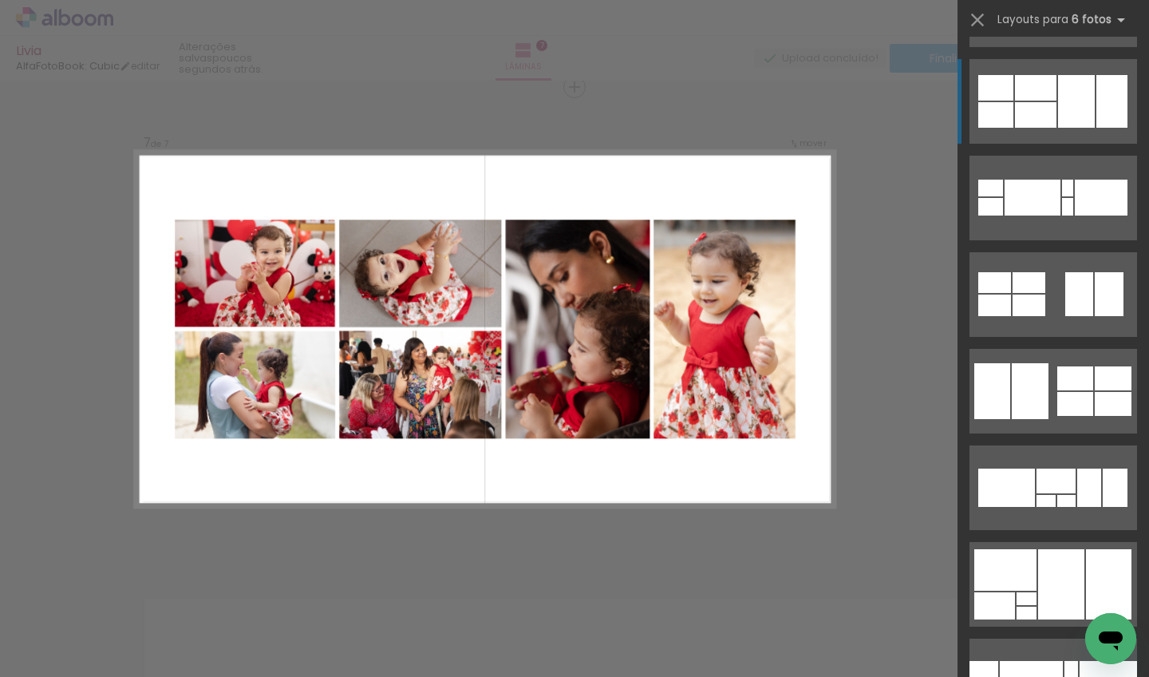
scroll to position [2116, 0]
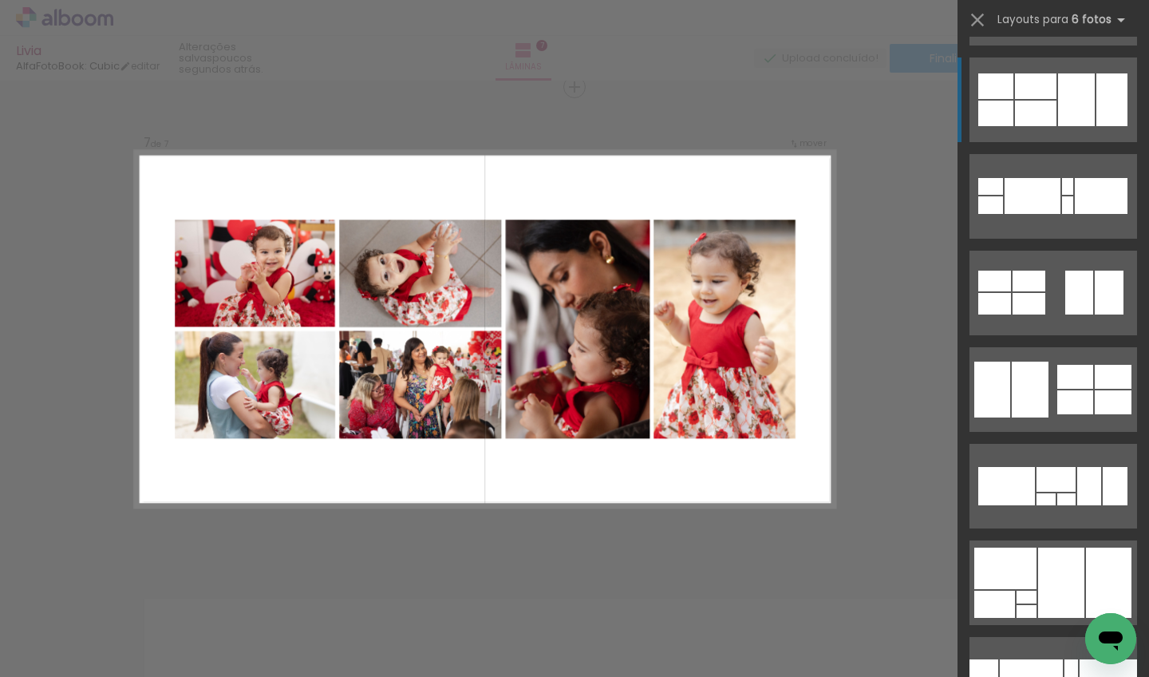
click at [1042, 114] on div at bounding box center [1036, 114] width 42 height 26
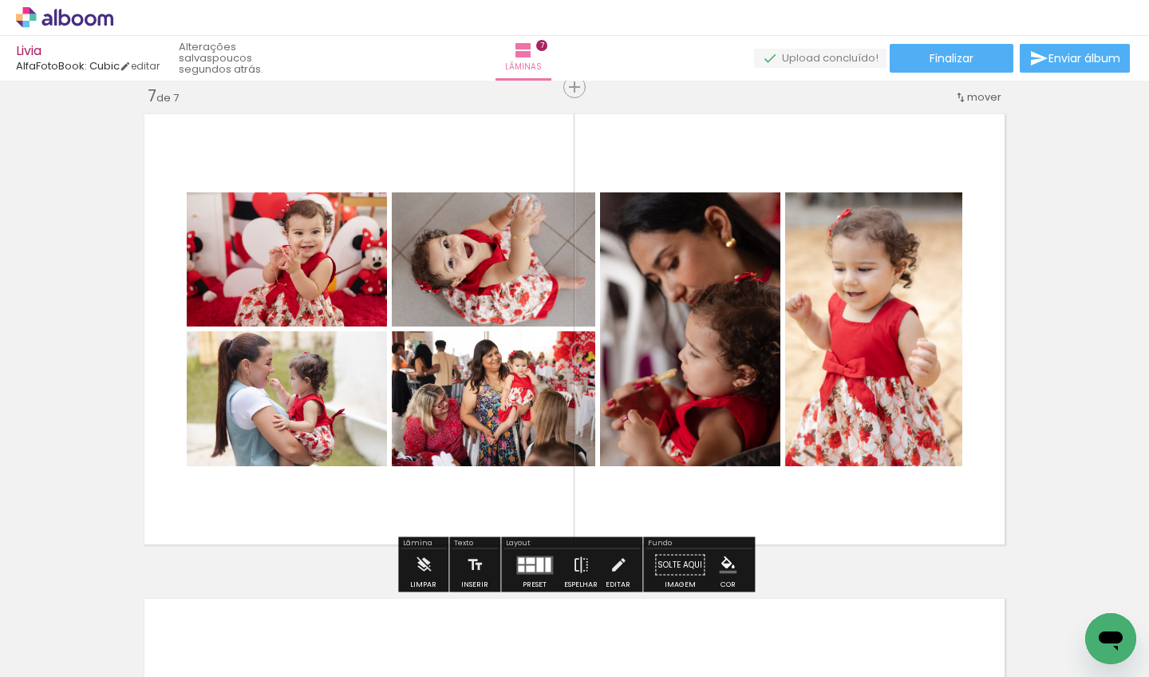
scroll to position [0, 0]
click at [61, 14] on icon at bounding box center [65, 17] width 12 height 17
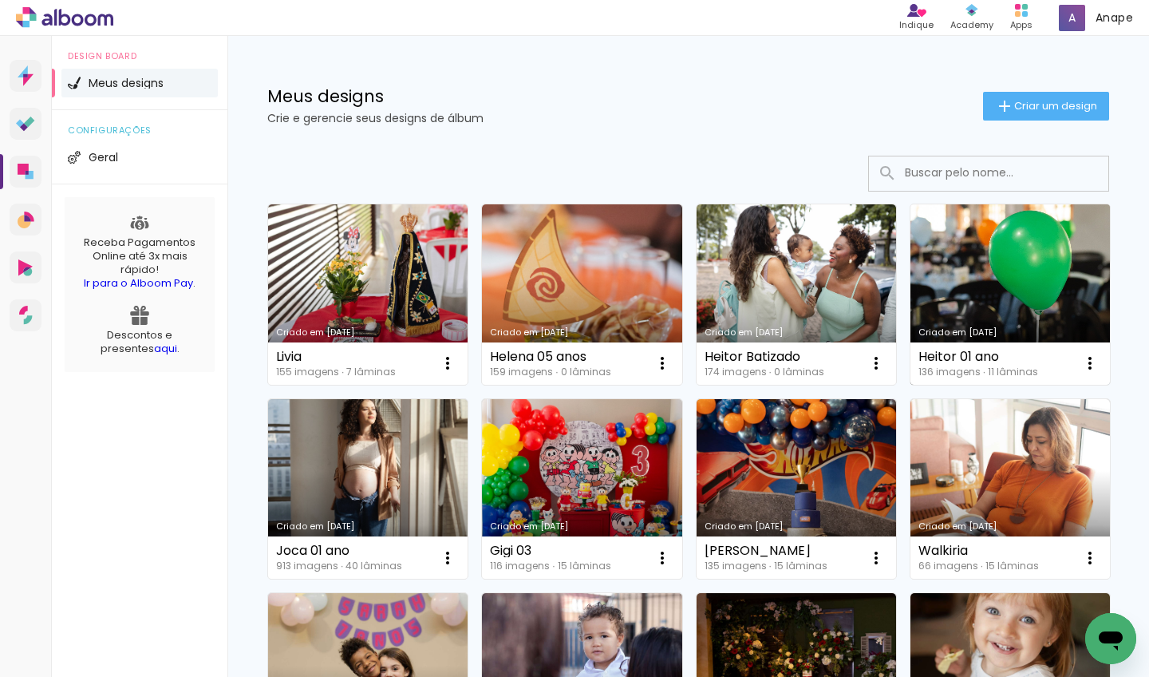
click at [1017, 265] on link "Criado em [DATE]" at bounding box center [1011, 294] width 200 height 180
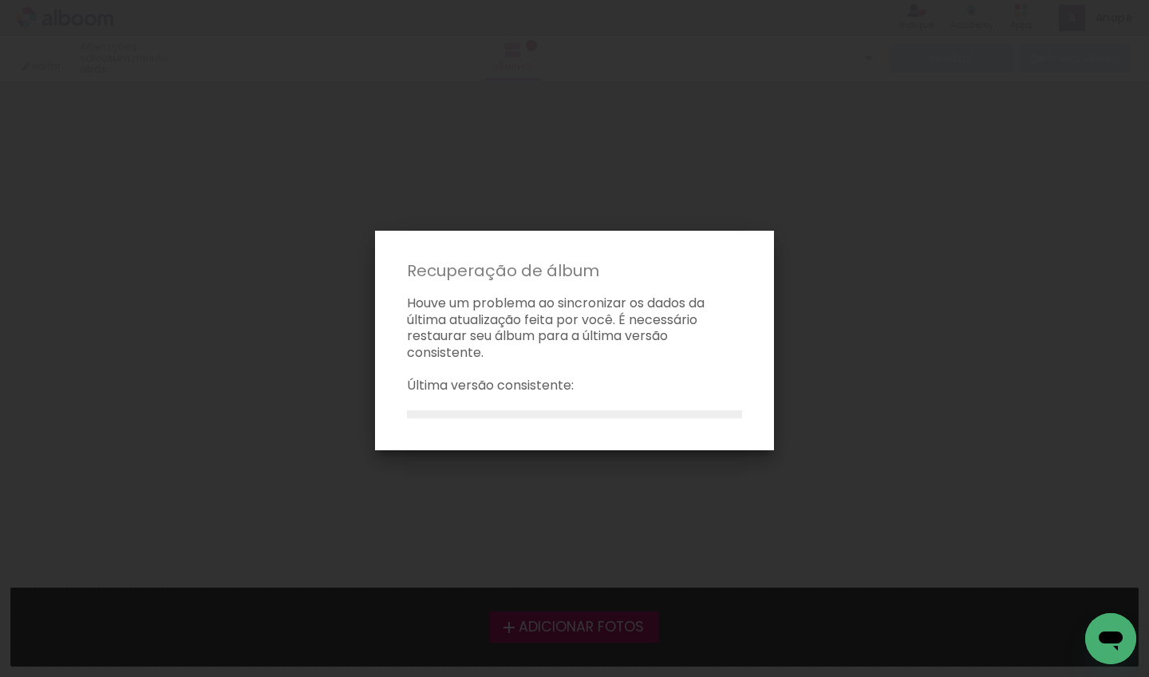
click at [575, 410] on div at bounding box center [574, 414] width 335 height 8
click at [566, 418] on paper-dialog "Recuperação de álbum Houve um problema ao sincronizar os dados da última atuali…" at bounding box center [574, 340] width 399 height 219
click at [565, 419] on paper-dialog "Recuperação de álbum Houve um problema ao sincronizar os dados da última atuali…" at bounding box center [574, 340] width 399 height 219
click at [565, 416] on paper-dialog "Recuperação de álbum Houve um problema ao sincronizar os dados da última atuali…" at bounding box center [574, 340] width 399 height 219
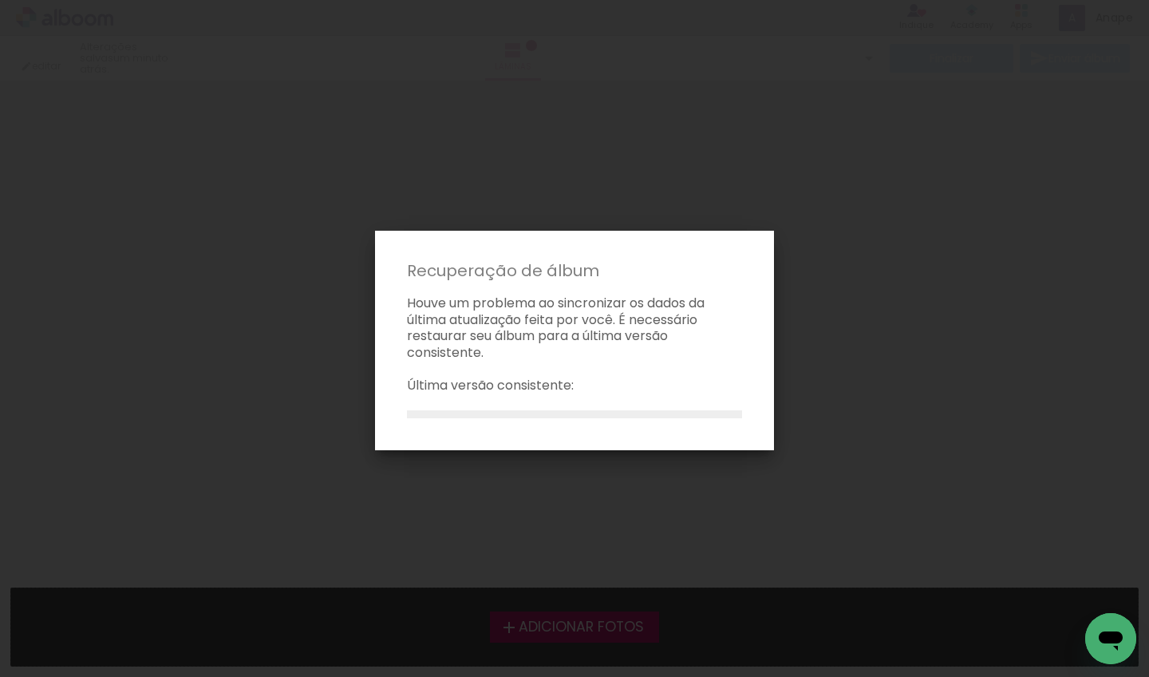
click at [566, 414] on paper-dialog "Recuperação de álbum Houve um problema ao sincronizar os dados da última atuali…" at bounding box center [574, 340] width 399 height 219
click at [566, 413] on div at bounding box center [574, 414] width 335 height 8
drag, startPoint x: 427, startPoint y: 408, endPoint x: 712, endPoint y: 409, distance: 284.9
click at [714, 410] on div at bounding box center [574, 414] width 335 height 8
